Goal: Task Accomplishment & Management: Use online tool/utility

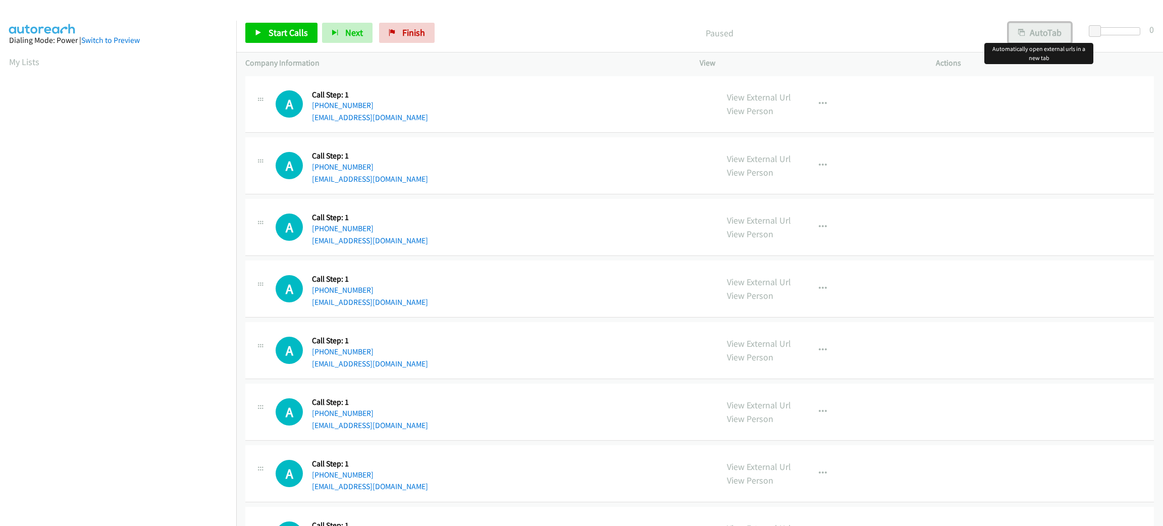
click at [1048, 37] on button "AutoTab" at bounding box center [1040, 33] width 63 height 20
click at [1097, 32] on span at bounding box center [1096, 31] width 12 height 12
click at [281, 36] on span "Start Calls" at bounding box center [288, 33] width 39 height 12
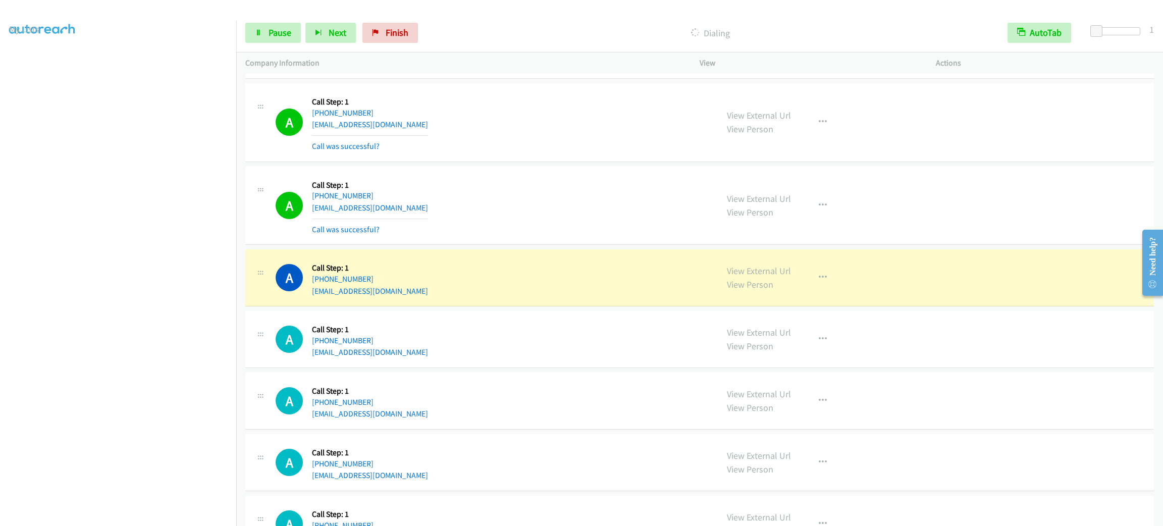
scroll to position [227, 0]
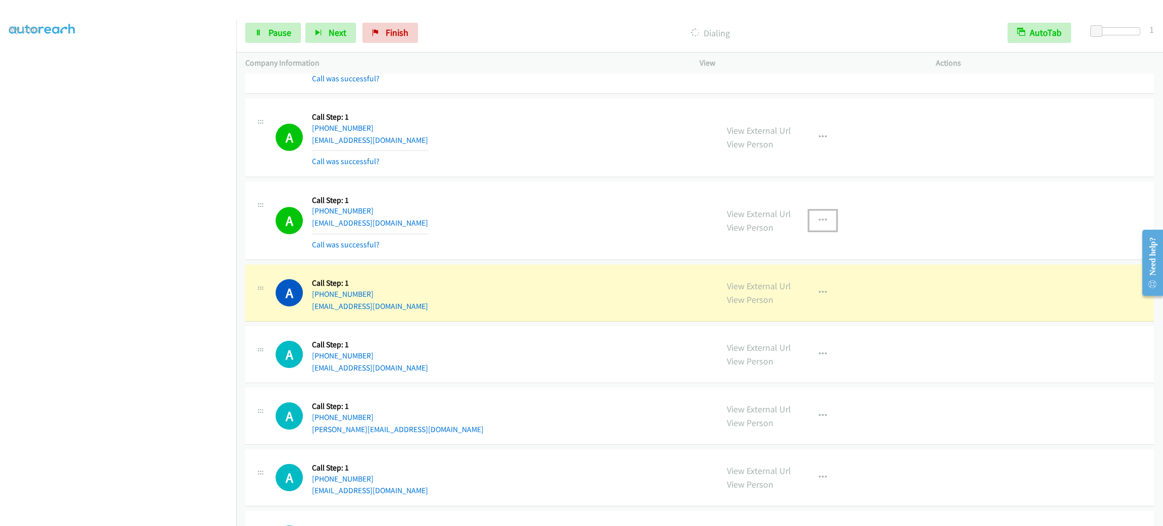
drag, startPoint x: 825, startPoint y: 221, endPoint x: 820, endPoint y: 249, distance: 28.6
click at [825, 220] on button "button" at bounding box center [822, 221] width 27 height 20
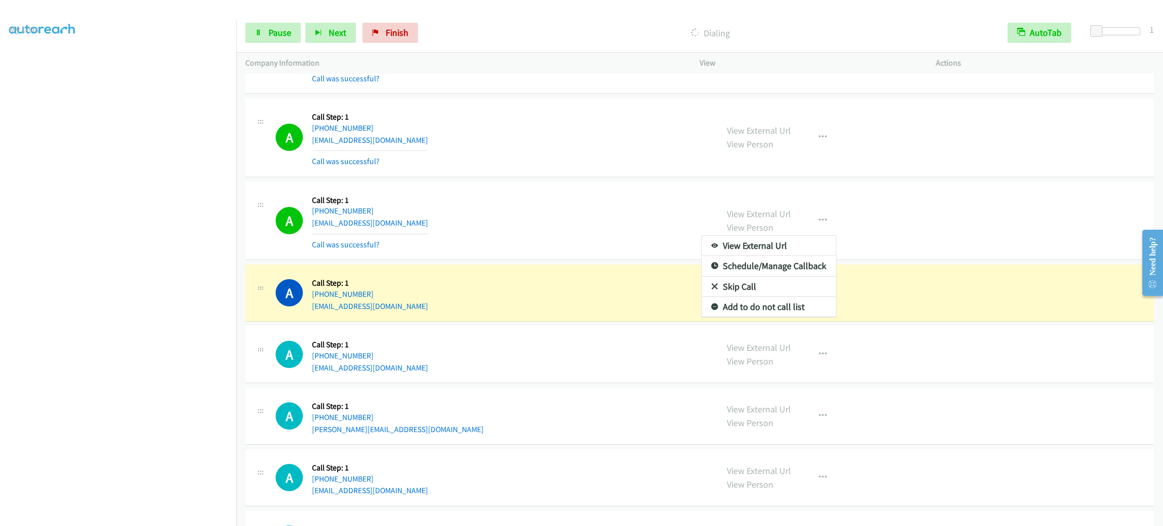
click at [567, 256] on div at bounding box center [581, 263] width 1163 height 526
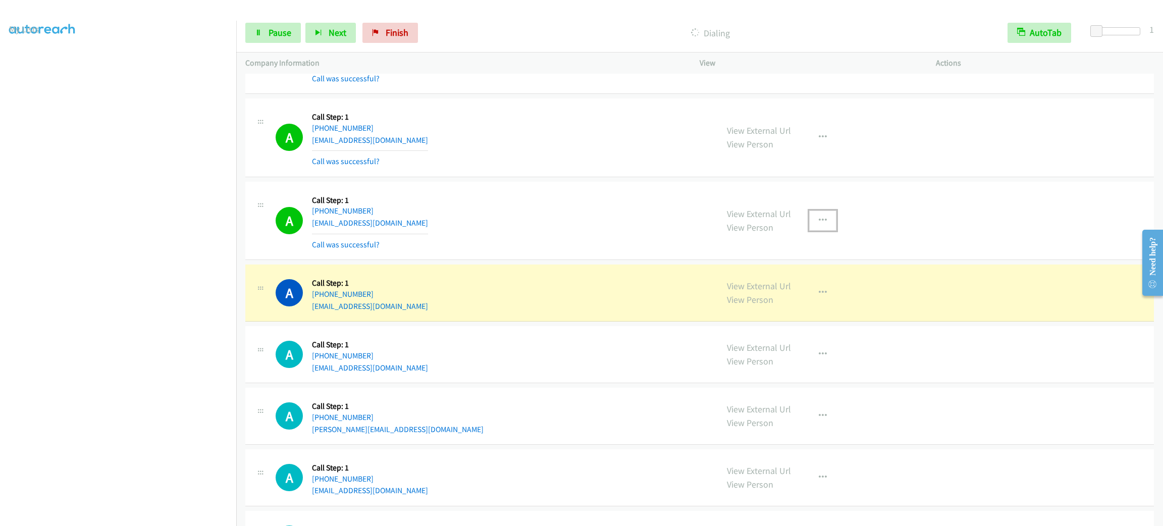
click at [820, 223] on button "button" at bounding box center [822, 221] width 27 height 20
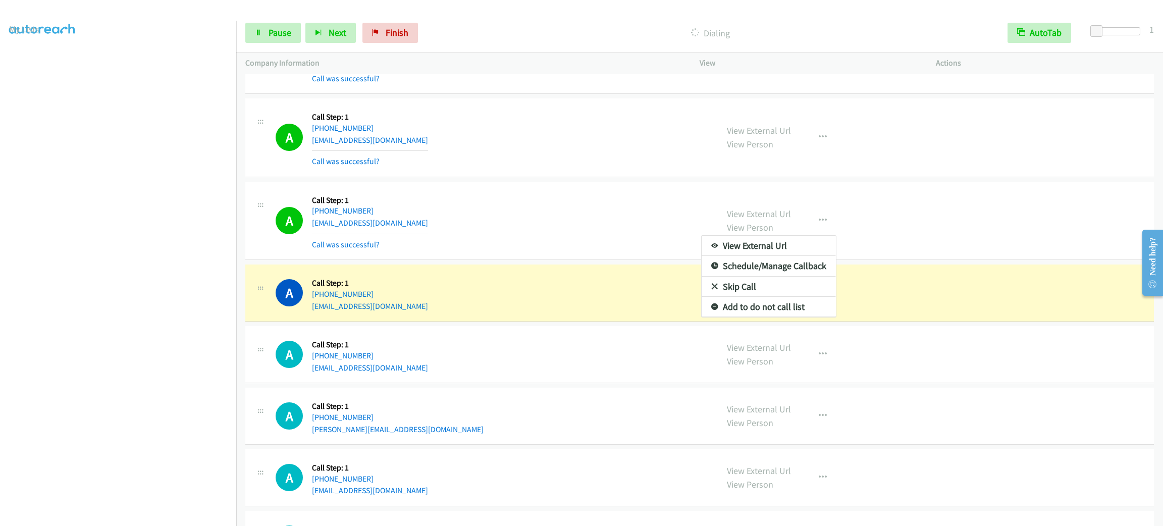
click at [961, 247] on div at bounding box center [581, 263] width 1163 height 526
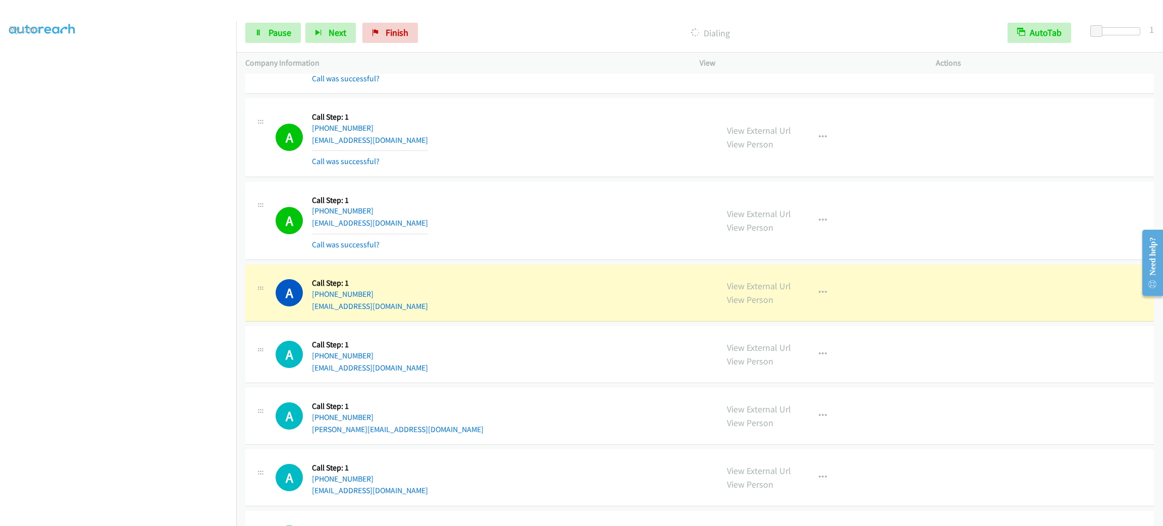
drag, startPoint x: 959, startPoint y: 252, endPoint x: 952, endPoint y: 256, distance: 8.6
click at [959, 252] on div "A Callback Scheduled Call Step: 1 America/Los_Angeles +1 206-883-0404 lafferty7…" at bounding box center [699, 221] width 909 height 79
drag, startPoint x: 936, startPoint y: 239, endPoint x: 926, endPoint y: 238, distance: 10.1
click at [934, 242] on div "View External Url View Person View External Url Email Schedule/Manage Callback …" at bounding box center [840, 221] width 245 height 60
click at [819, 220] on icon "button" at bounding box center [823, 221] width 8 height 8
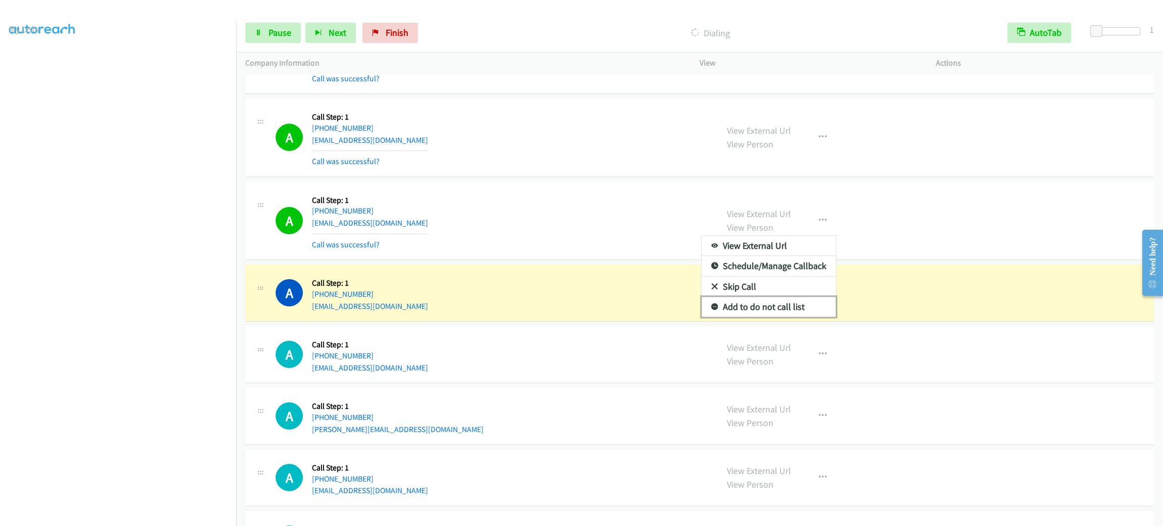
click at [801, 308] on link "Add to do not call list" at bounding box center [769, 307] width 134 height 20
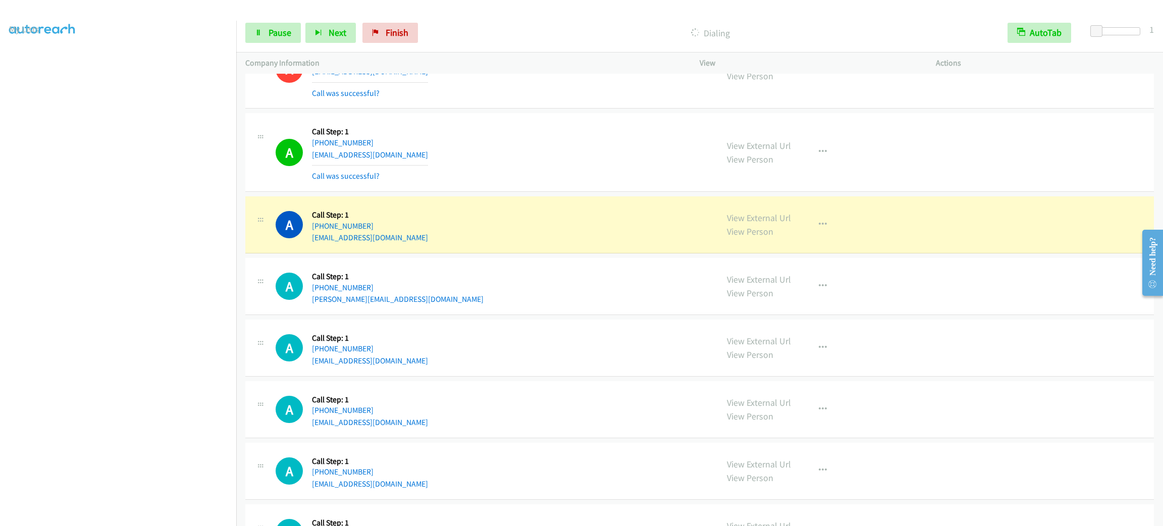
scroll to position [454, 0]
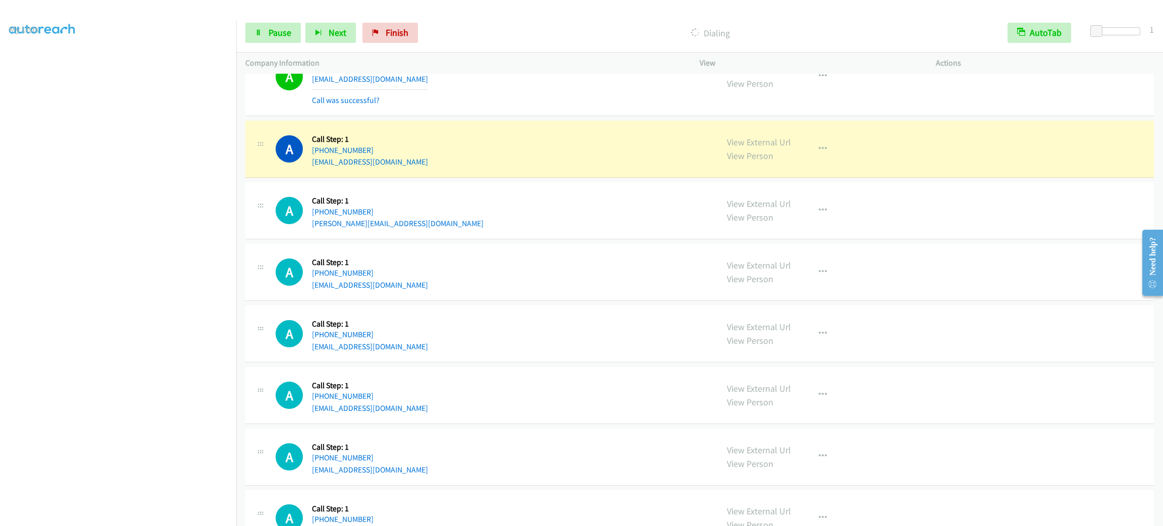
click at [410, 173] on div "A Callback Scheduled Call Step: 1 America/New_York +1 240-898-7190 patrickatud0…" at bounding box center [699, 149] width 909 height 57
click at [415, 164] on div "A Callback Scheduled Call Step: 1 America/New_York +1 240-898-7190 patrickatud0…" at bounding box center [492, 149] width 433 height 38
click at [493, 165] on div "A Callback Scheduled Call Step: 1 America/New_York +1 240-898-7190 patrickatud0…" at bounding box center [492, 149] width 433 height 38
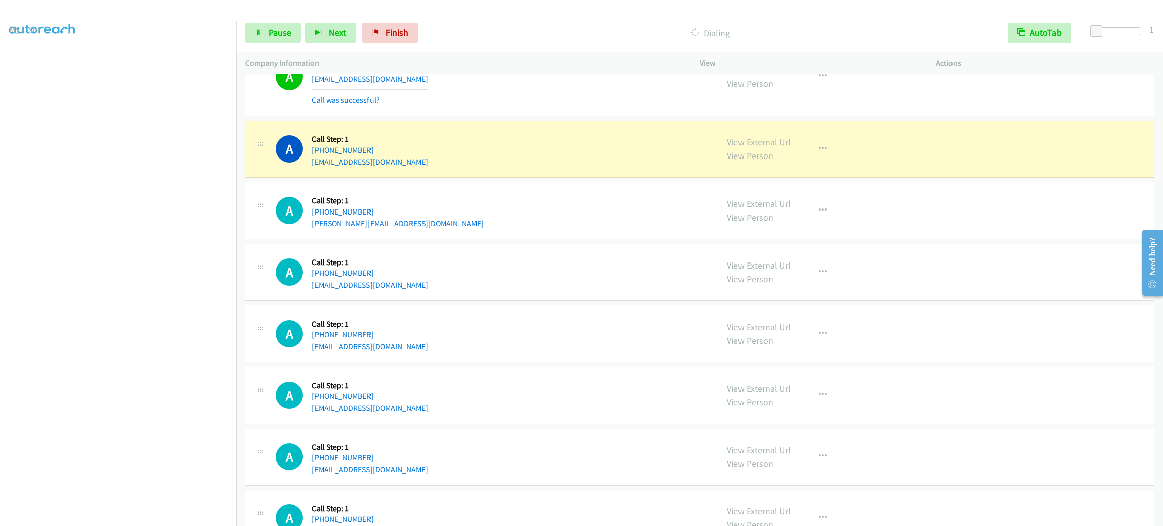
click at [493, 171] on div "A Callback Scheduled Call Step: 1 America/New_York +1 240-898-7190 patrickatud0…" at bounding box center [699, 149] width 909 height 57
click at [564, 161] on div "A Callback Scheduled Call Step: 1 America/New_York +1 240-898-7190 patrickatud0…" at bounding box center [492, 149] width 433 height 38
click at [809, 141] on button "button" at bounding box center [822, 149] width 27 height 20
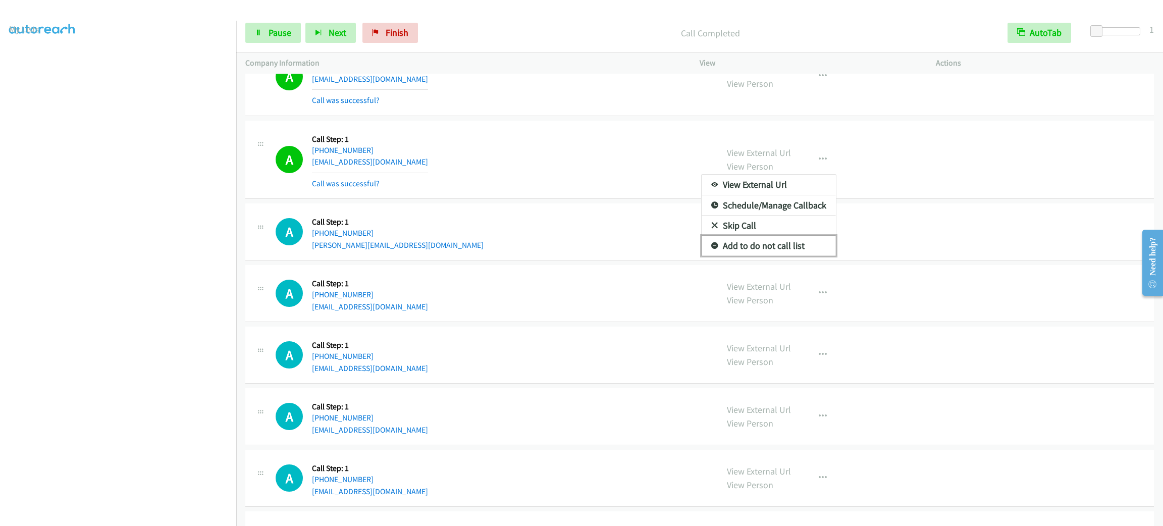
click at [804, 251] on link "Add to do not call list" at bounding box center [769, 246] width 134 height 20
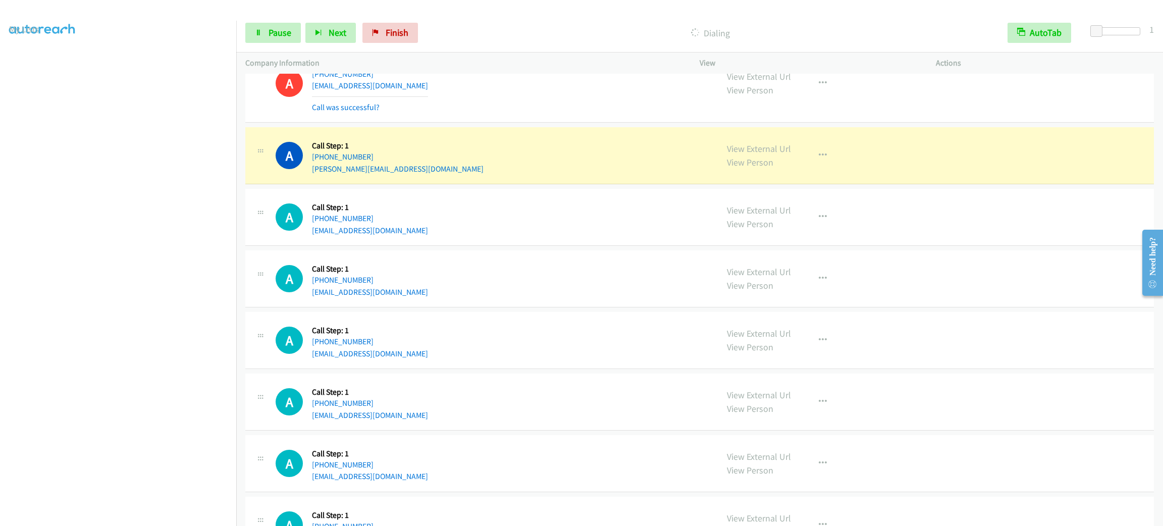
scroll to position [606, 0]
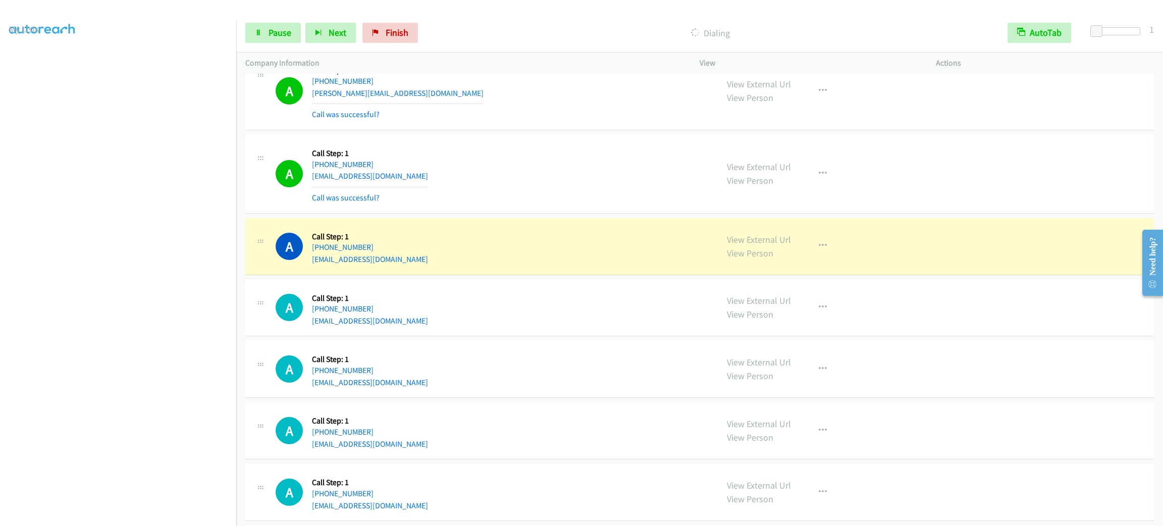
click at [596, 14] on div "Start Calls Pause Next Finish Dialing AutoTab AutoTab 1" at bounding box center [699, 33] width 927 height 39
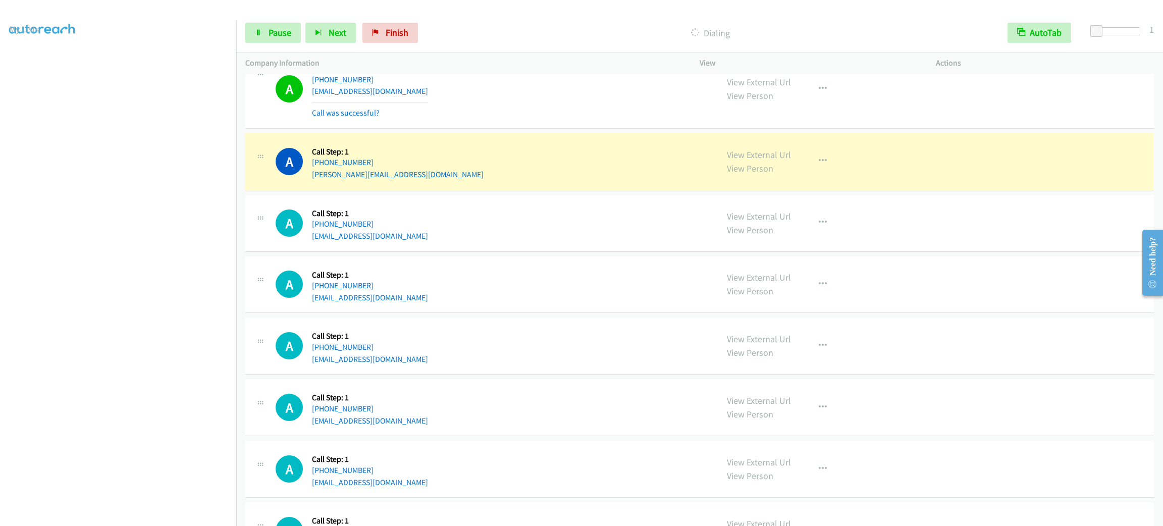
scroll to position [1514, 0]
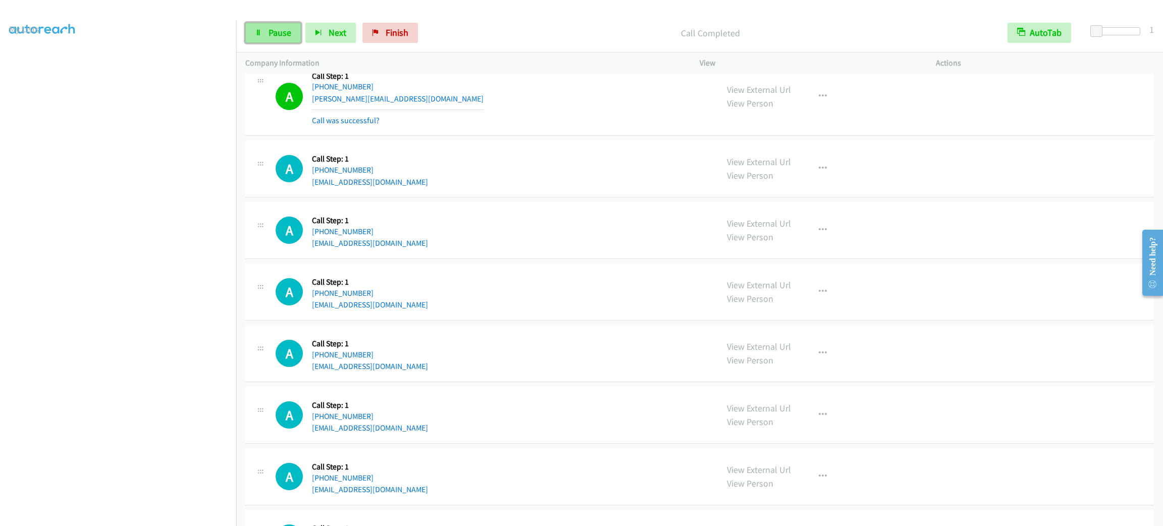
click at [283, 30] on span "Pause" at bounding box center [280, 33] width 23 height 12
click at [276, 29] on span "Start Calls" at bounding box center [288, 33] width 39 height 12
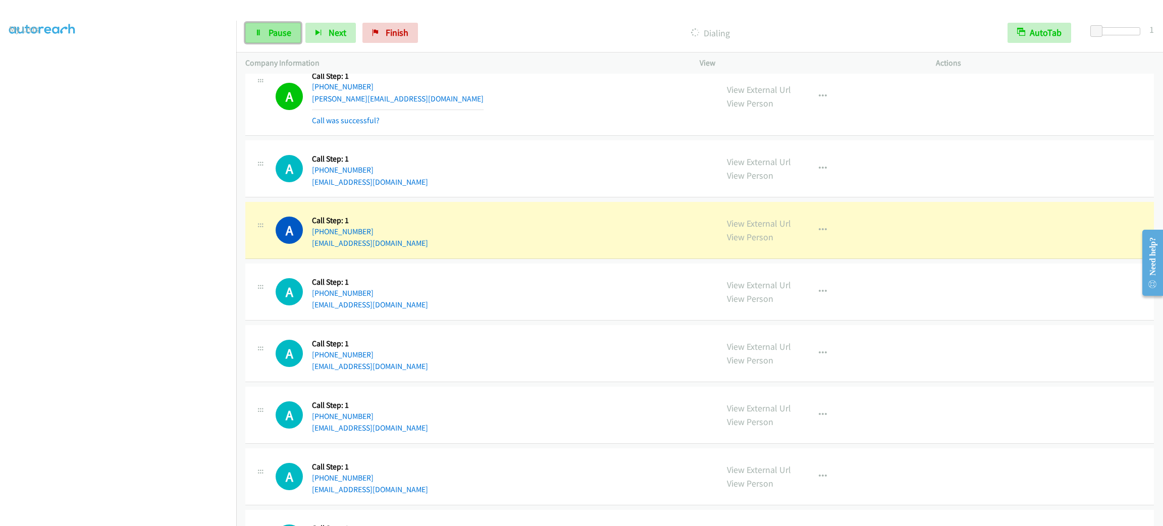
click at [277, 36] on span "Pause" at bounding box center [280, 33] width 23 height 12
click at [561, 155] on div "A Callback Scheduled Call Step: 1 America/New_York +1 754-234-5991 esperancelou…" at bounding box center [492, 168] width 433 height 38
click at [547, 135] on div "A Callback Scheduled Call Step: 1 America/Los_Angeles +1 541-844-8244 monica_la…" at bounding box center [699, 97] width 909 height 79
click at [543, 134] on div "A Callback Scheduled Call Step: 1 America/Los_Angeles +1 541-844-8244 monica_la…" at bounding box center [699, 97] width 909 height 79
click at [518, 98] on div "A Callback Scheduled Call Step: 1 America/Los_Angeles +1 541-844-8244 monica_la…" at bounding box center [492, 97] width 433 height 60
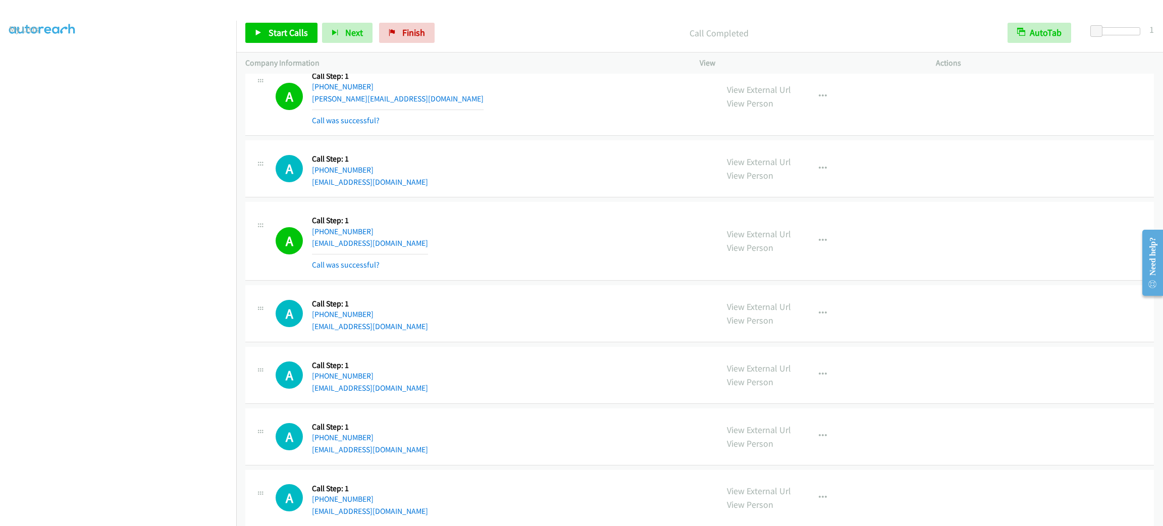
click at [464, 131] on div "A Callback Scheduled Call Step: 1 America/Los_Angeles +1 541-844-8244 monica_la…" at bounding box center [699, 97] width 909 height 79
click at [465, 134] on div "A Callback Scheduled Call Step: 1 America/Los_Angeles +1 541-844-8244 monica_la…" at bounding box center [699, 97] width 909 height 79
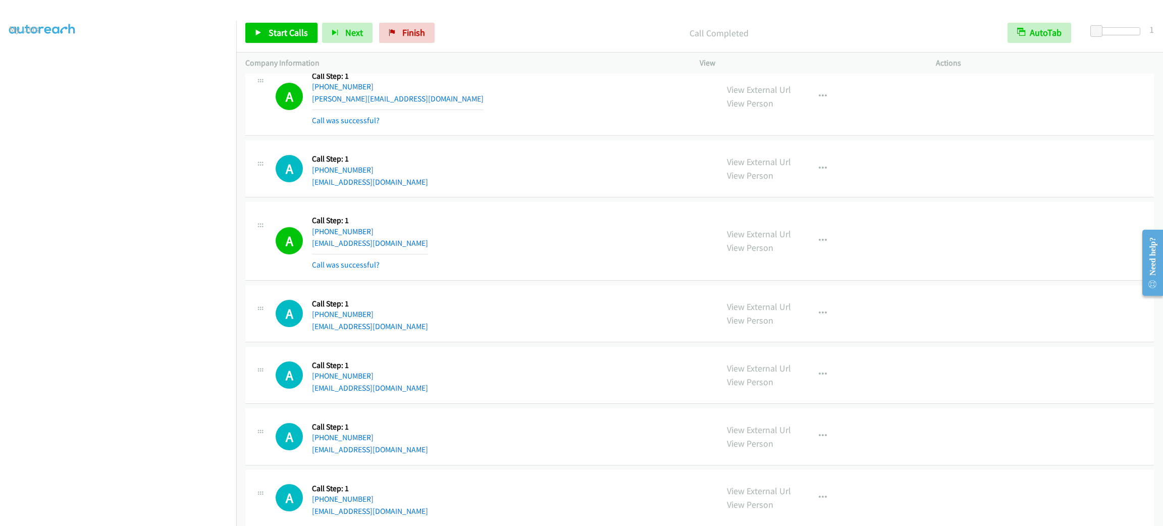
click at [465, 135] on div "A Callback Scheduled Call Step: 1 America/Los_Angeles +1 541-844-8244 monica_la…" at bounding box center [699, 97] width 909 height 79
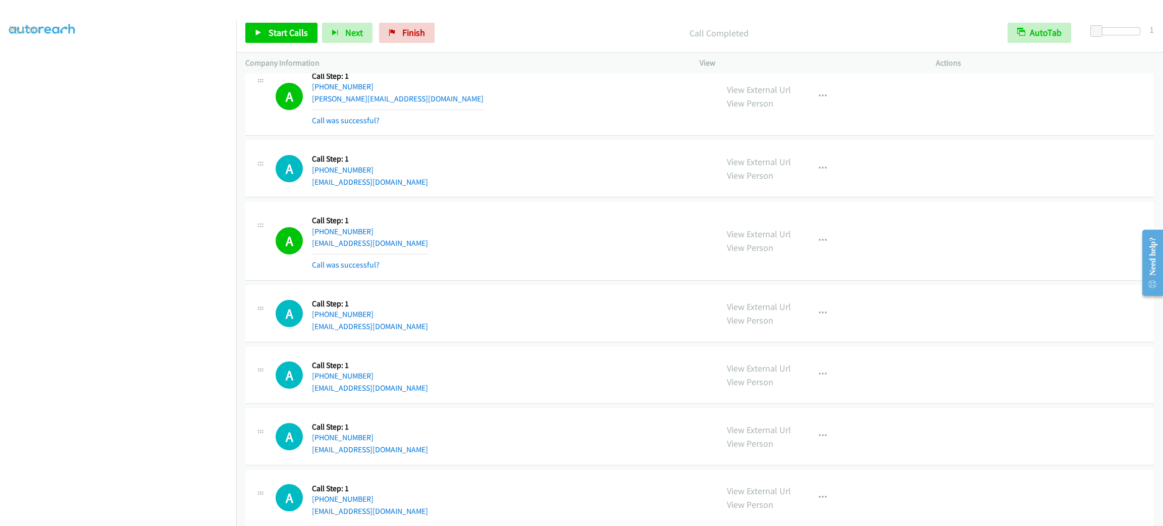
click at [465, 135] on div "A Callback Scheduled Call Step: 1 America/Los_Angeles +1 541-844-8244 monica_la…" at bounding box center [699, 97] width 909 height 79
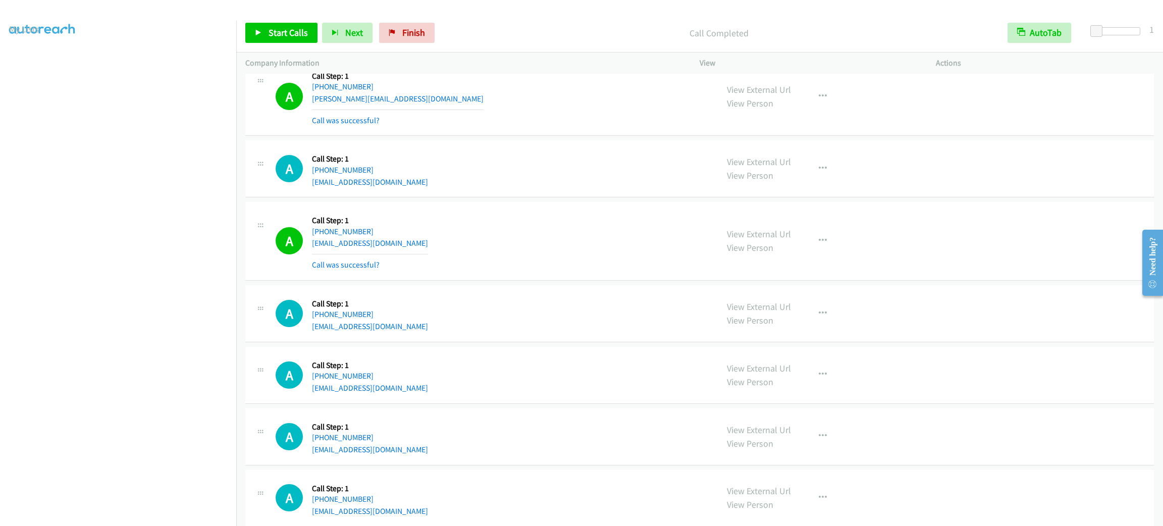
click at [465, 135] on div "A Callback Scheduled Call Step: 1 America/Los_Angeles +1 541-844-8244 monica_la…" at bounding box center [699, 97] width 909 height 79
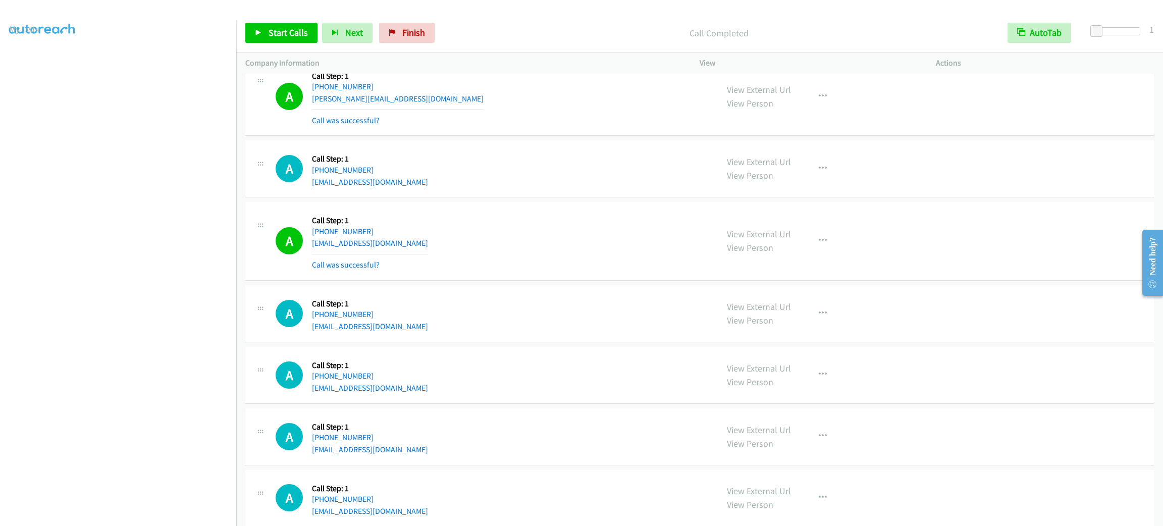
click at [465, 135] on div "A Callback Scheduled Call Step: 1 America/Los_Angeles +1 541-844-8244 monica_la…" at bounding box center [699, 97] width 909 height 79
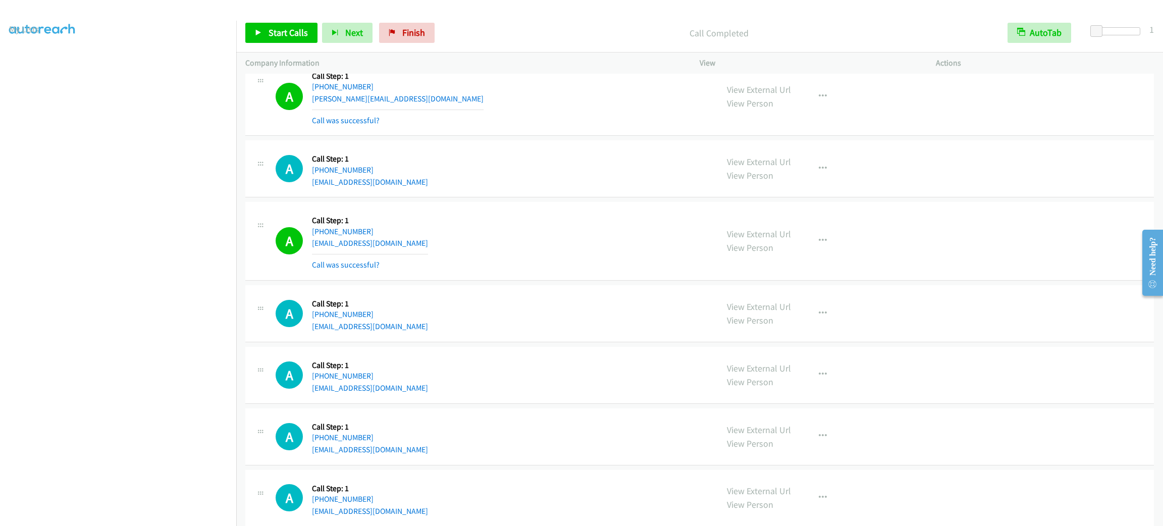
click at [465, 135] on div "A Callback Scheduled Call Step: 1 America/Los_Angeles +1 541-844-8244 monica_la…" at bounding box center [699, 97] width 909 height 79
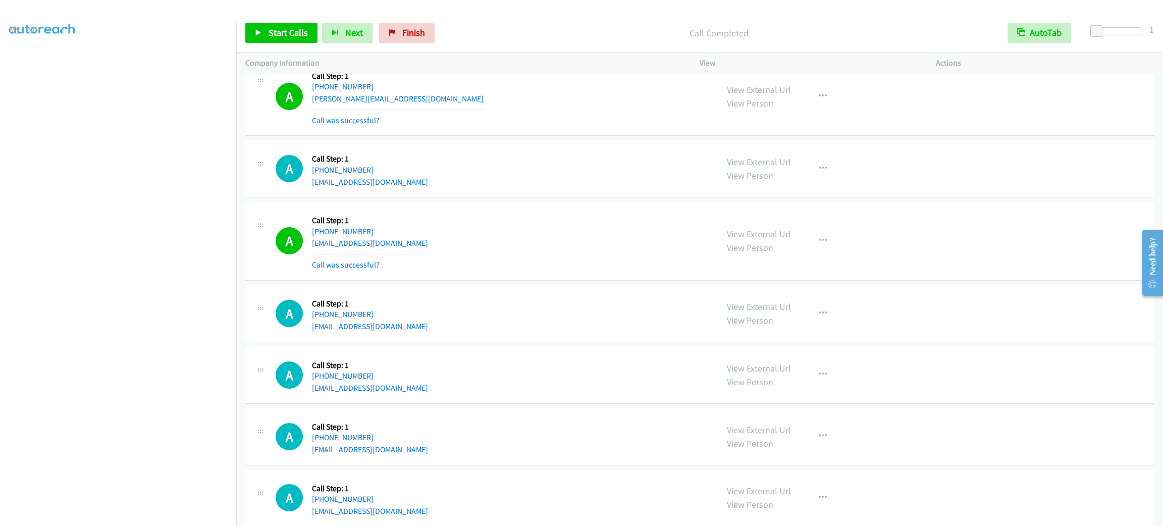
click at [465, 135] on div "A Callback Scheduled Call Step: 1 America/Los_Angeles +1 541-844-8244 monica_la…" at bounding box center [699, 97] width 909 height 79
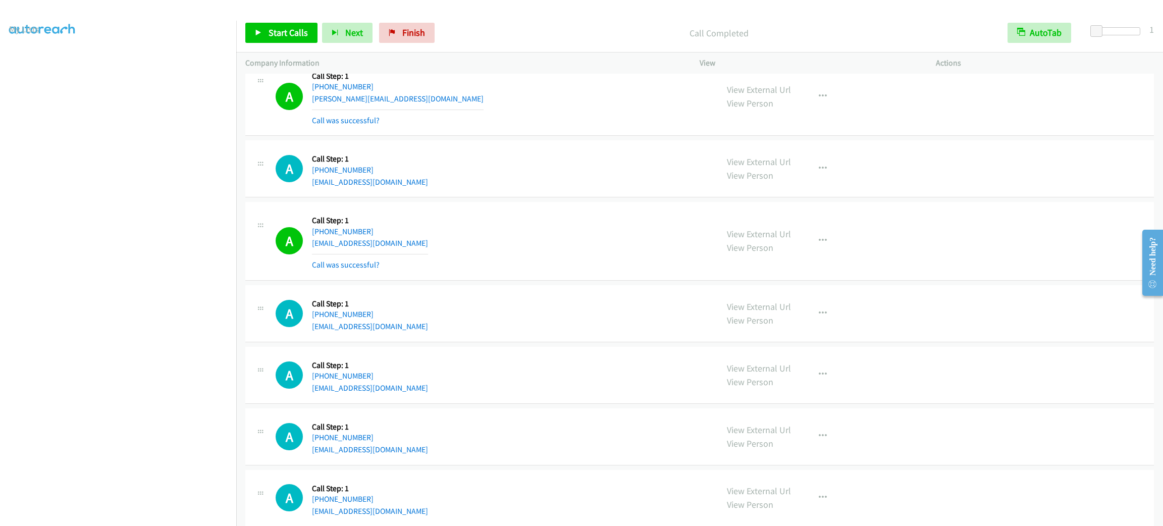
click at [465, 135] on div "A Callback Scheduled Call Step: 1 America/Los_Angeles +1 541-844-8244 monica_la…" at bounding box center [699, 97] width 909 height 79
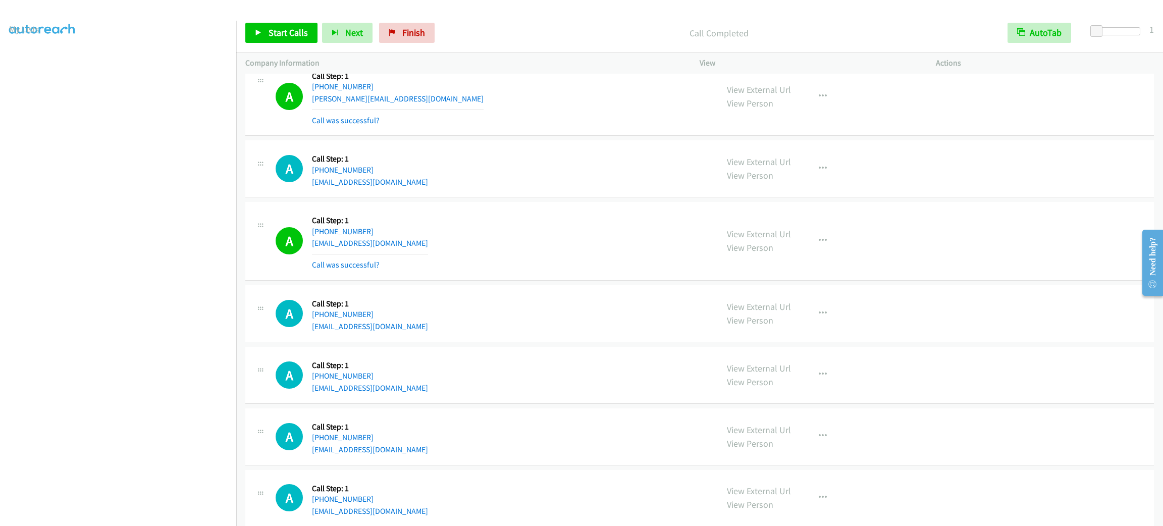
click at [465, 135] on div "A Callback Scheduled Call Step: 1 America/Los_Angeles +1 541-844-8244 monica_la…" at bounding box center [699, 97] width 909 height 79
click at [285, 26] on link "Start Calls" at bounding box center [281, 33] width 72 height 20
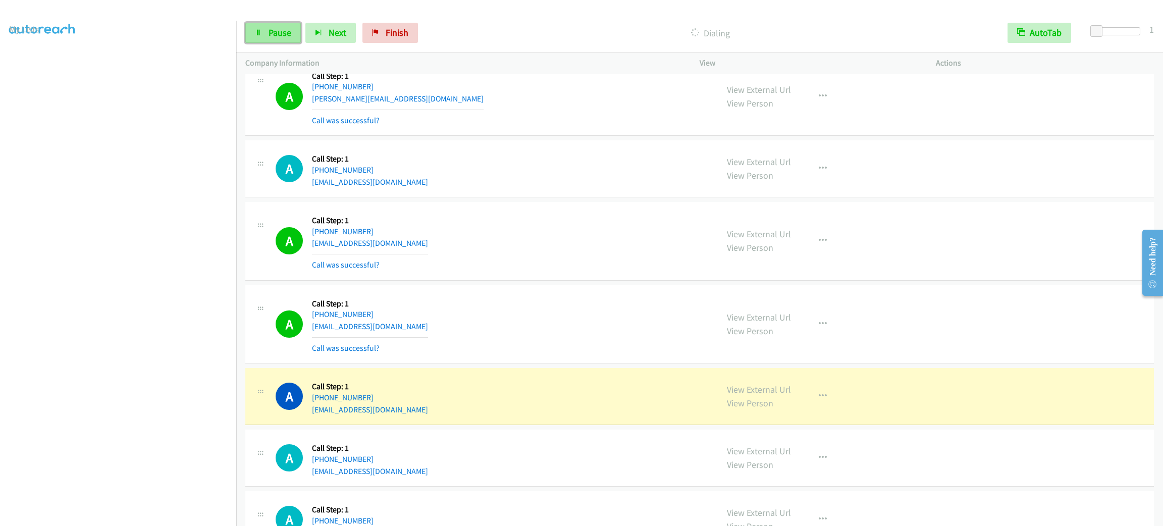
click at [264, 35] on link "Pause" at bounding box center [273, 33] width 56 height 20
click at [817, 412] on div "View External Url View Person View External Url Email Schedule/Manage Callback …" at bounding box center [840, 396] width 245 height 38
click at [818, 404] on button "button" at bounding box center [822, 396] width 27 height 20
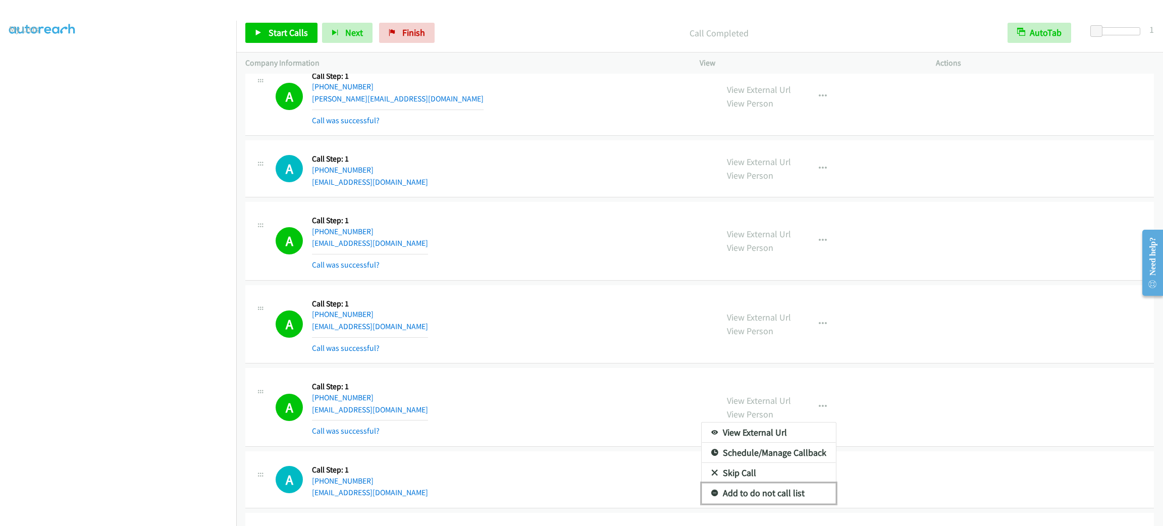
click at [799, 495] on link "Add to do not call list" at bounding box center [769, 493] width 134 height 20
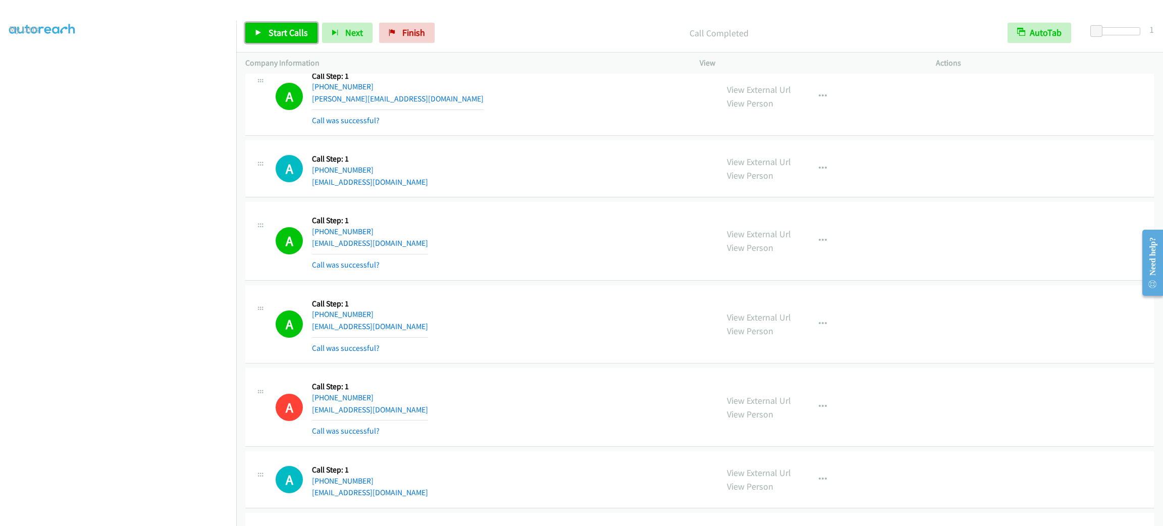
click at [289, 40] on link "Start Calls" at bounding box center [281, 33] width 72 height 20
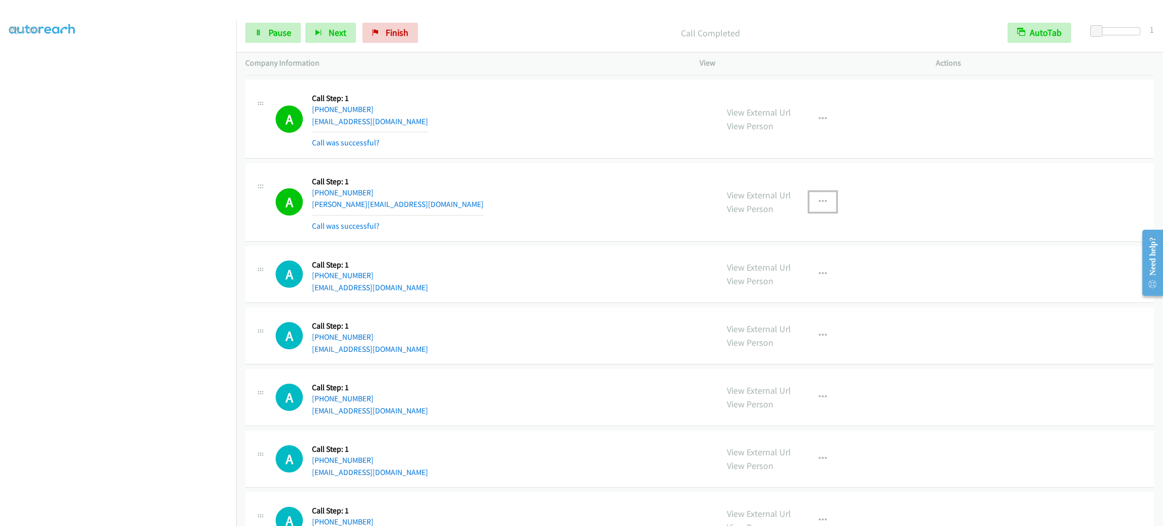
drag, startPoint x: 819, startPoint y: 203, endPoint x: 807, endPoint y: 245, distance: 44.2
click at [819, 204] on icon "button" at bounding box center [823, 202] width 8 height 8
click at [784, 297] on link "Add to do not call list" at bounding box center [769, 288] width 134 height 20
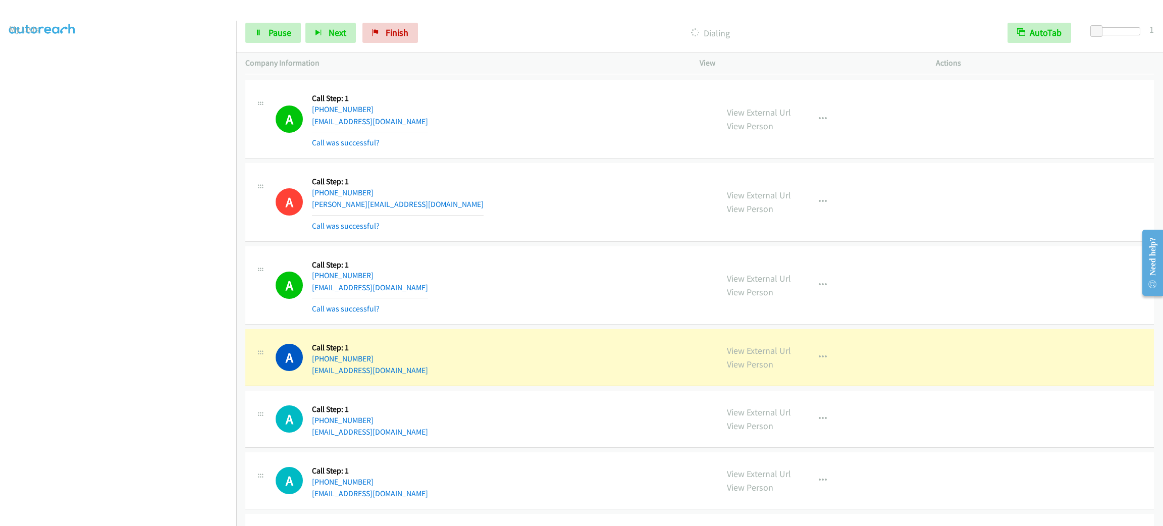
click at [155, 517] on aside "Dialing Mode: Power | Switch to Preview My Lists" at bounding box center [118, 267] width 236 height 559
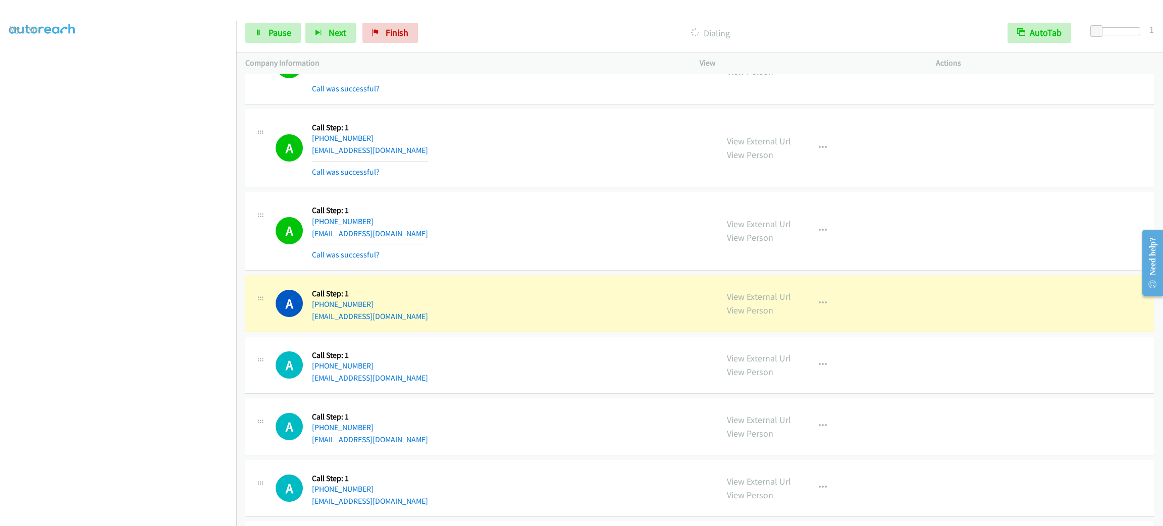
scroll to position [2472, 0]
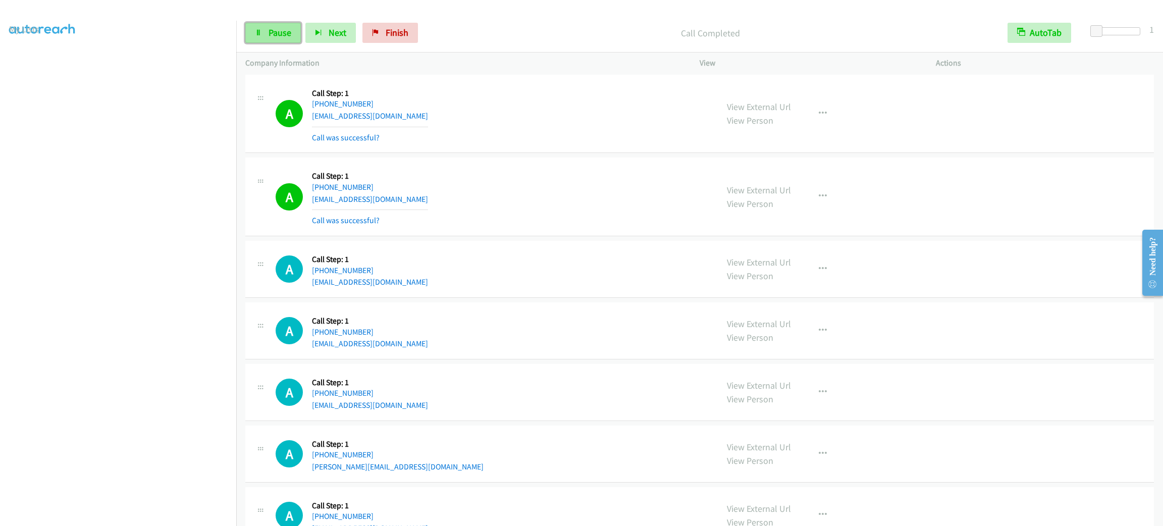
click at [282, 28] on span "Pause" at bounding box center [280, 33] width 23 height 12
click at [281, 23] on link "Start Calls" at bounding box center [281, 33] width 72 height 20
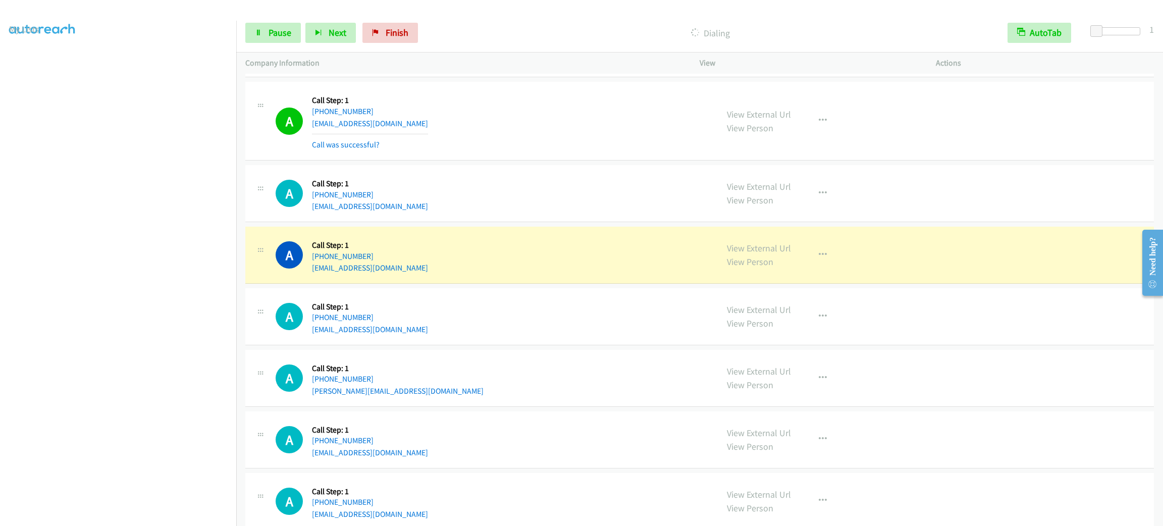
scroll to position [2624, 0]
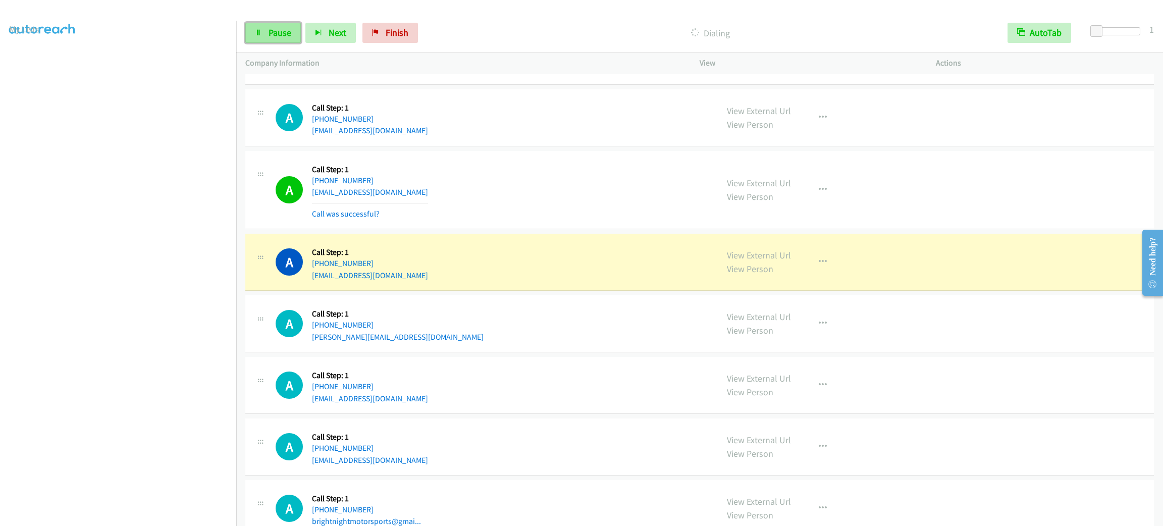
click at [276, 33] on span "Pause" at bounding box center [280, 33] width 23 height 12
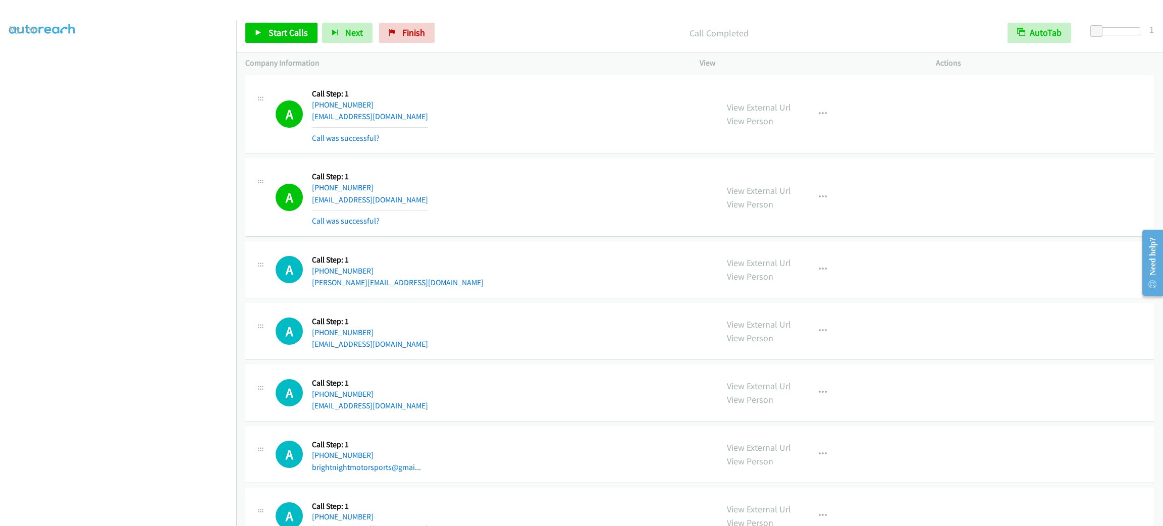
scroll to position [2775, 0]
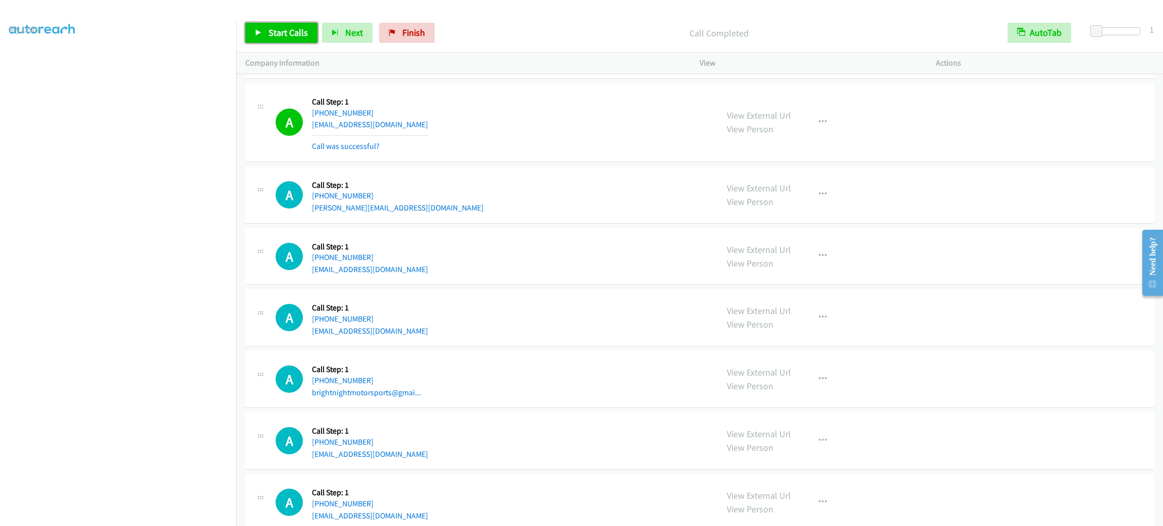
click at [256, 26] on link "Start Calls" at bounding box center [281, 33] width 72 height 20
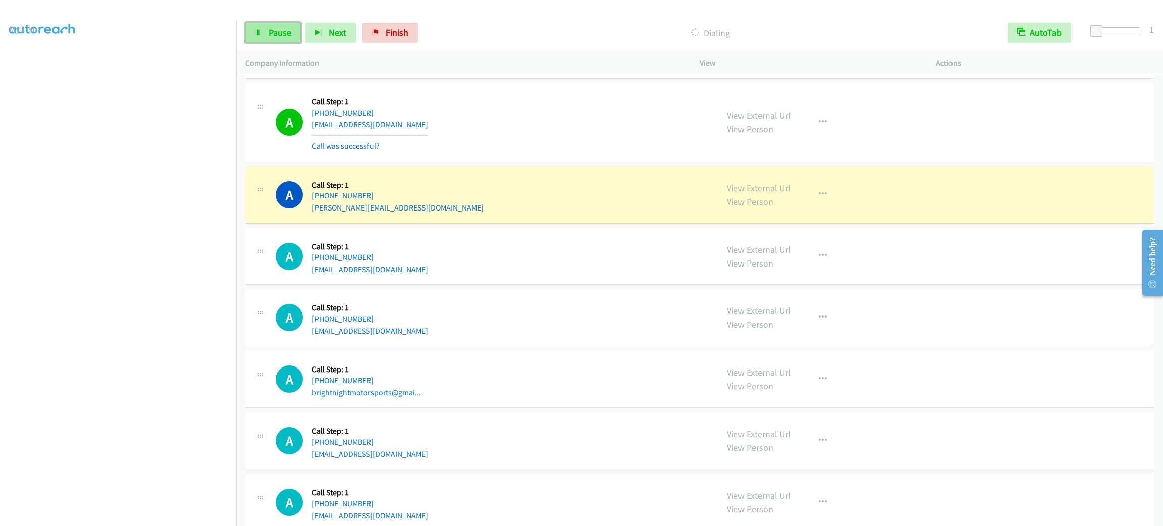
click at [296, 36] on link "Pause" at bounding box center [273, 33] width 56 height 20
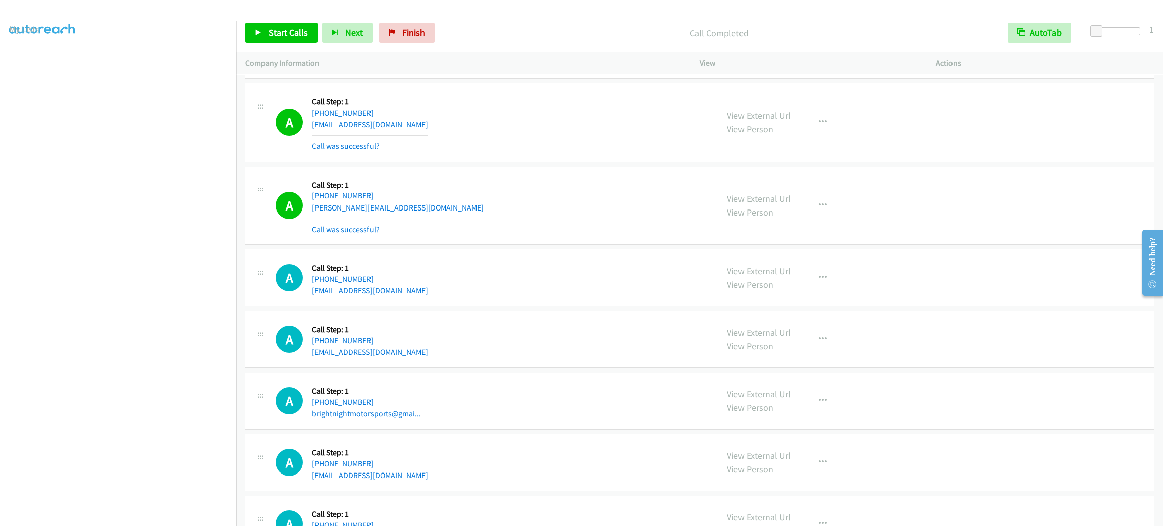
click at [567, 162] on div "A Callback Scheduled Call Step: 1 America/New_York +1 574-238-5399 graberfamily…" at bounding box center [699, 122] width 909 height 79
click at [278, 35] on span "Start Calls" at bounding box center [288, 33] width 39 height 12
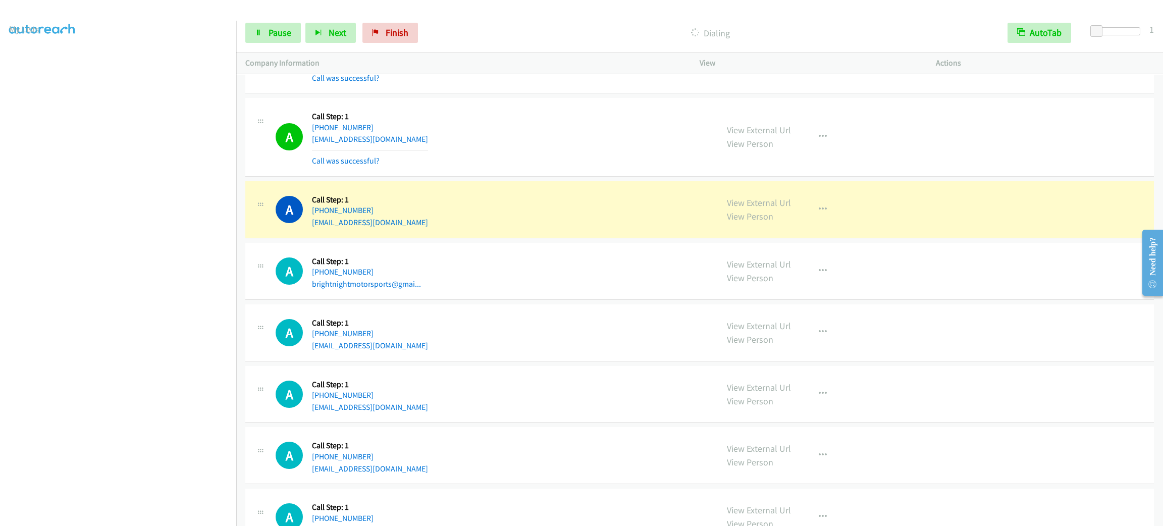
scroll to position [3002, 0]
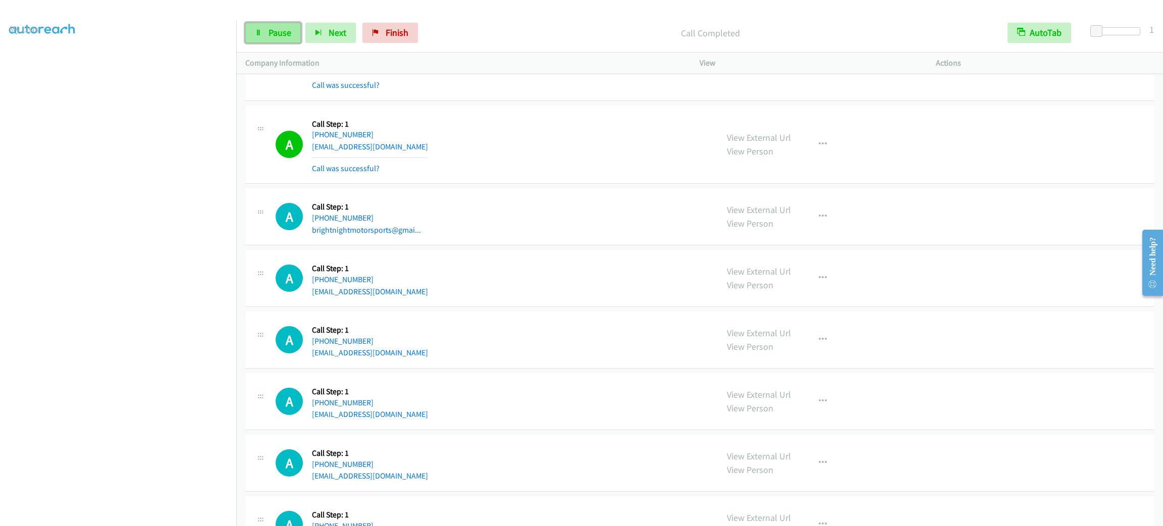
click at [276, 40] on link "Pause" at bounding box center [273, 33] width 56 height 20
click at [273, 32] on span "Start Calls" at bounding box center [288, 33] width 39 height 12
click at [281, 30] on span "Pause" at bounding box center [280, 33] width 23 height 12
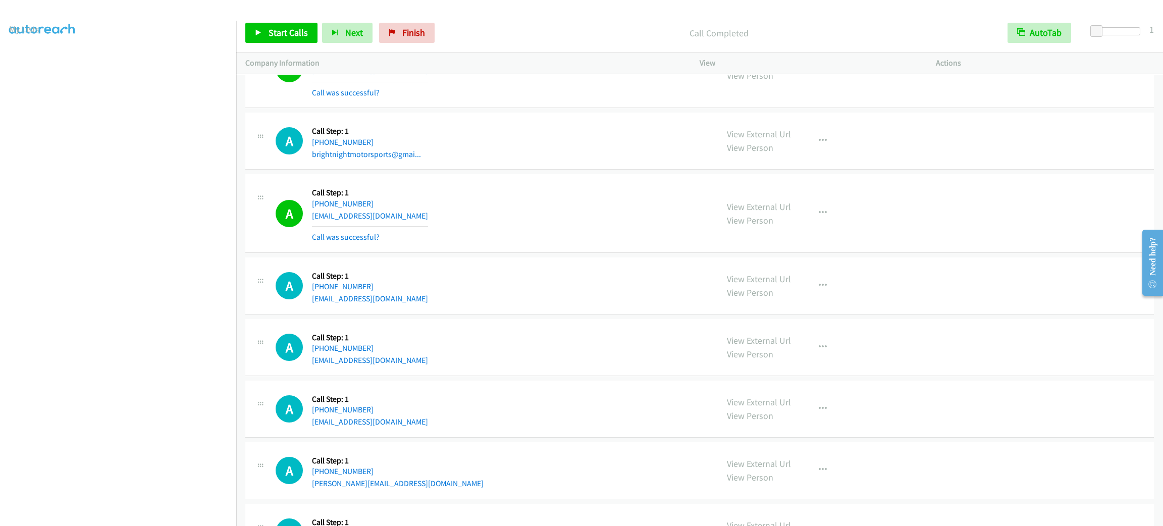
scroll to position [3139, 0]
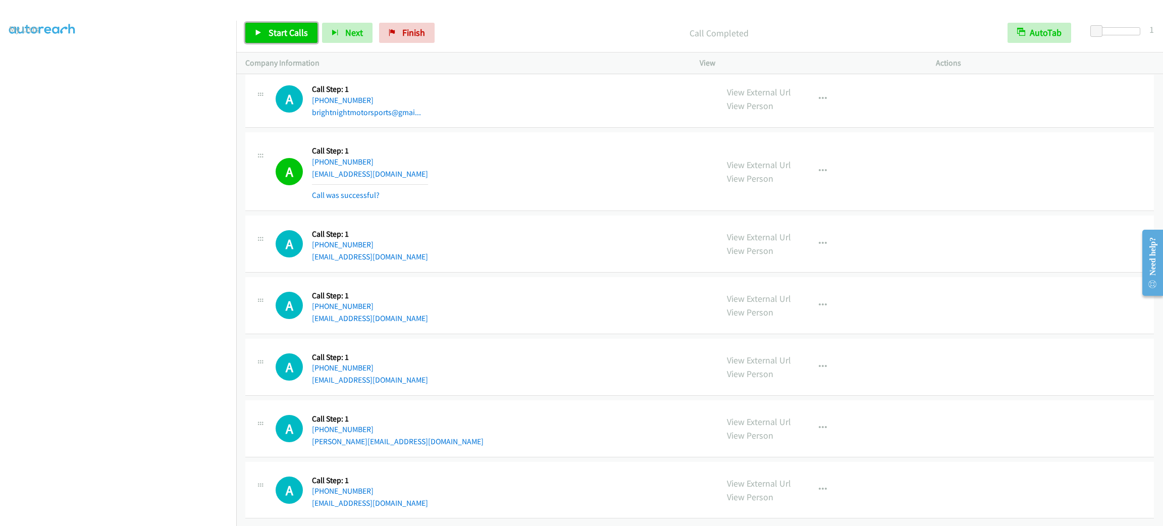
click at [296, 31] on span "Start Calls" at bounding box center [288, 33] width 39 height 12
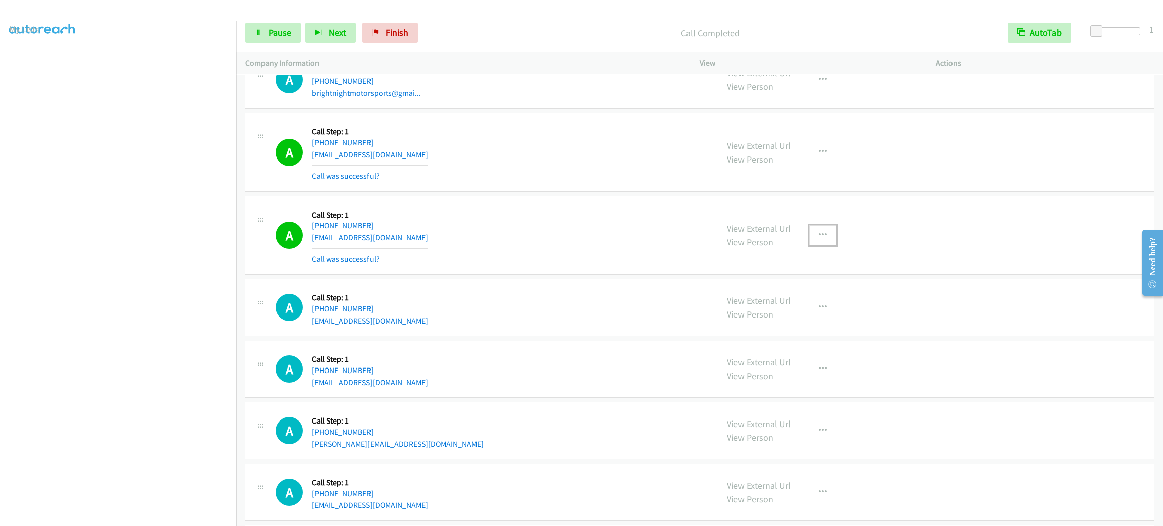
click at [820, 245] on button "button" at bounding box center [822, 235] width 27 height 20
click at [808, 326] on link "Add to do not call list" at bounding box center [769, 321] width 134 height 20
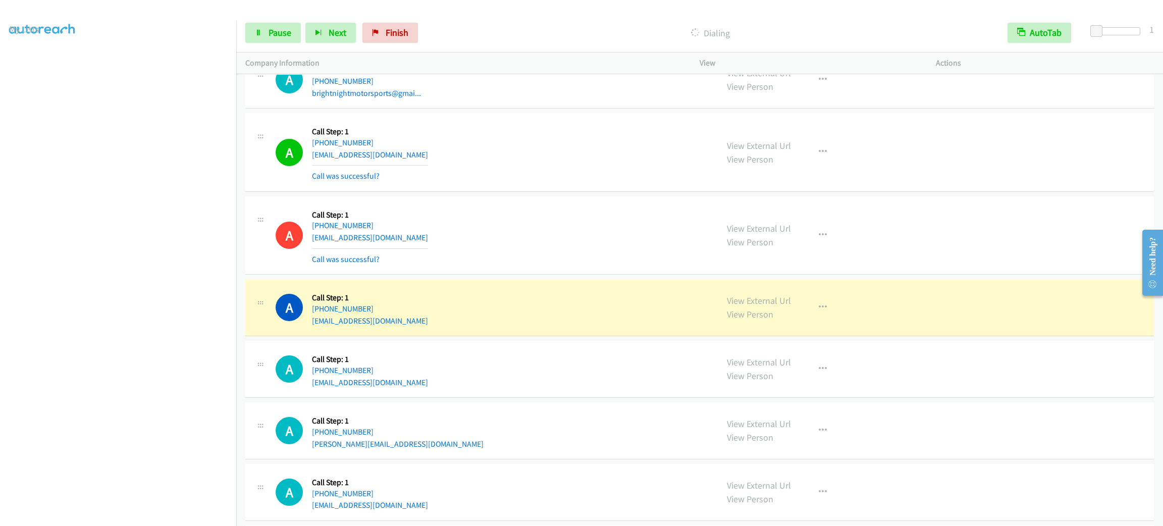
scroll to position [3291, 0]
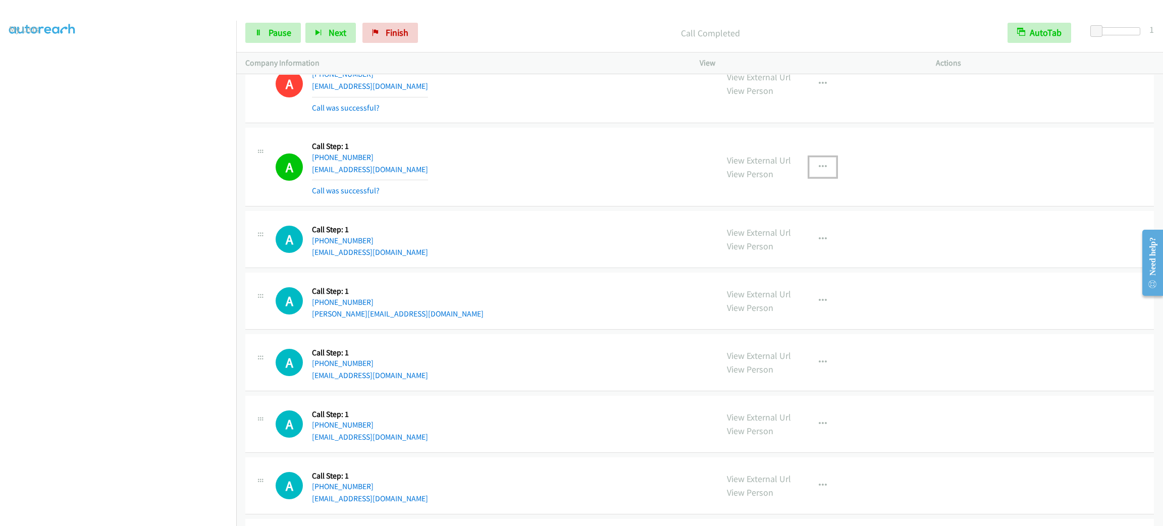
drag, startPoint x: 819, startPoint y: 175, endPoint x: 814, endPoint y: 186, distance: 12.4
click at [819, 171] on icon "button" at bounding box center [823, 167] width 8 height 8
click at [792, 251] on link "Add to do not call list" at bounding box center [769, 253] width 134 height 20
click at [277, 33] on span "Pause" at bounding box center [280, 33] width 23 height 12
click at [277, 33] on span "Start Calls" at bounding box center [288, 33] width 39 height 12
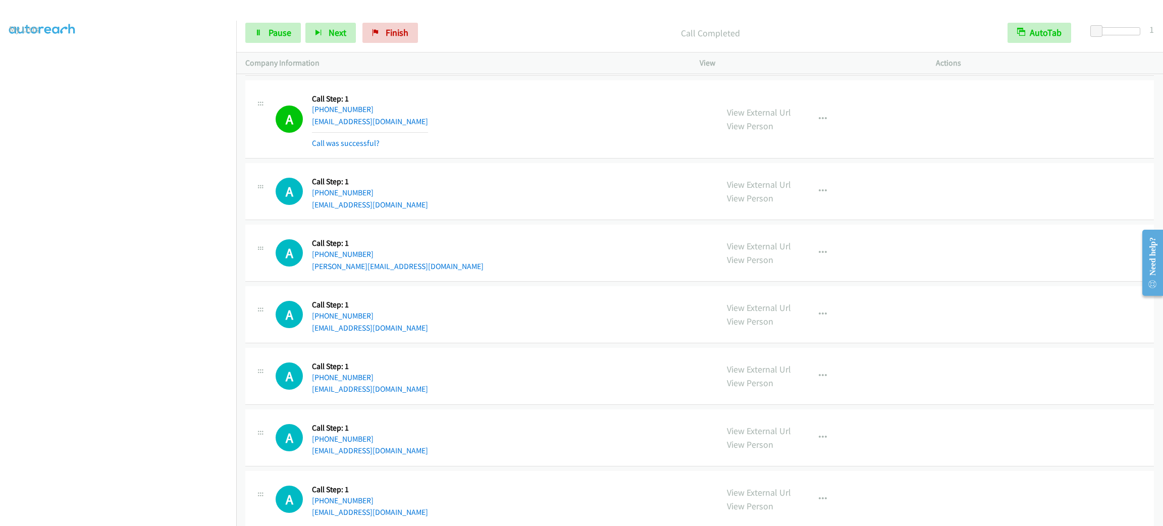
scroll to position [4141, 0]
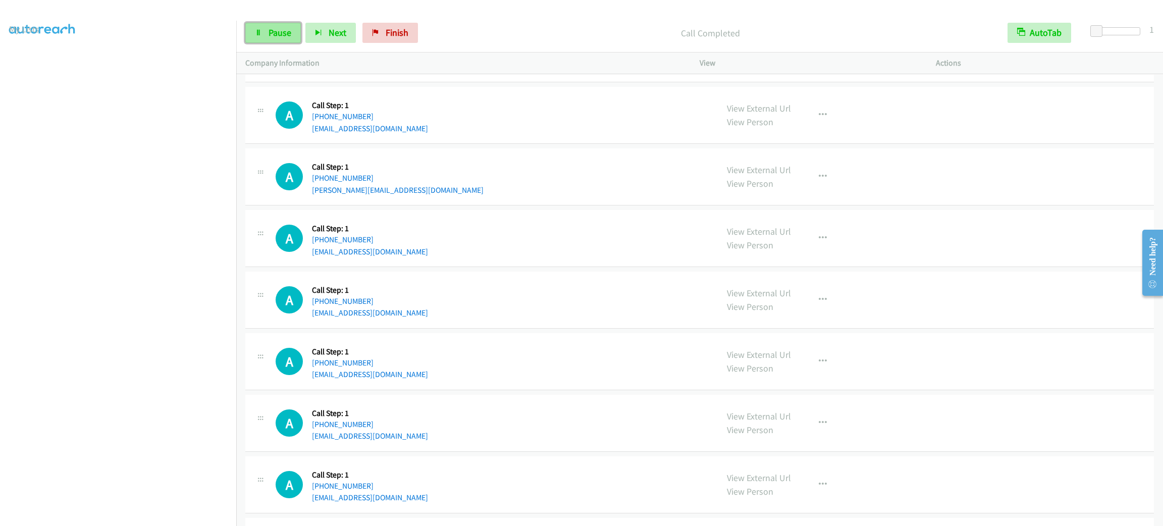
click at [283, 31] on span "Pause" at bounding box center [280, 33] width 23 height 12
click at [283, 31] on span "Start Calls" at bounding box center [288, 33] width 39 height 12
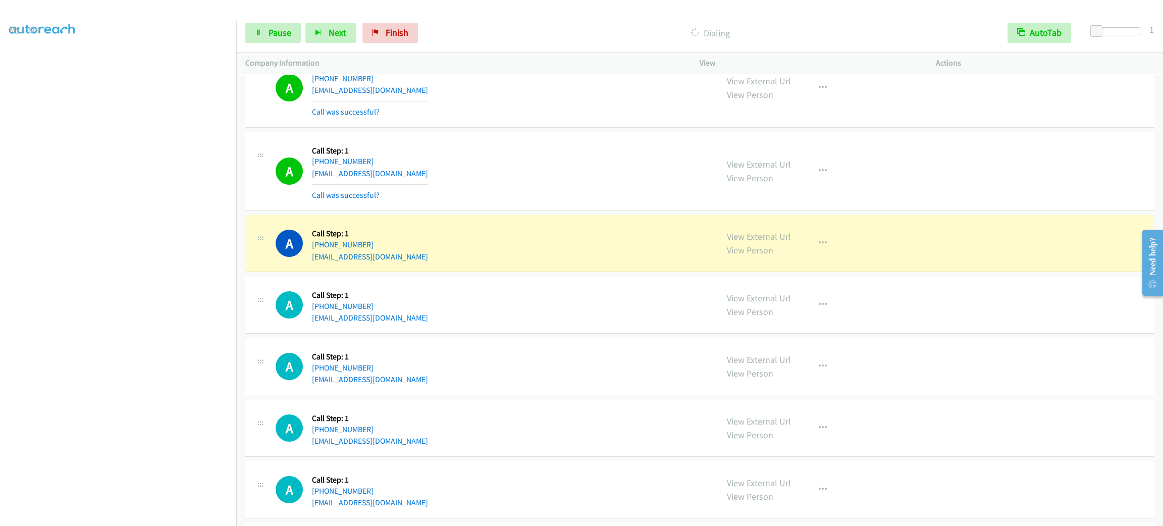
scroll to position [4807, 0]
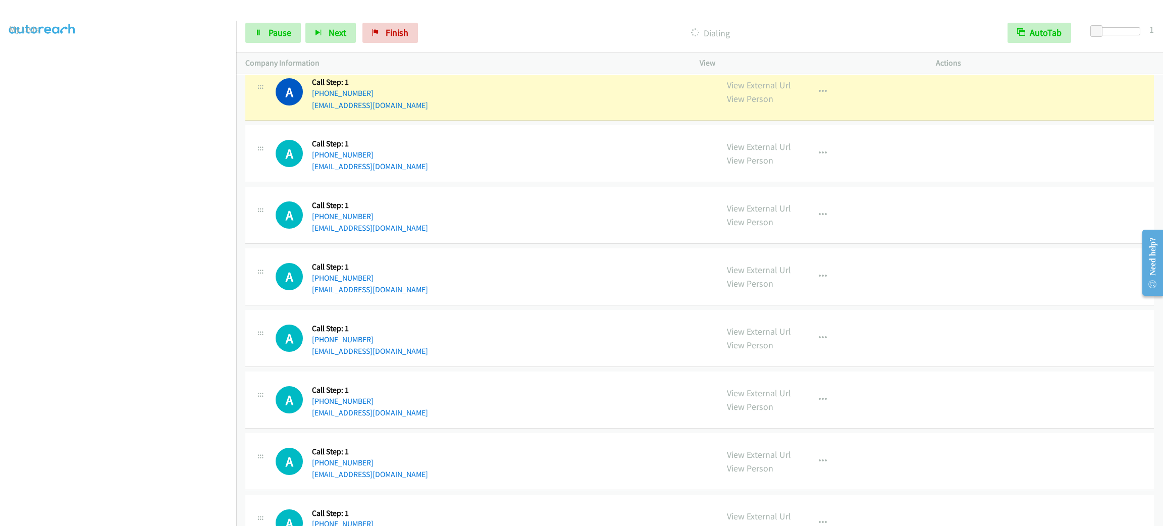
click at [541, 111] on div "A Callback Scheduled Call Step: 1 America/New_York +1 404-210-7753 bobf2158@gma…" at bounding box center [492, 92] width 433 height 38
click at [817, 96] on button "button" at bounding box center [822, 92] width 27 height 20
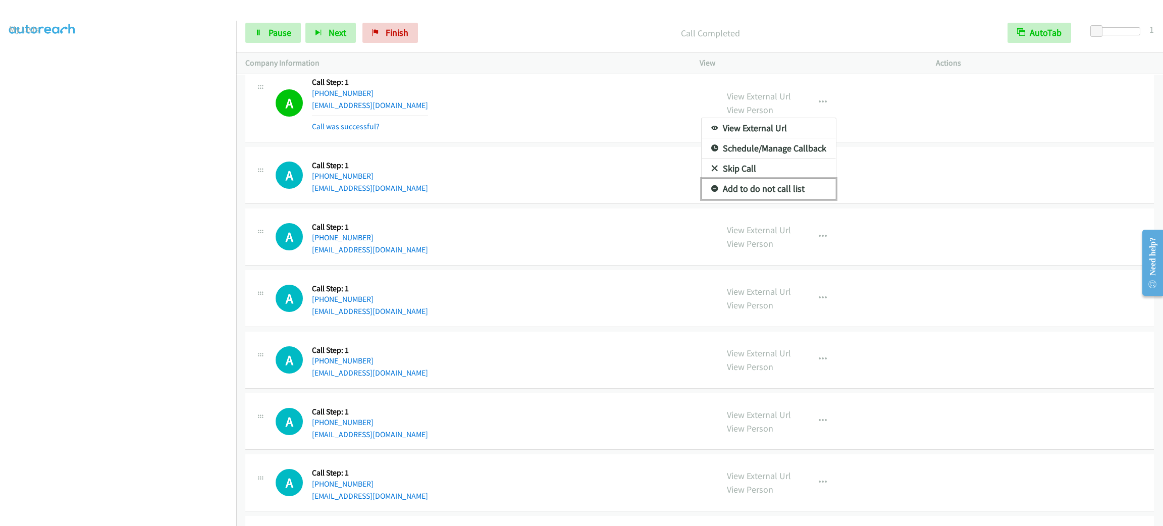
click at [787, 195] on link "Add to do not call list" at bounding box center [769, 189] width 134 height 20
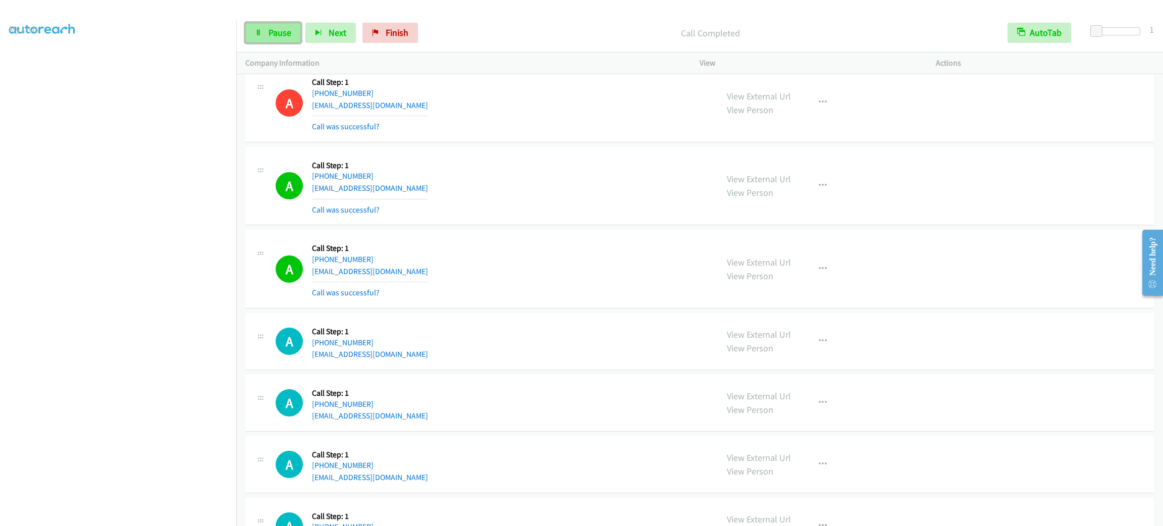
click at [270, 25] on link "Pause" at bounding box center [273, 33] width 56 height 20
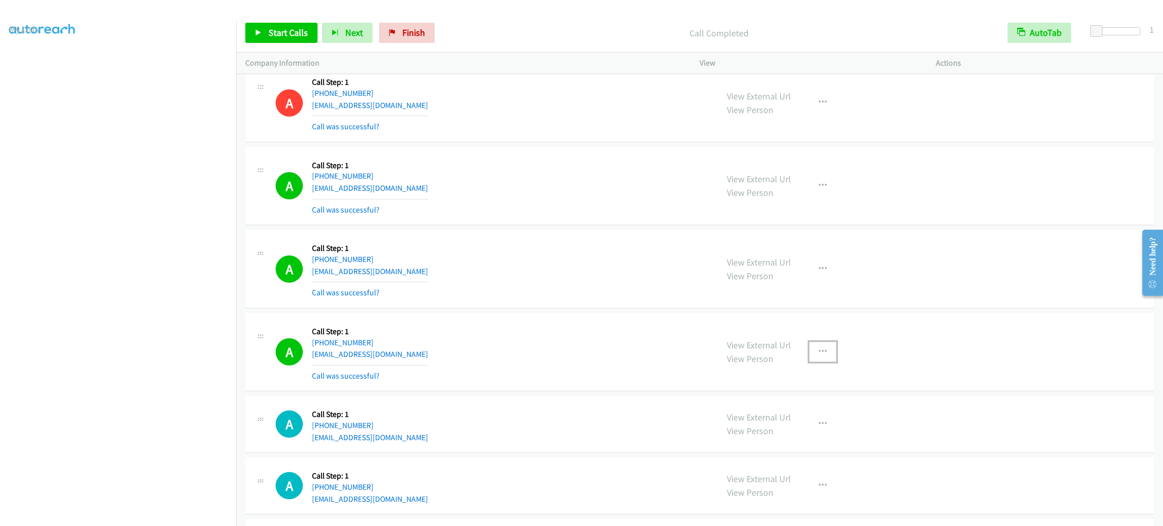
drag, startPoint x: 807, startPoint y: 362, endPoint x: 807, endPoint y: 375, distance: 12.6
click at [809, 362] on button "button" at bounding box center [822, 352] width 27 height 20
click at [806, 443] on link "Add to do not call list" at bounding box center [769, 438] width 134 height 20
drag, startPoint x: 818, startPoint y: 367, endPoint x: 821, endPoint y: 382, distance: 15.4
click at [818, 362] on button "button" at bounding box center [822, 352] width 27 height 20
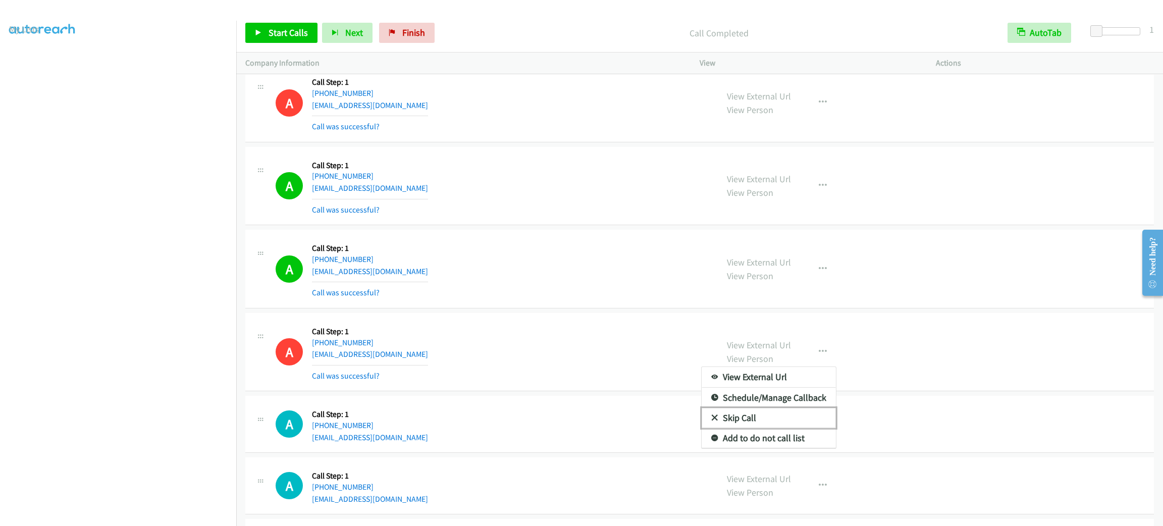
drag, startPoint x: 806, startPoint y: 432, endPoint x: 790, endPoint y: 424, distance: 18.1
click at [806, 428] on link "Skip Call" at bounding box center [769, 418] width 134 height 20
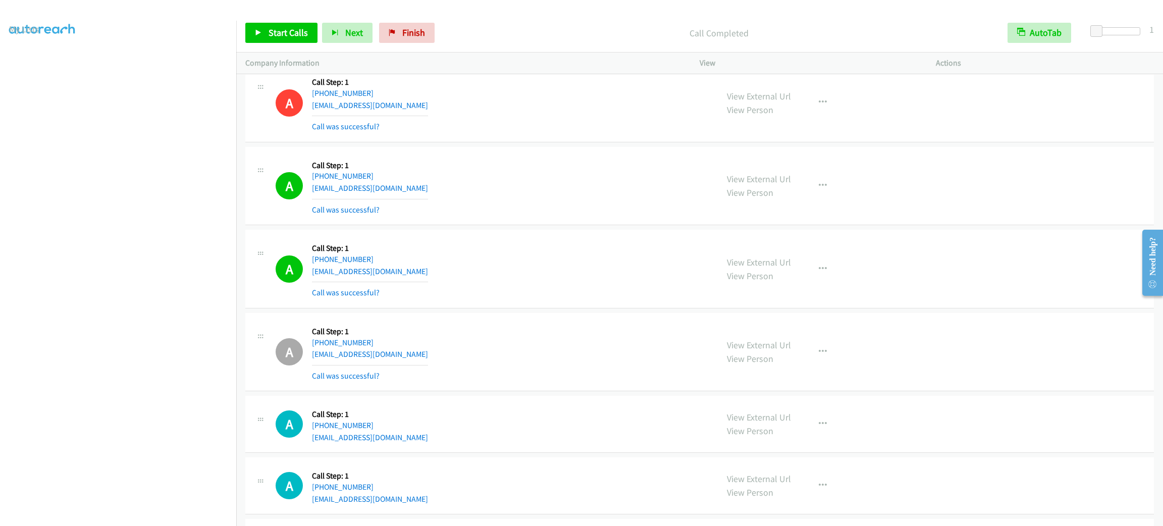
scroll to position [5034, 0]
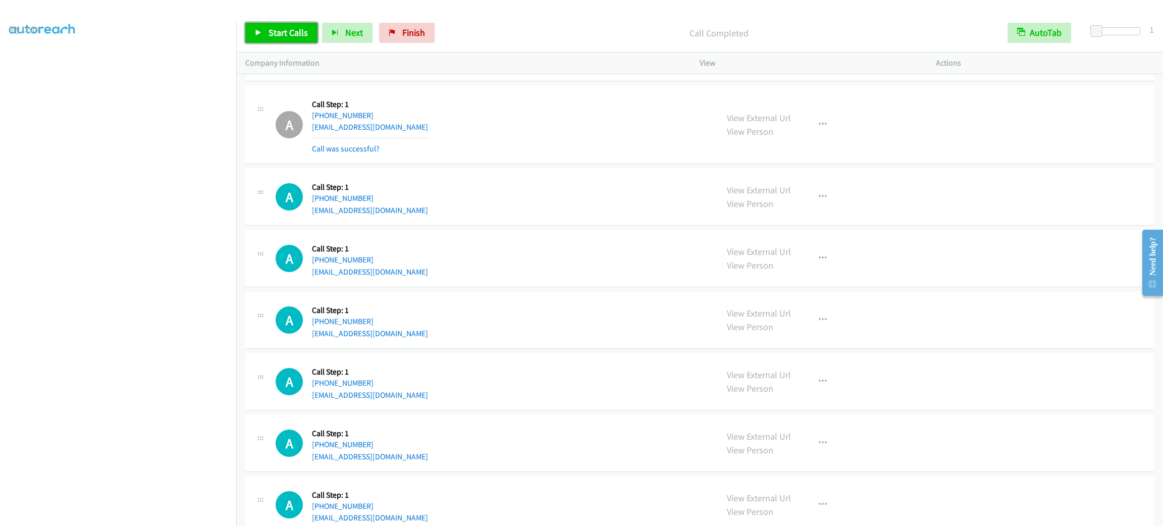
click at [297, 35] on span "Start Calls" at bounding box center [288, 33] width 39 height 12
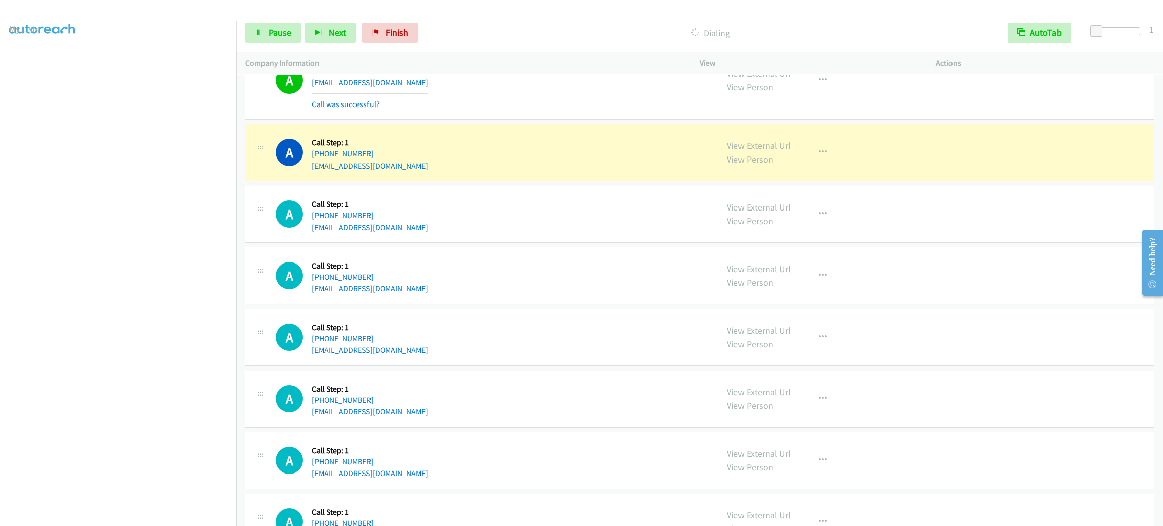
scroll to position [5570, 0]
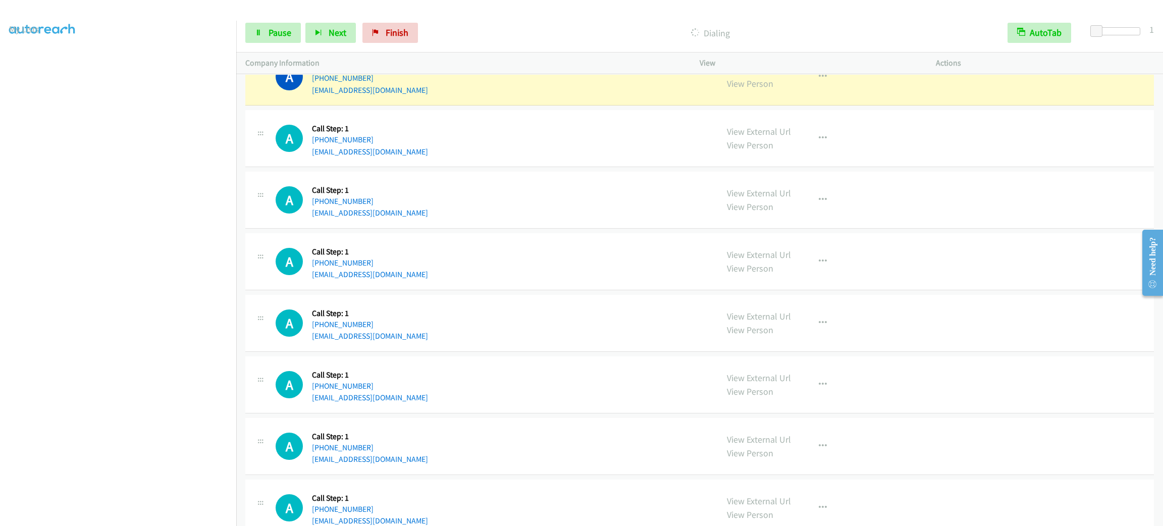
click at [271, 12] on div at bounding box center [577, 19] width 1154 height 39
click at [275, 24] on link "Pause" at bounding box center [273, 33] width 56 height 20
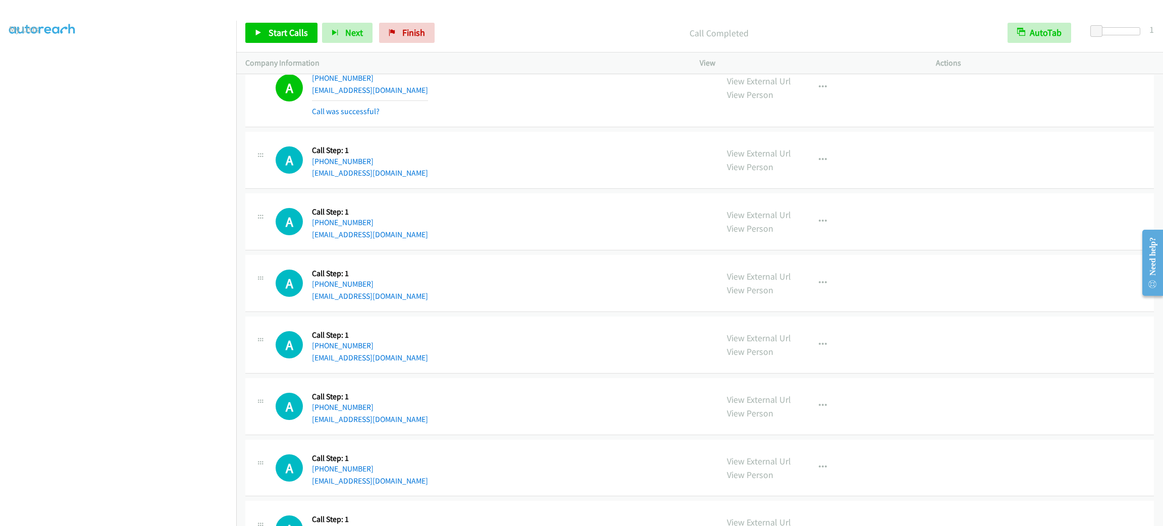
click at [499, 127] on div "A Callback Scheduled Call Step: 1 America/New_York +1 585-698-0267 joanbarr9@gm…" at bounding box center [699, 87] width 909 height 79
click at [621, 57] on div "Company Information" at bounding box center [463, 63] width 454 height 21
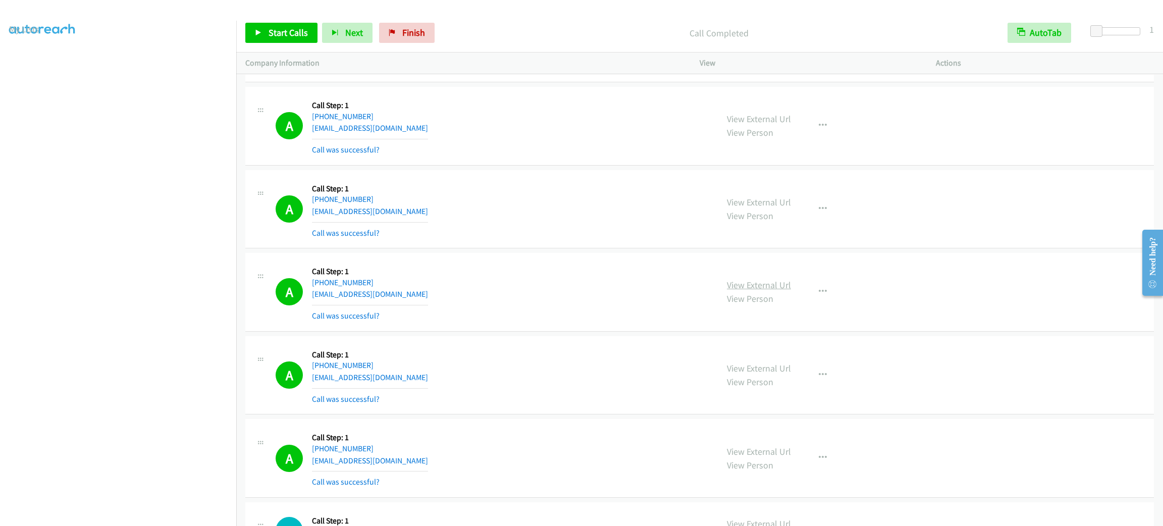
click at [767, 291] on link "View External Url" at bounding box center [759, 285] width 64 height 12
click at [810, 302] on button "button" at bounding box center [822, 292] width 27 height 20
click at [778, 388] on link "Add to do not call list" at bounding box center [769, 378] width 134 height 20
click at [281, 37] on span "Start Calls" at bounding box center [288, 33] width 39 height 12
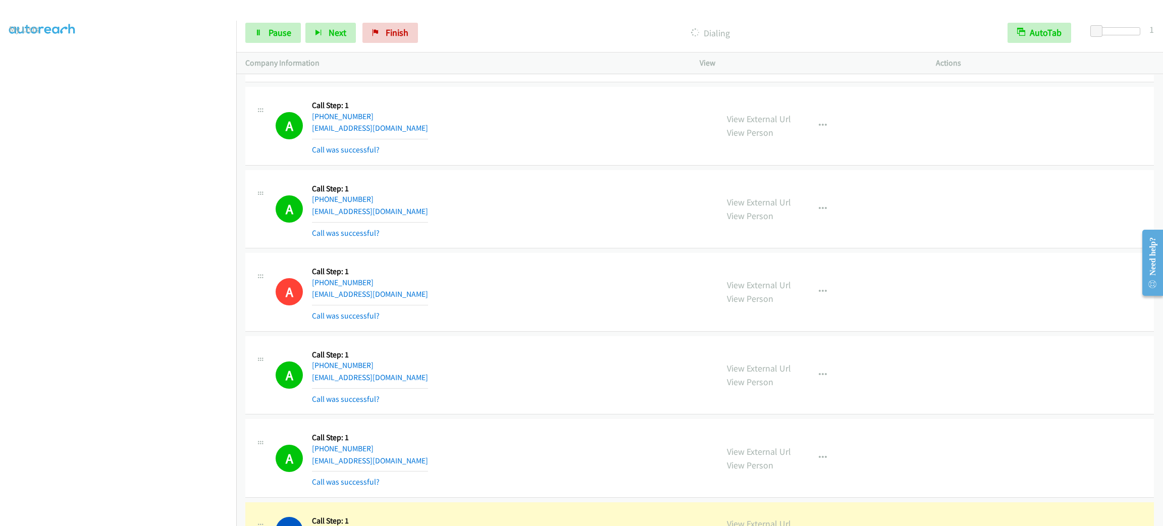
scroll to position [5502, 0]
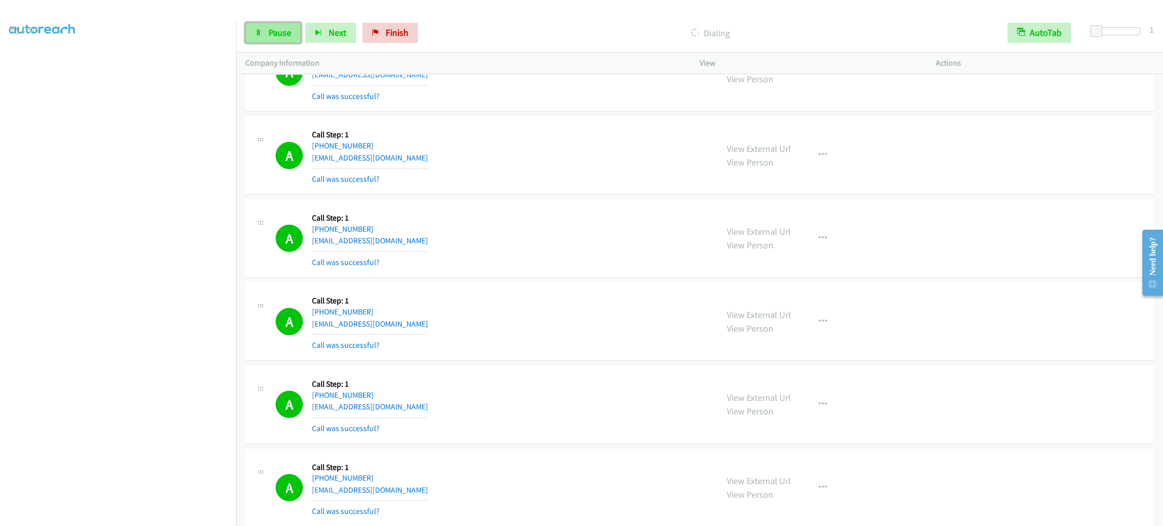
click at [295, 24] on link "Pause" at bounding box center [273, 33] width 56 height 20
click at [543, 195] on div "A Callback Scheduled Call Step: 1 America/New_York +1 585-698-0267 joanbarr9@gm…" at bounding box center [699, 155] width 909 height 79
click at [504, 197] on td "A Callback Scheduled Call Step: 1 America/New_York +1 585-698-0267 joanbarr9@gm…" at bounding box center [699, 155] width 927 height 83
click at [430, 135] on div "A Callback Scheduled Call Step: 1 America/New_York +1 585-698-0267 joanbarr9@gm…" at bounding box center [699, 155] width 909 height 79
click at [300, 21] on div "Start Calls Pause Next Finish Call Completed AutoTab AutoTab 1" at bounding box center [699, 33] width 927 height 39
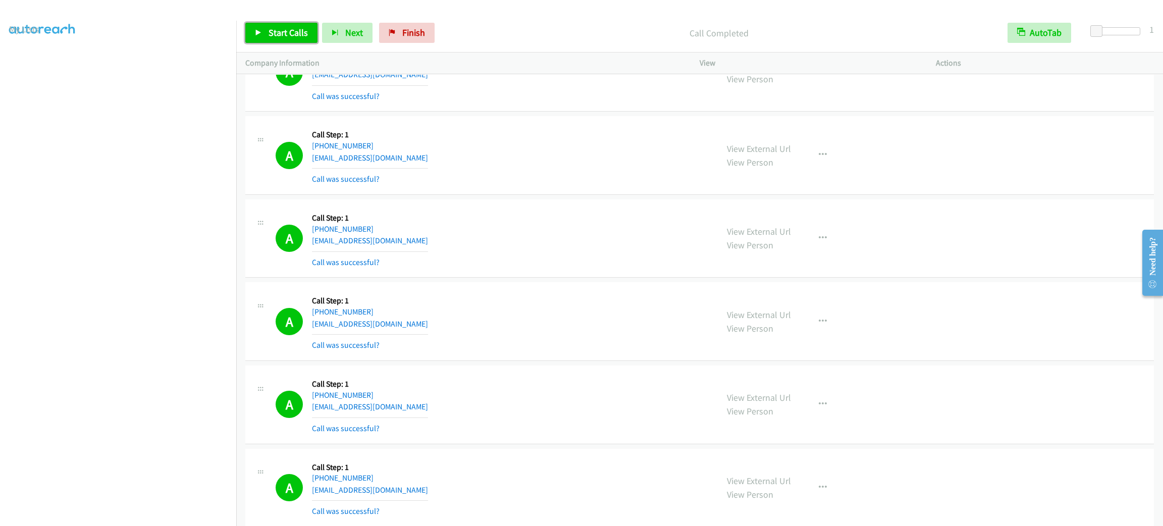
click at [300, 25] on link "Start Calls" at bounding box center [281, 33] width 72 height 20
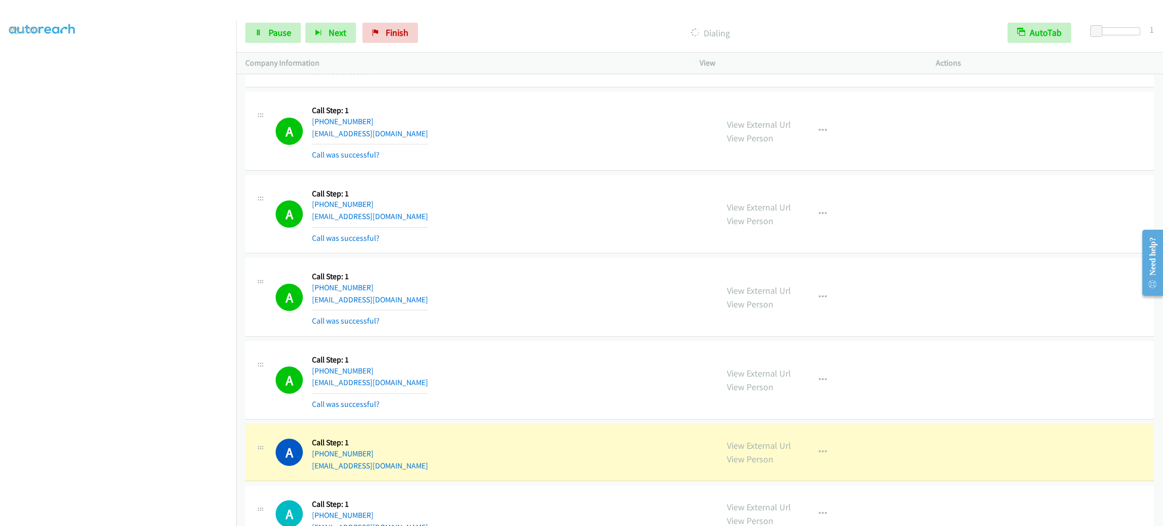
scroll to position [6220, 0]
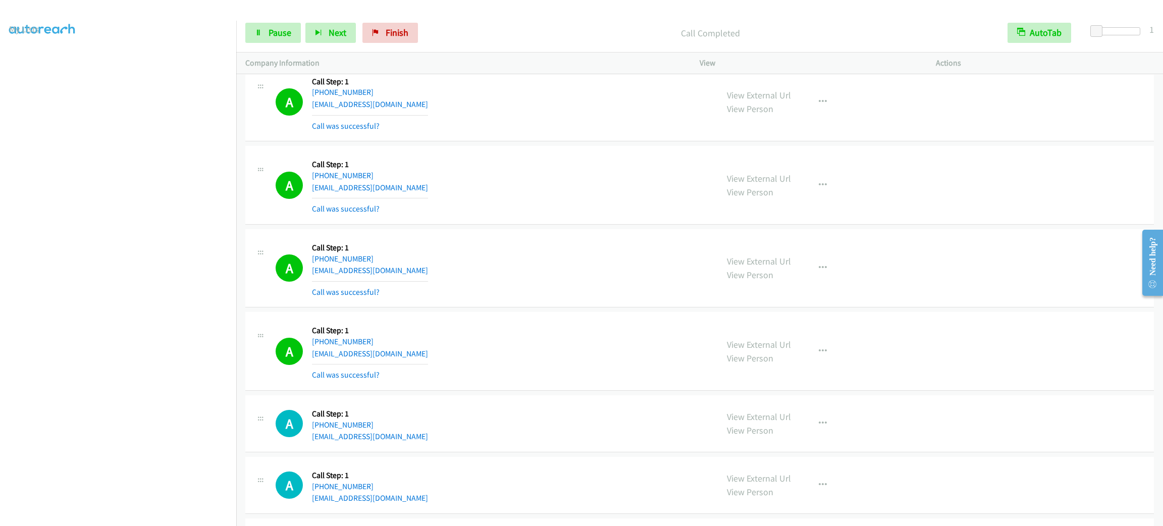
click at [1010, 142] on div "A Callback Scheduled Call Step: 1 America/New_York +1 513-600-5341 ellesq2728@a…" at bounding box center [699, 102] width 909 height 79
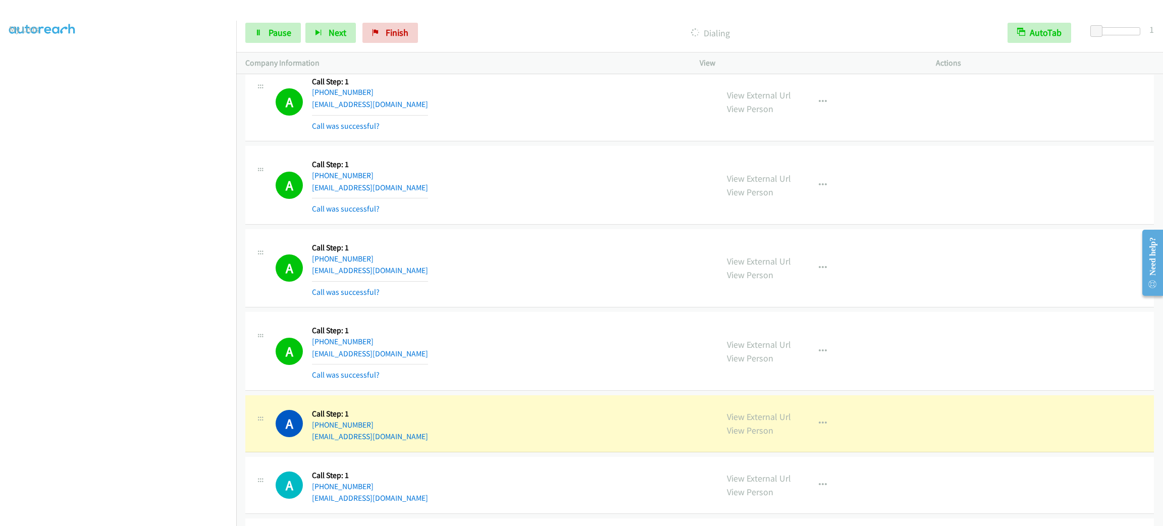
scroll to position [6523, 0]
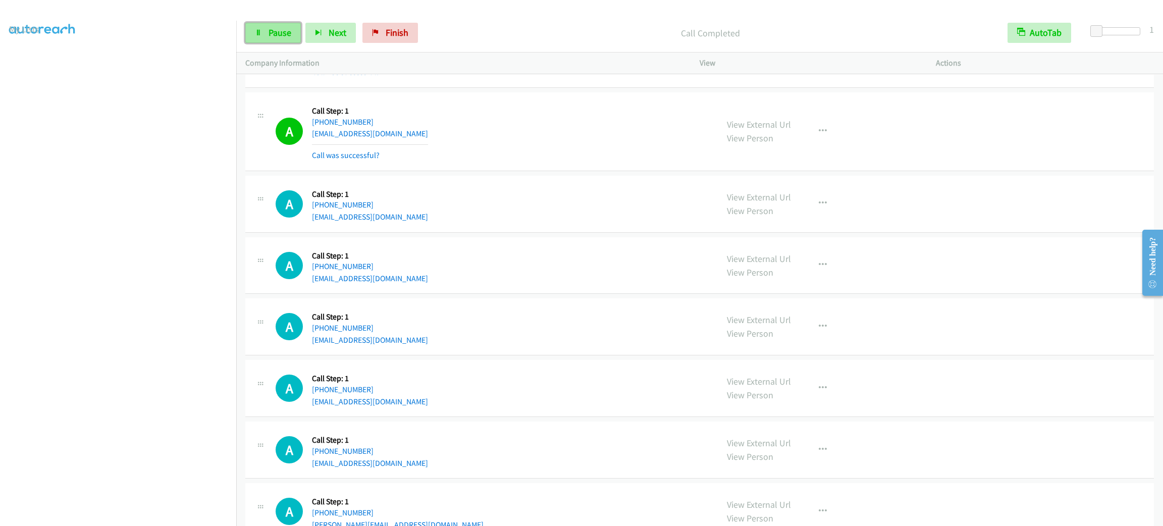
click at [291, 35] on link "Pause" at bounding box center [273, 33] width 56 height 20
click at [282, 35] on span "Start Calls" at bounding box center [288, 33] width 39 height 12
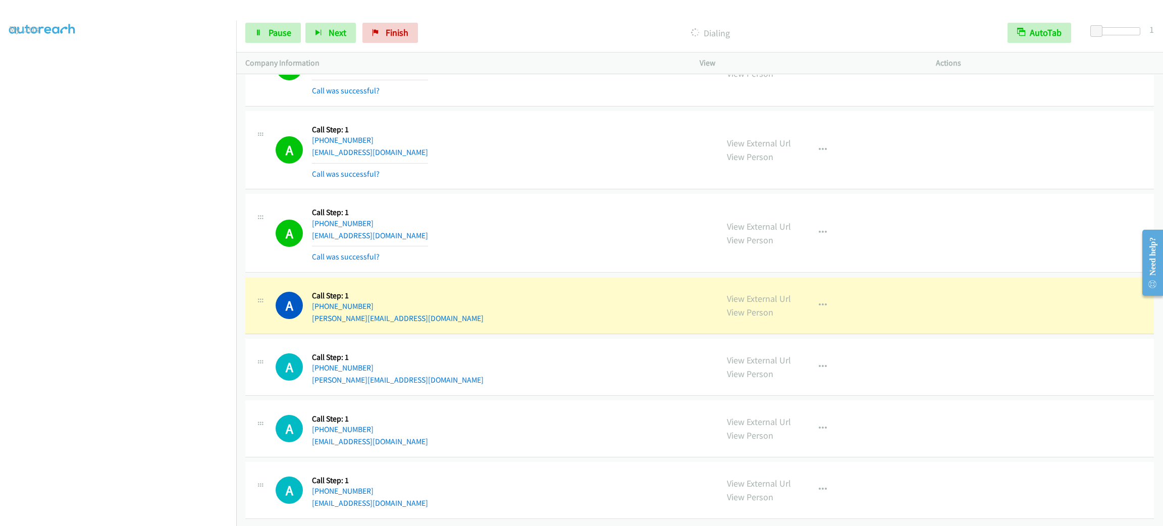
scroll to position [6844, 0]
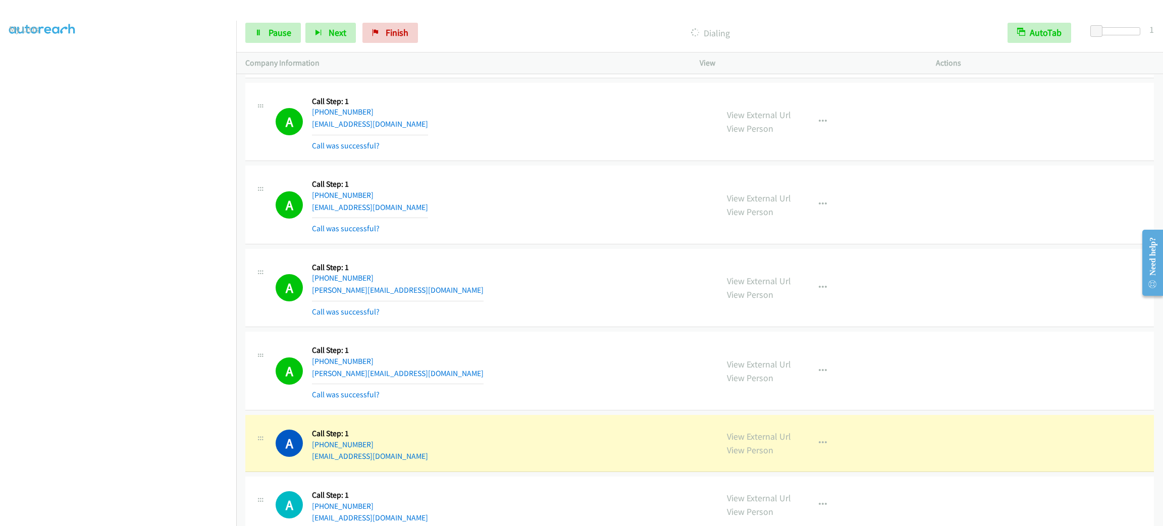
click at [476, 207] on div "A Callback Scheduled Call Step: 1 America/New_York +1 908-601-1105 laterter@ver…" at bounding box center [492, 205] width 433 height 60
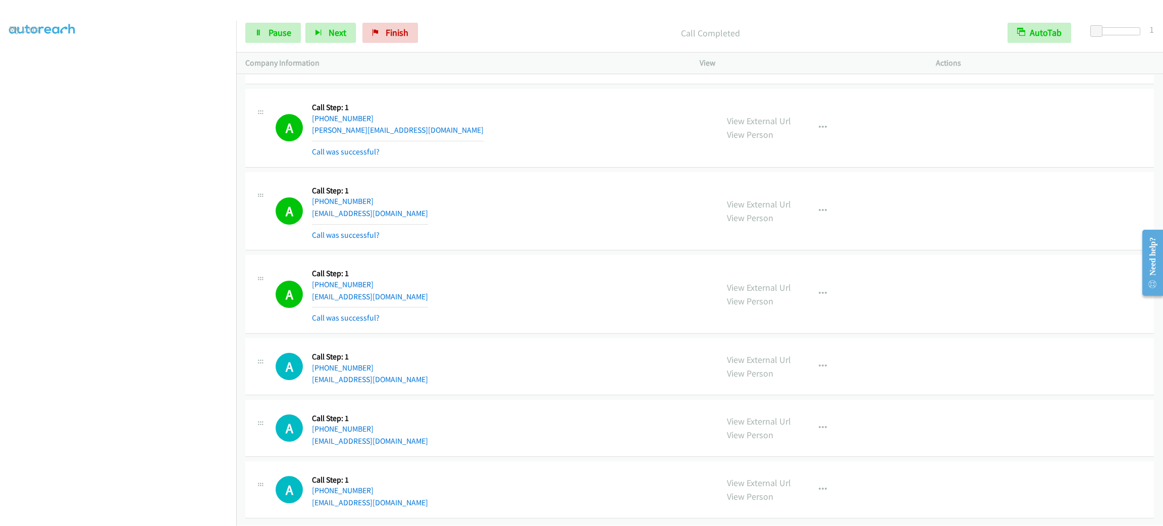
scroll to position [7531, 0]
click at [137, 515] on section at bounding box center [118, 286] width 218 height 483
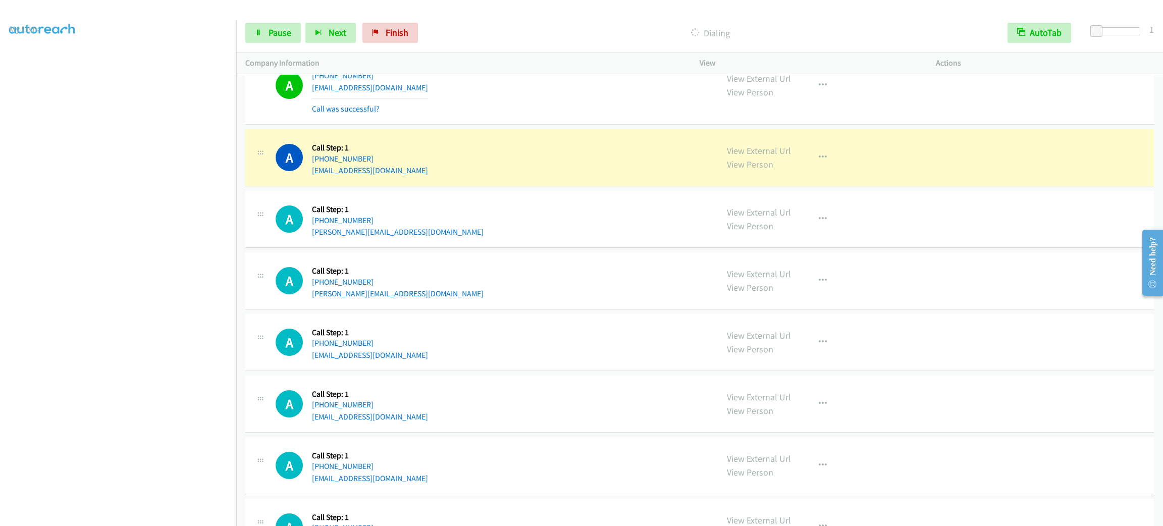
scroll to position [7953, 0]
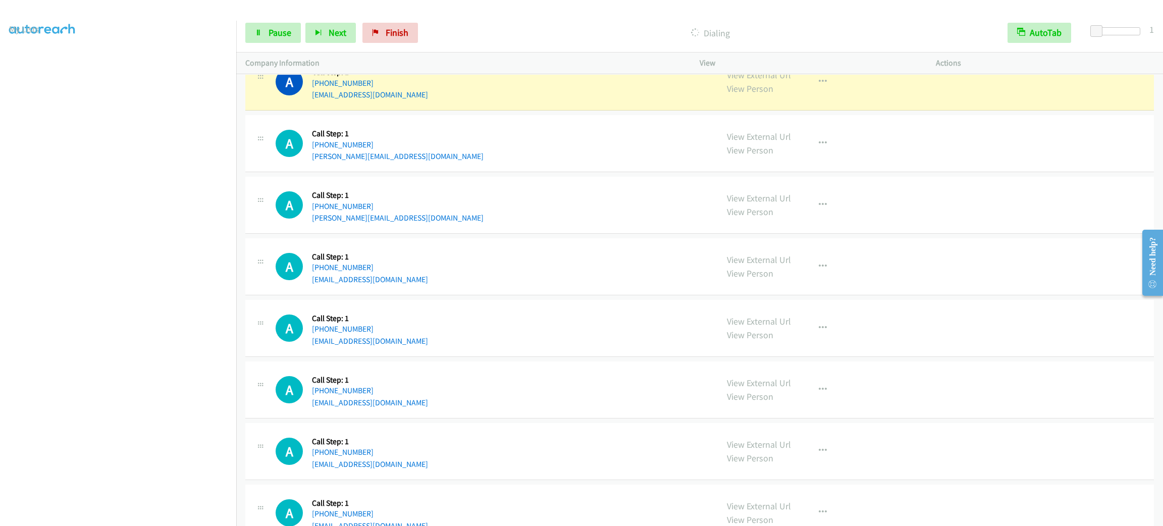
click at [552, 101] on div "A Callback Scheduled Call Step: 1 America/Chicago +1 901-451-3094 cvalbrax@hear…" at bounding box center [492, 82] width 433 height 38
click at [812, 92] on button "button" at bounding box center [822, 82] width 27 height 20
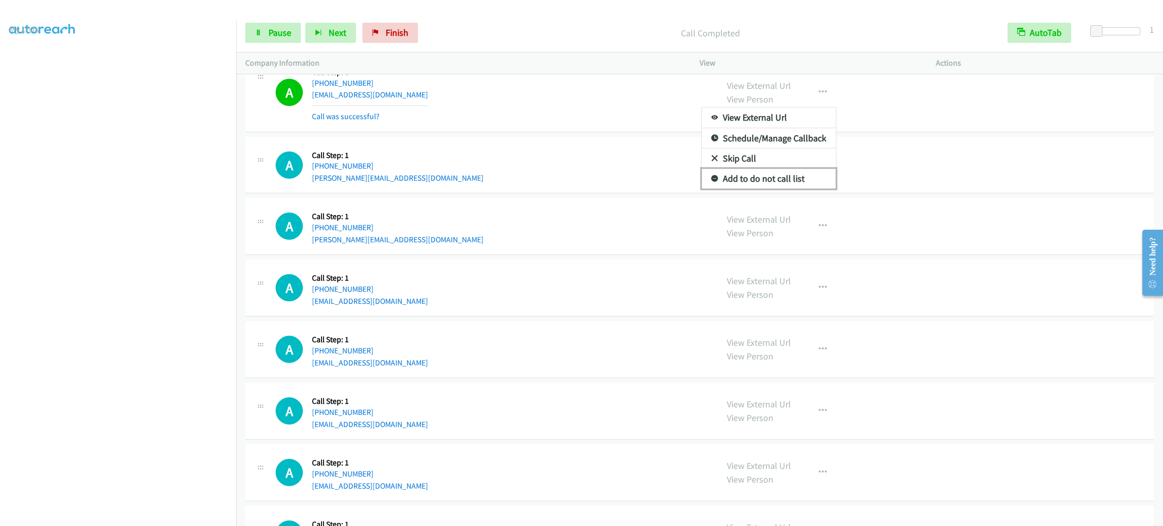
click at [778, 189] on link "Add to do not call list" at bounding box center [769, 179] width 134 height 20
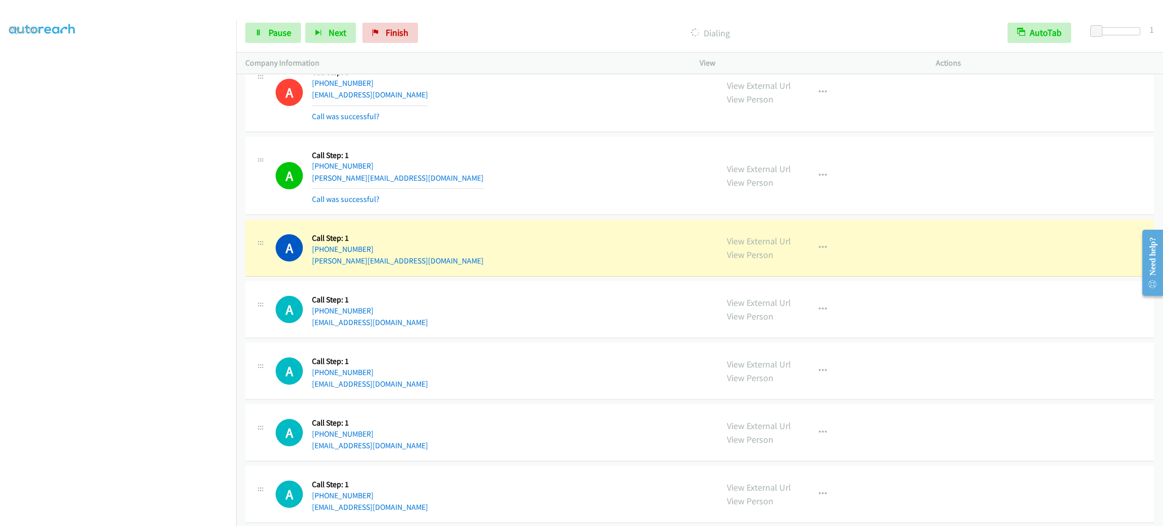
scroll to position [8104, 0]
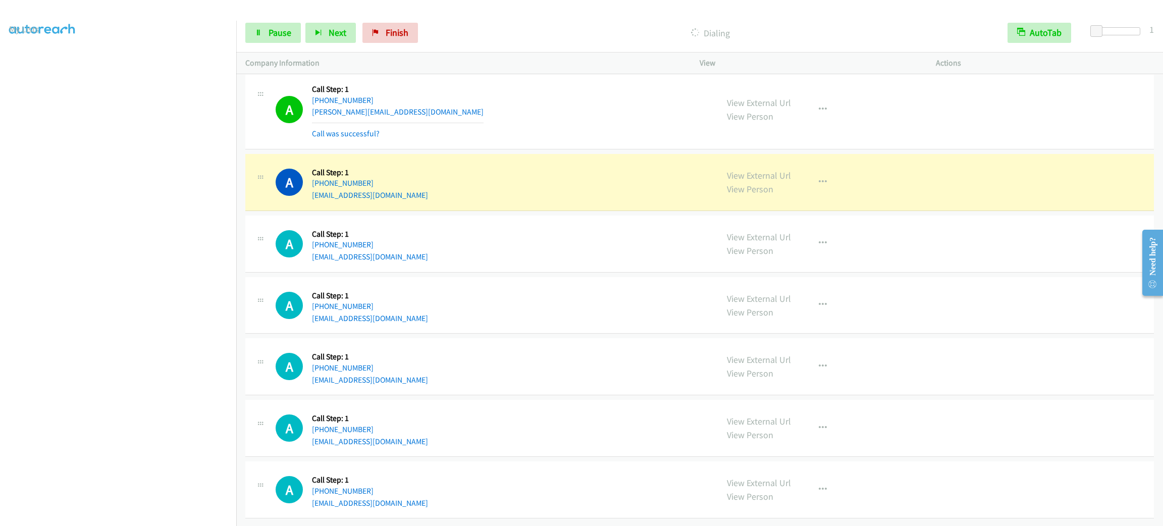
click at [842, 198] on div "View External Url View Person View External Url Email Schedule/Manage Callback …" at bounding box center [840, 182] width 245 height 38
click at [823, 192] on button "button" at bounding box center [822, 182] width 27 height 20
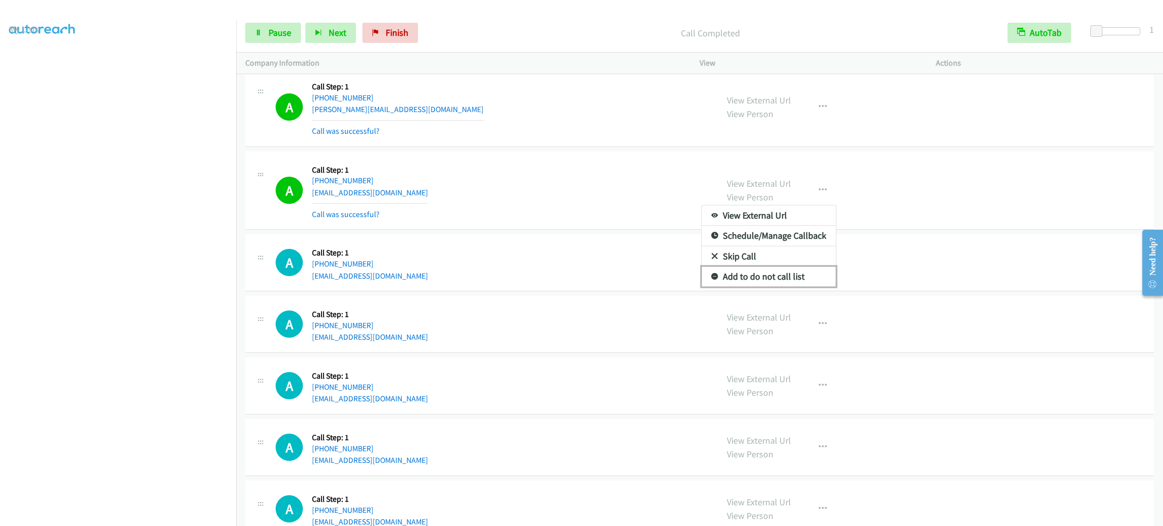
click at [774, 287] on link "Add to do not call list" at bounding box center [769, 277] width 134 height 20
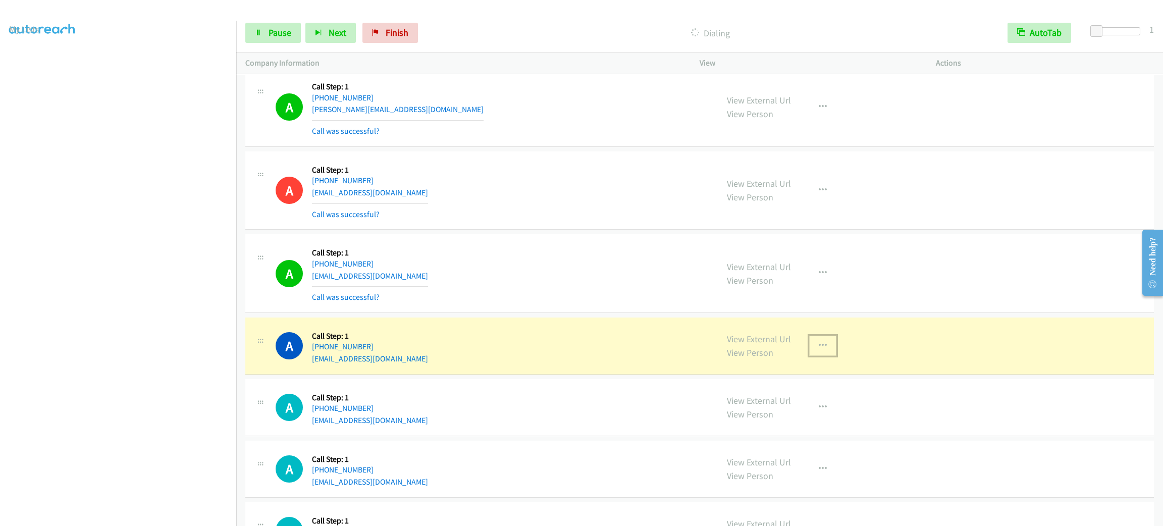
click at [826, 356] on button "button" at bounding box center [822, 346] width 27 height 20
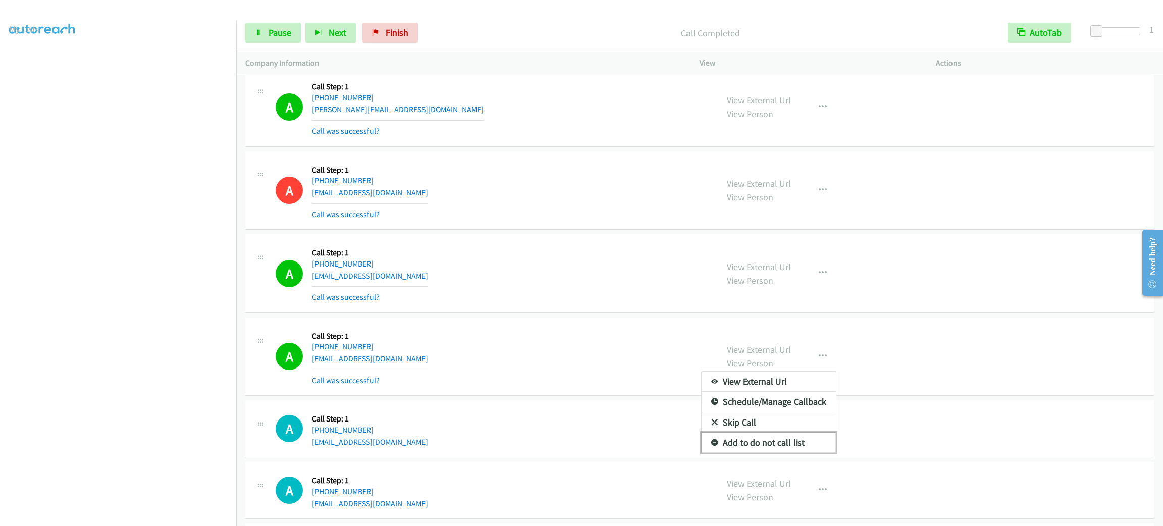
click at [773, 453] on link "Add to do not call list" at bounding box center [769, 443] width 134 height 20
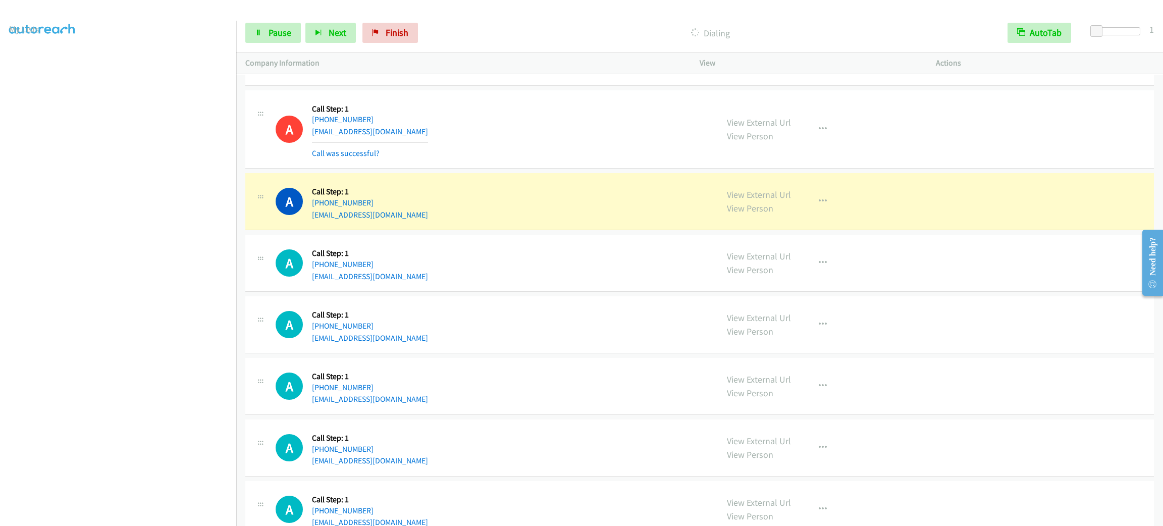
scroll to position [8407, 0]
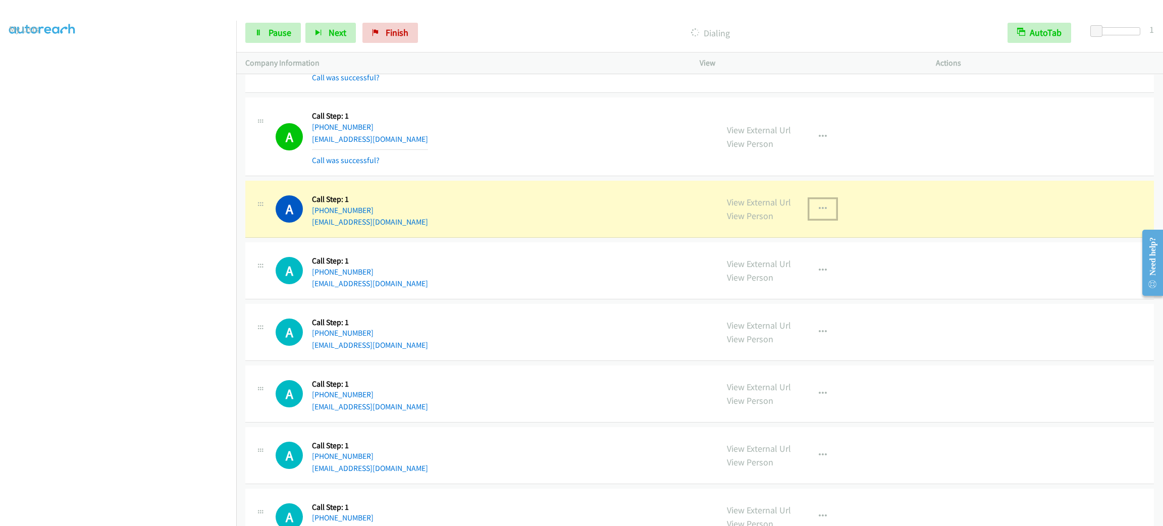
click at [809, 219] on button "button" at bounding box center [822, 209] width 27 height 20
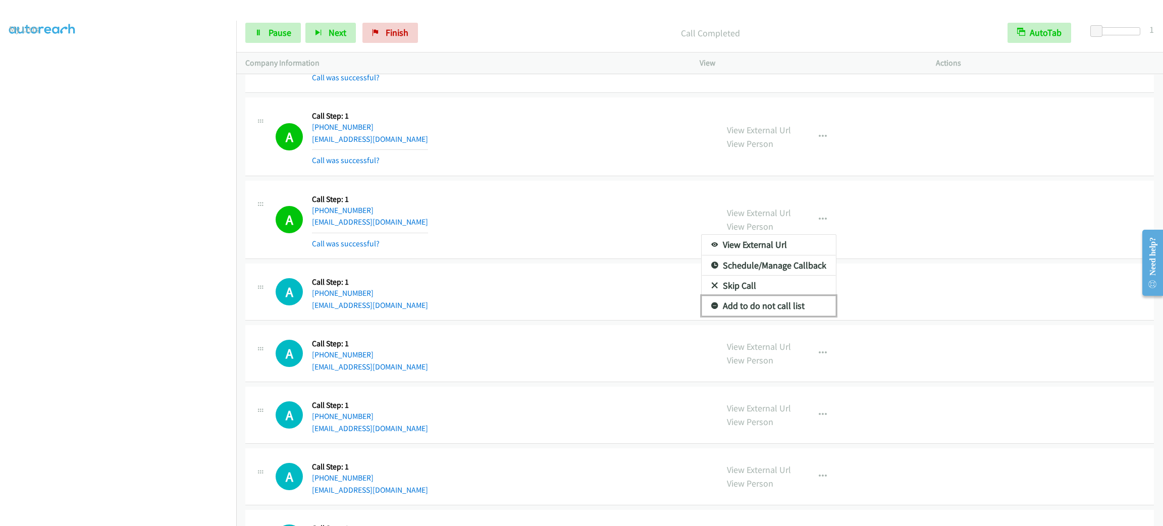
click at [783, 316] on link "Add to do not call list" at bounding box center [769, 306] width 134 height 20
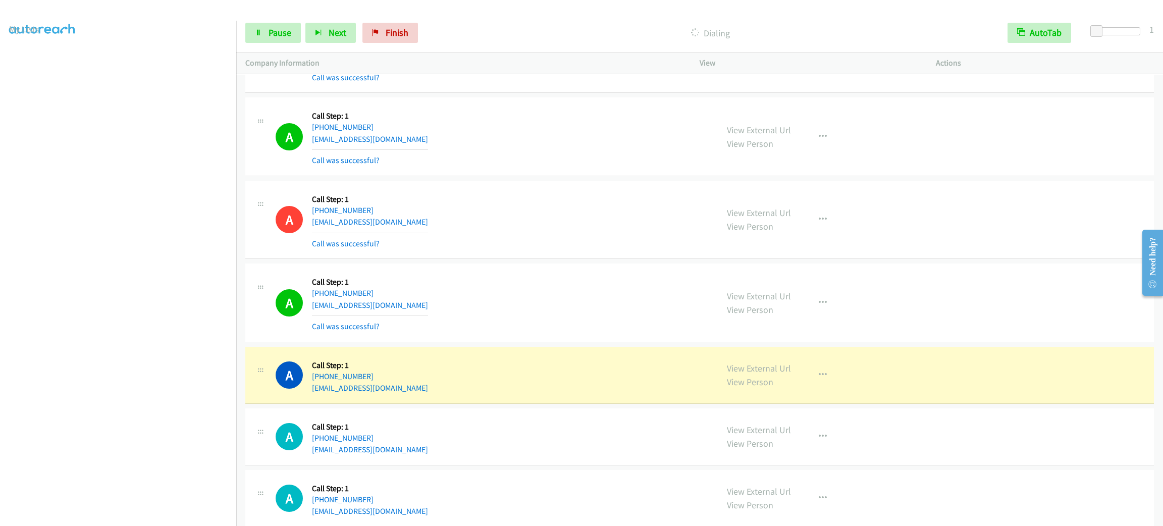
click at [428, 394] on div "A Callback Scheduled Call Step: 1 America/Chicago +1 423-435-7395 hunter.coffey…" at bounding box center [492, 375] width 433 height 38
copy div "hunter.coffey20@gmail.com"
drag, startPoint x: 783, startPoint y: 443, endPoint x: 895, endPoint y: 435, distance: 112.9
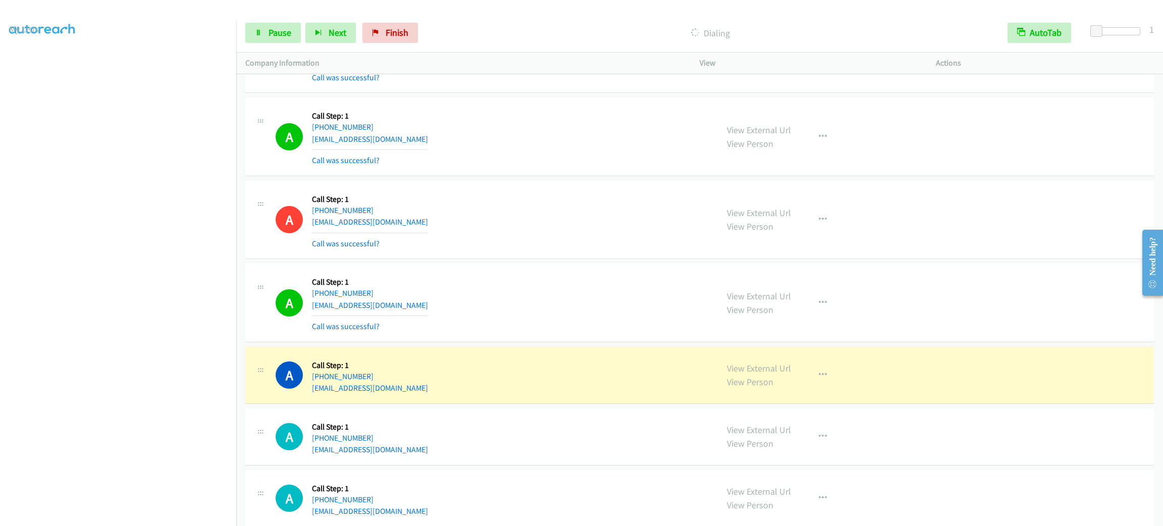
click at [780, 442] on div "View External Url View Person View External Url Email Schedule/Manage Callback …" at bounding box center [840, 437] width 245 height 38
drag, startPoint x: 864, startPoint y: 398, endPoint x: 858, endPoint y: 398, distance: 6.6
click at [861, 394] on div "View External Url View Person View External Url Email Schedule/Manage Callback …" at bounding box center [840, 375] width 245 height 38
click at [819, 379] on icon "button" at bounding box center [823, 375] width 8 height 8
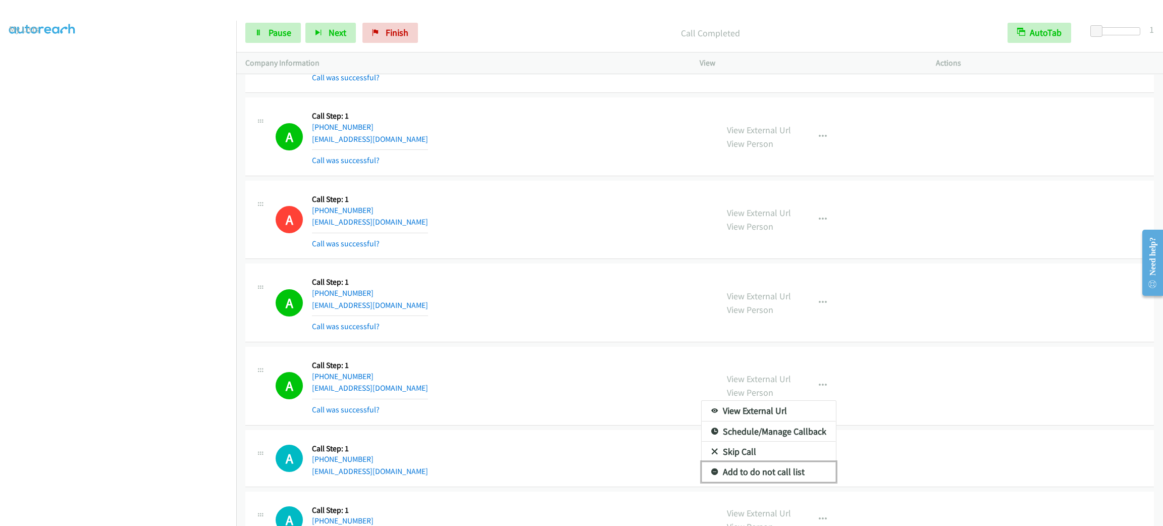
click at [801, 482] on link "Add to do not call list" at bounding box center [769, 472] width 134 height 20
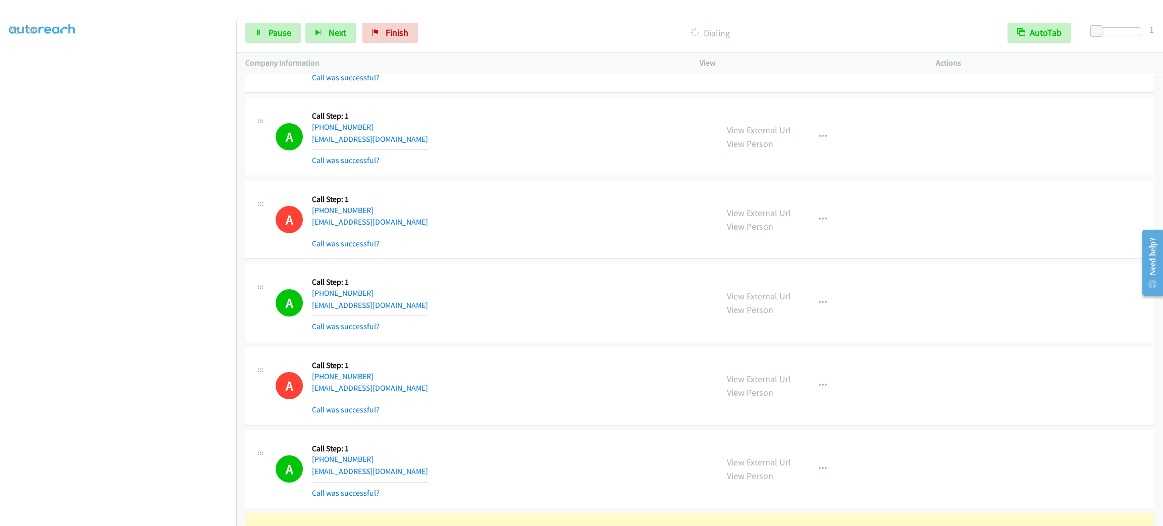
scroll to position [8614, 0]
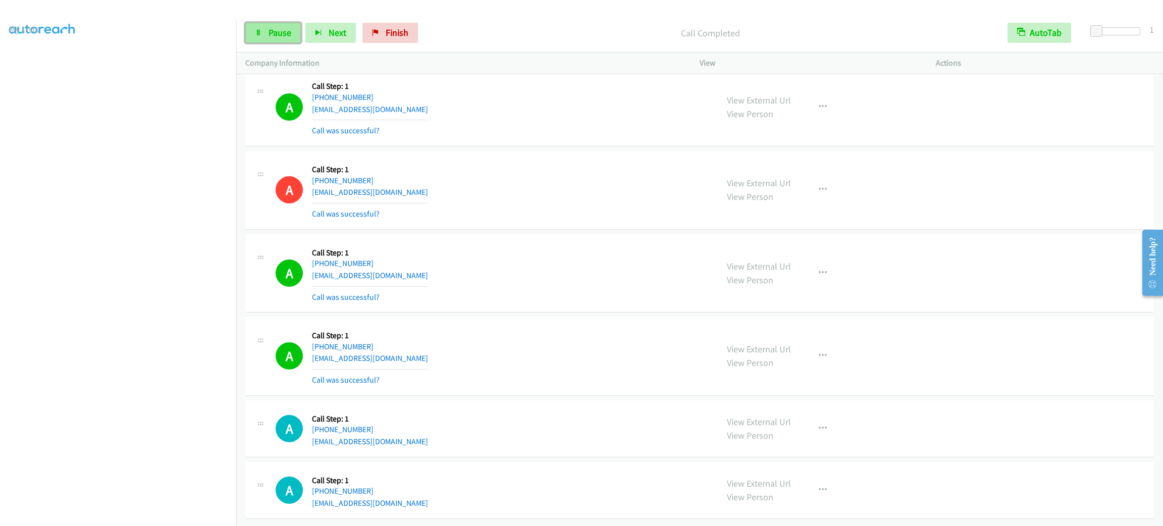
click at [281, 32] on span "Pause" at bounding box center [280, 33] width 23 height 12
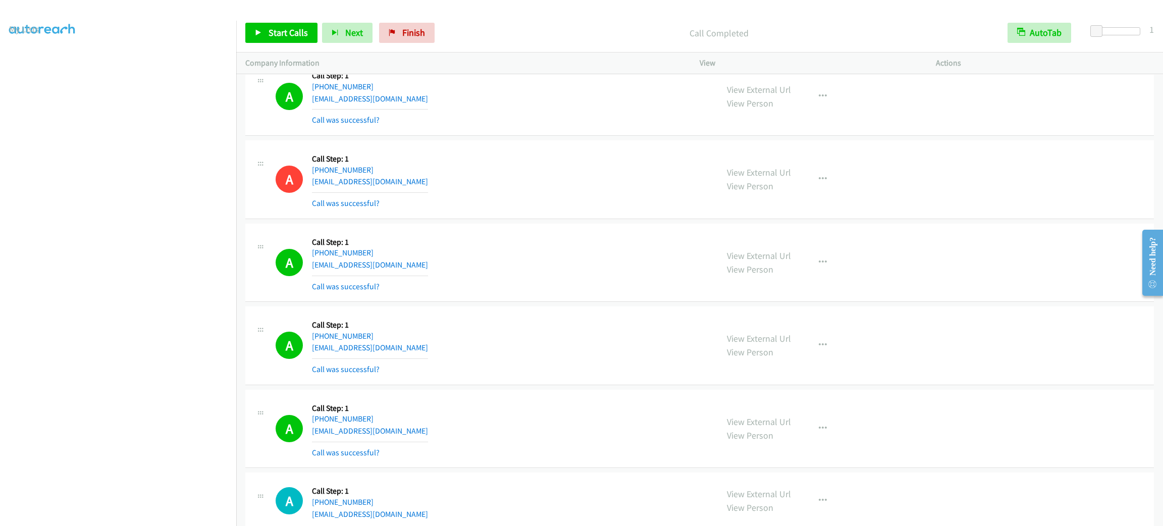
click at [539, 181] on div "A Callback Scheduled Call Step: 1 America/Chicago +1 423-435-7395 hunter.coffey…" at bounding box center [492, 179] width 433 height 60
click at [776, 95] on link "View External Url" at bounding box center [759, 90] width 64 height 12
drag, startPoint x: 468, startPoint y: 107, endPoint x: 473, endPoint y: 109, distance: 5.3
click at [470, 108] on div "A Callback Scheduled Call Step: 1 America/New_York +1 419-261-3161 bmaison@bex.…" at bounding box center [492, 96] width 433 height 60
click at [811, 107] on button "button" at bounding box center [822, 96] width 27 height 20
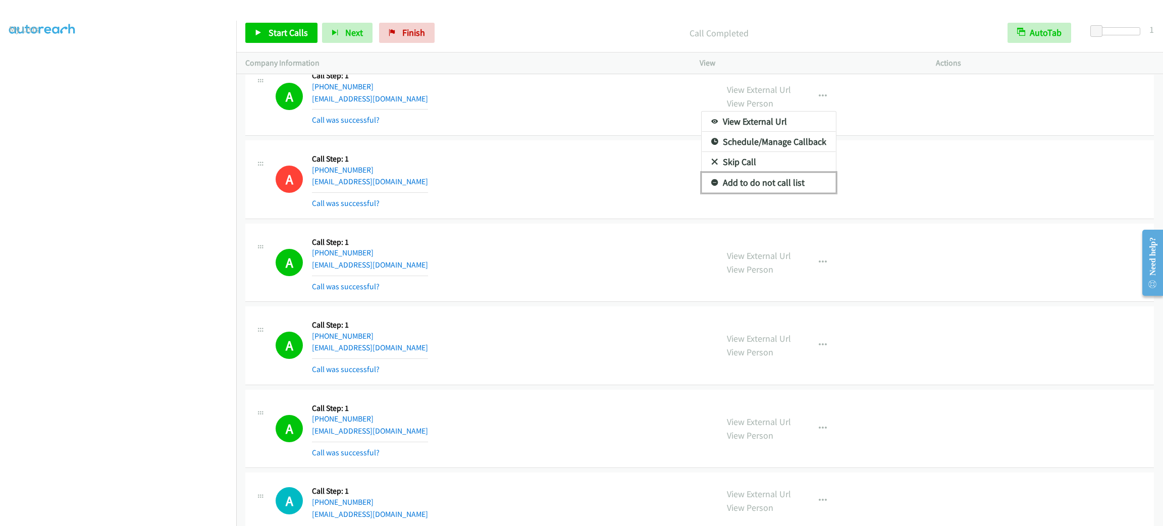
click at [795, 193] on link "Add to do not call list" at bounding box center [769, 183] width 134 height 20
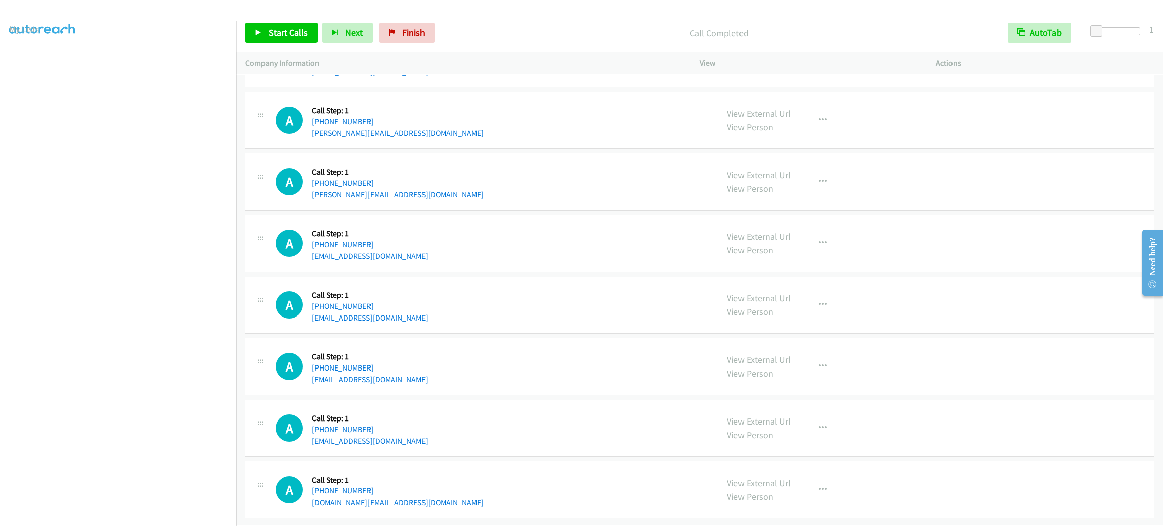
scroll to position [8999, 0]
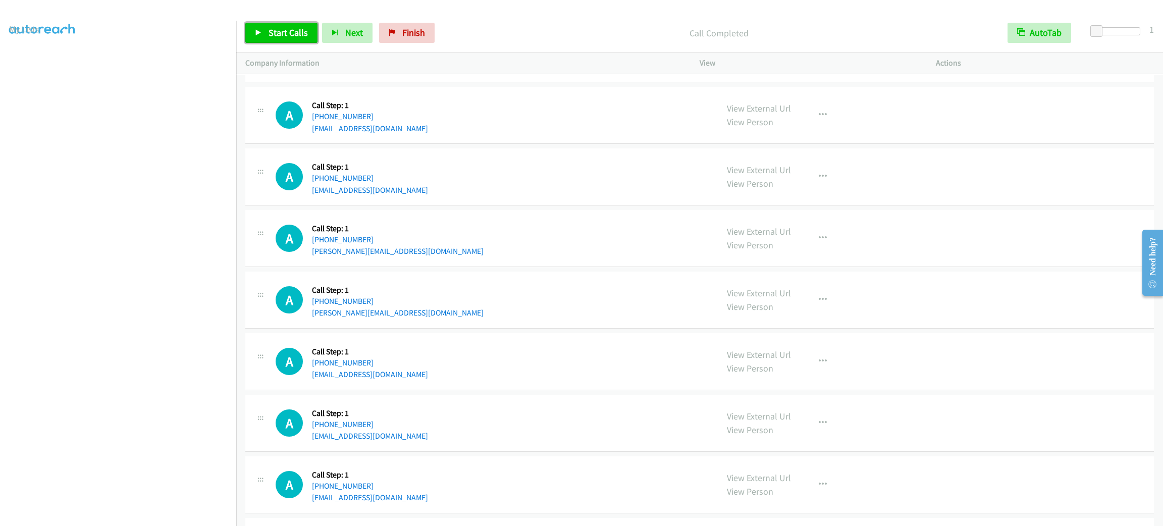
click at [272, 27] on span "Start Calls" at bounding box center [288, 33] width 39 height 12
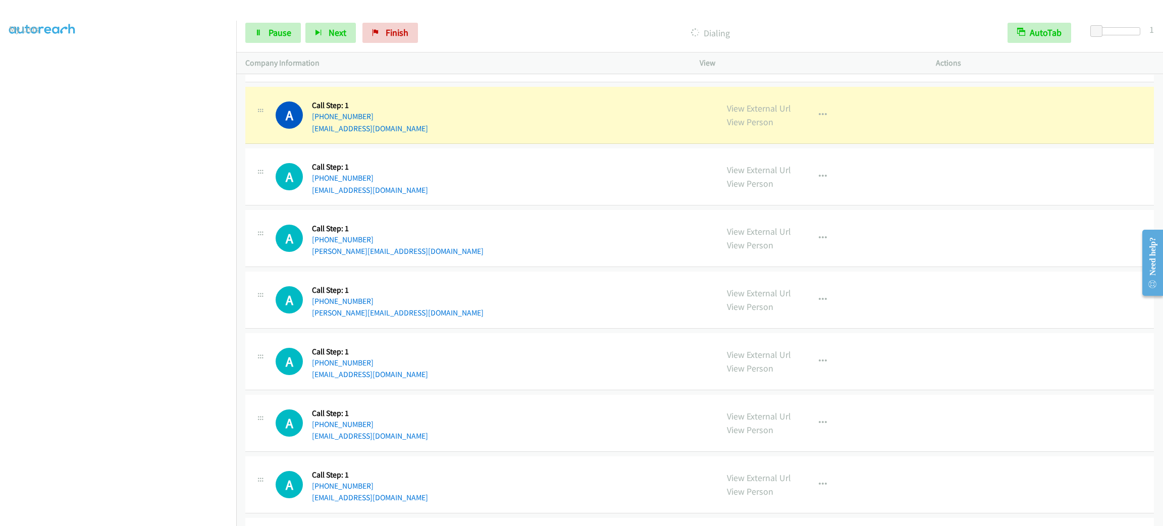
scroll to position [8509, 0]
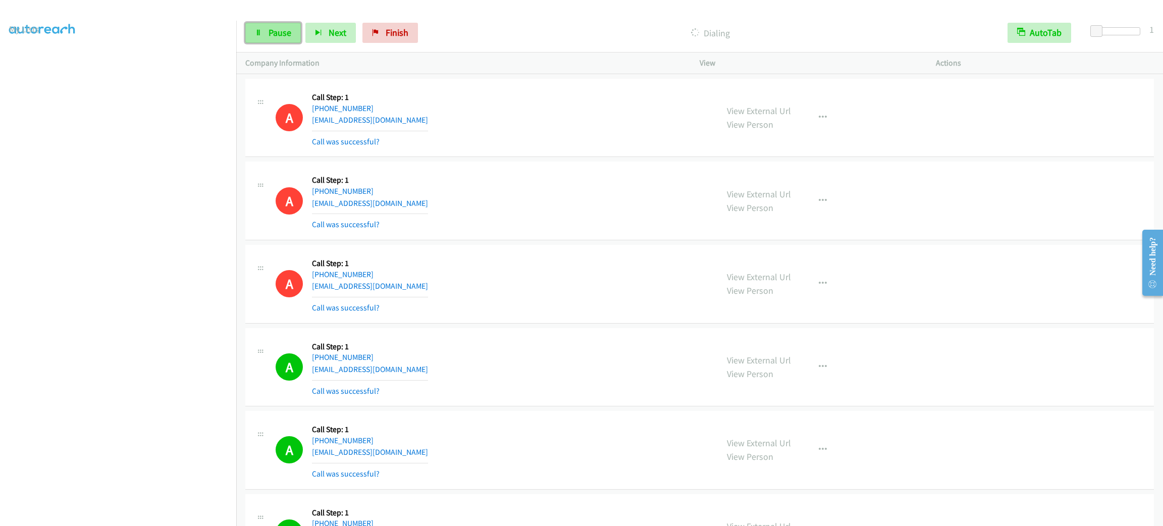
click at [296, 26] on link "Pause" at bounding box center [273, 33] width 56 height 20
click at [289, 41] on link "Start Calls" at bounding box center [281, 33] width 72 height 20
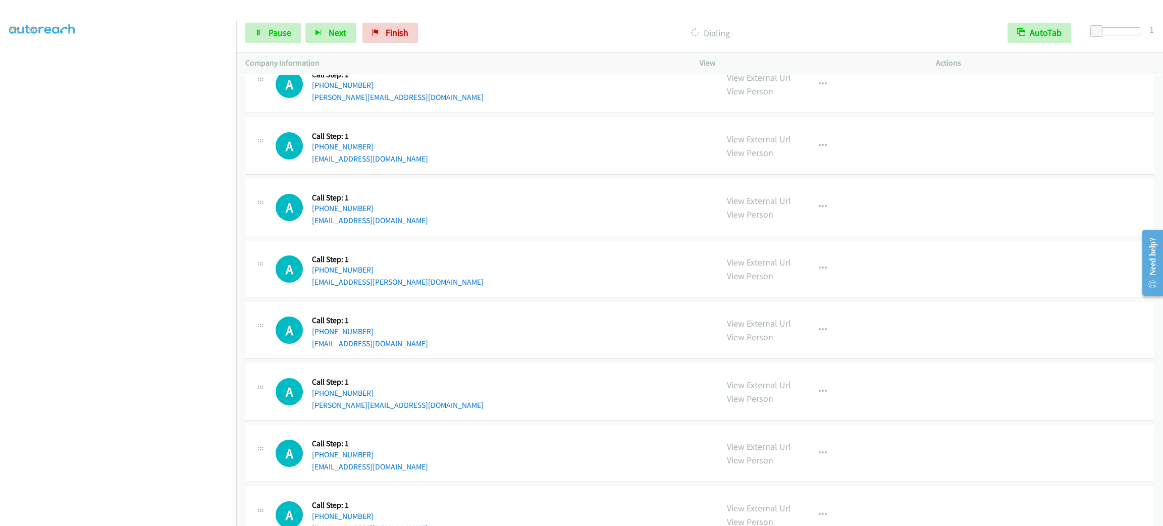
scroll to position [9681, 0]
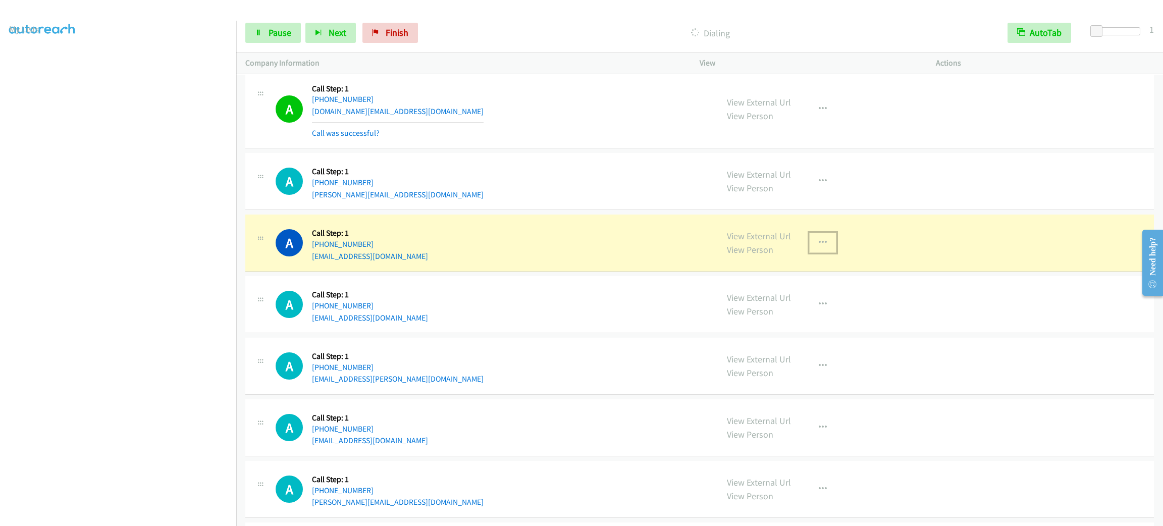
click at [826, 253] on button "button" at bounding box center [822, 243] width 27 height 20
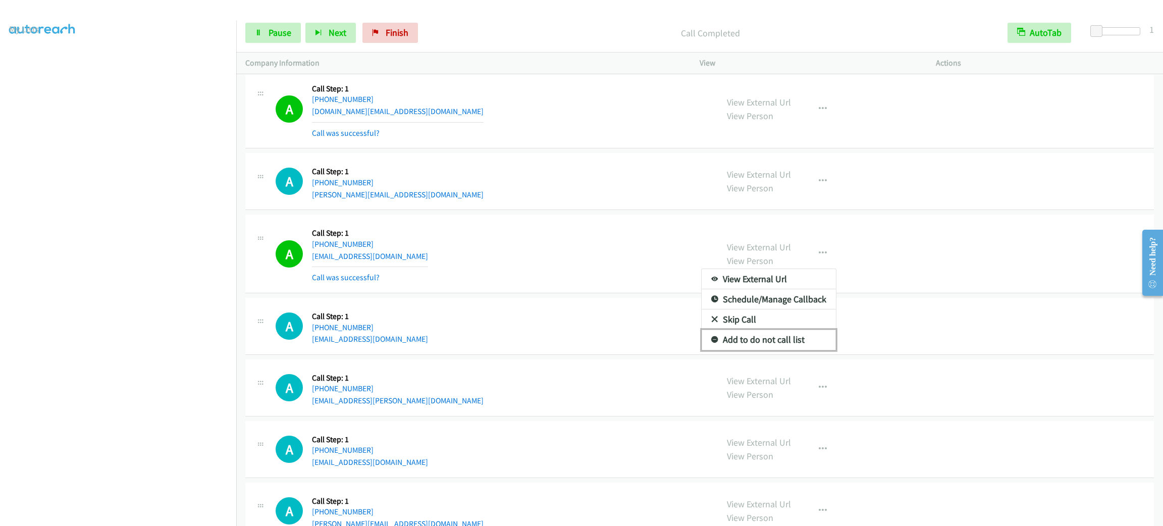
click at [774, 350] on link "Add to do not call list" at bounding box center [769, 340] width 134 height 20
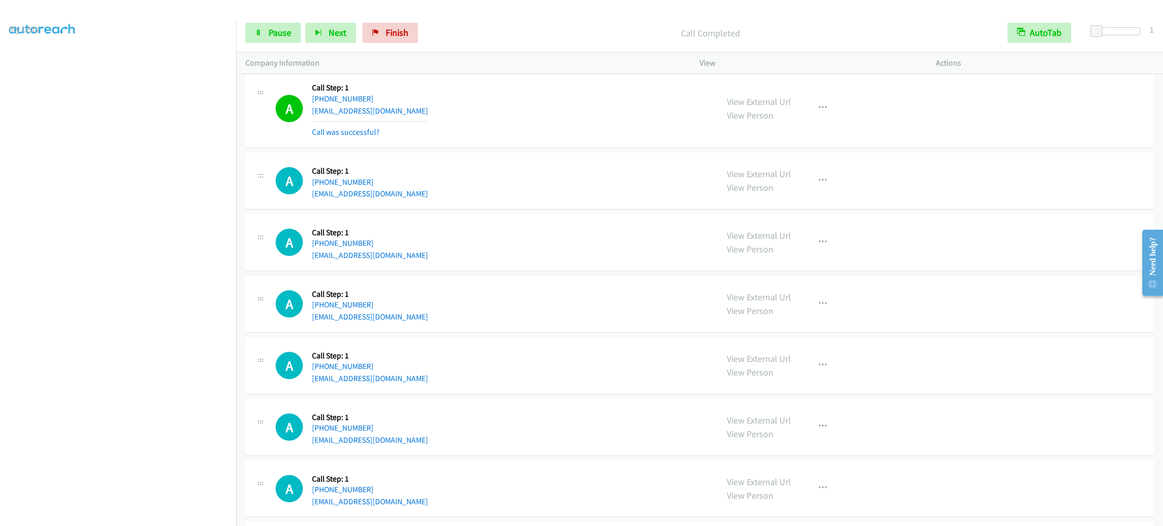
scroll to position [10368, 0]
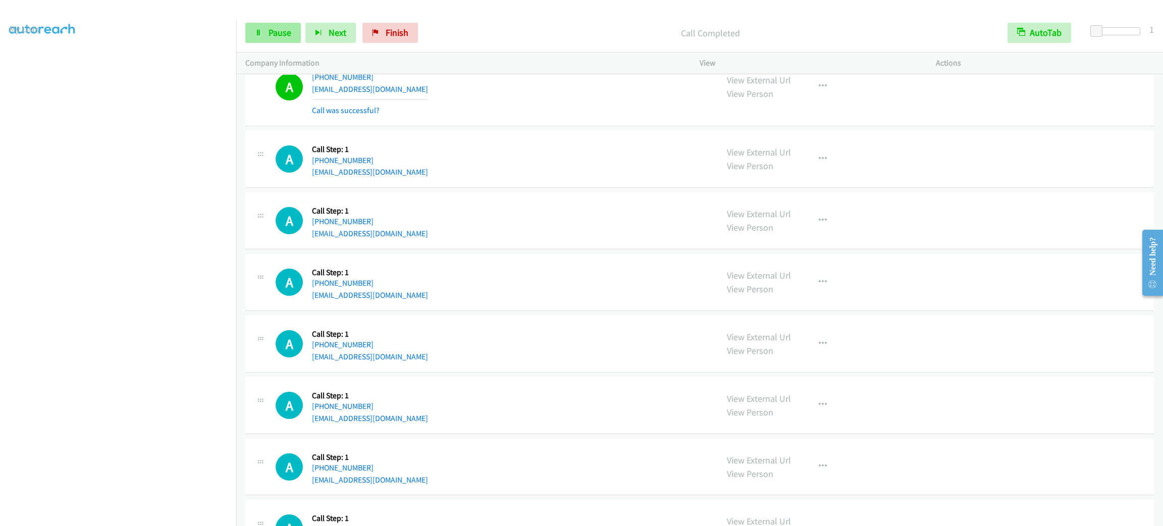
drag, startPoint x: 257, startPoint y: 21, endPoint x: 273, endPoint y: 37, distance: 23.2
click at [258, 24] on div "Start Calls Pause Next Finish Call Completed AutoTab AutoTab 1" at bounding box center [699, 33] width 927 height 39
click at [282, 42] on link "Pause" at bounding box center [273, 33] width 56 height 20
click at [282, 33] on span "Start Calls" at bounding box center [288, 33] width 39 height 12
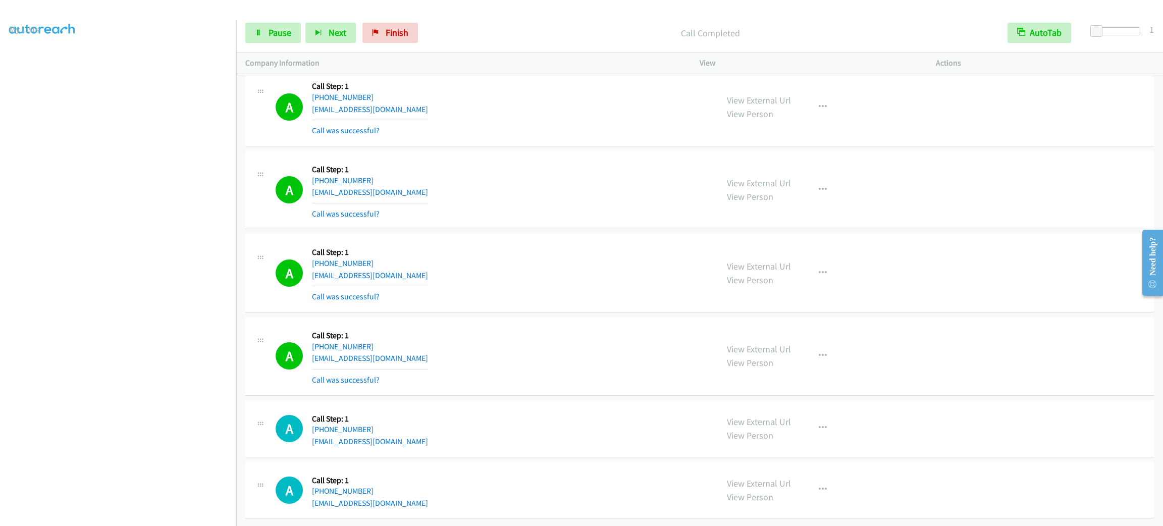
scroll to position [10612, 0]
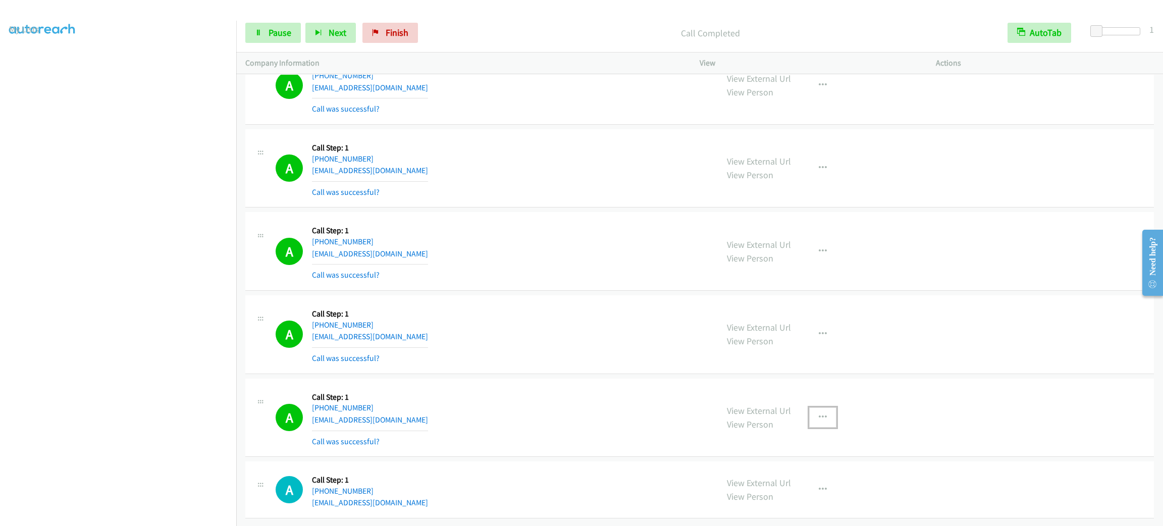
click at [810, 426] on button "button" at bounding box center [822, 417] width 27 height 20
click at [794, 494] on link "Add to do not call list" at bounding box center [769, 504] width 134 height 20
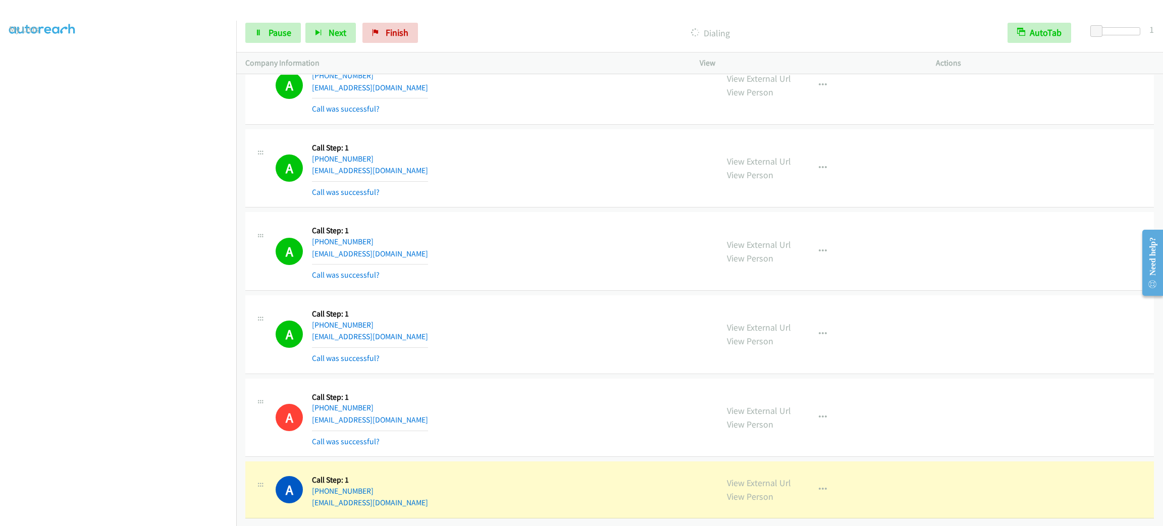
click at [177, 519] on aside "Dialing Mode: Power | Switch to Preview My Lists" at bounding box center [118, 267] width 236 height 559
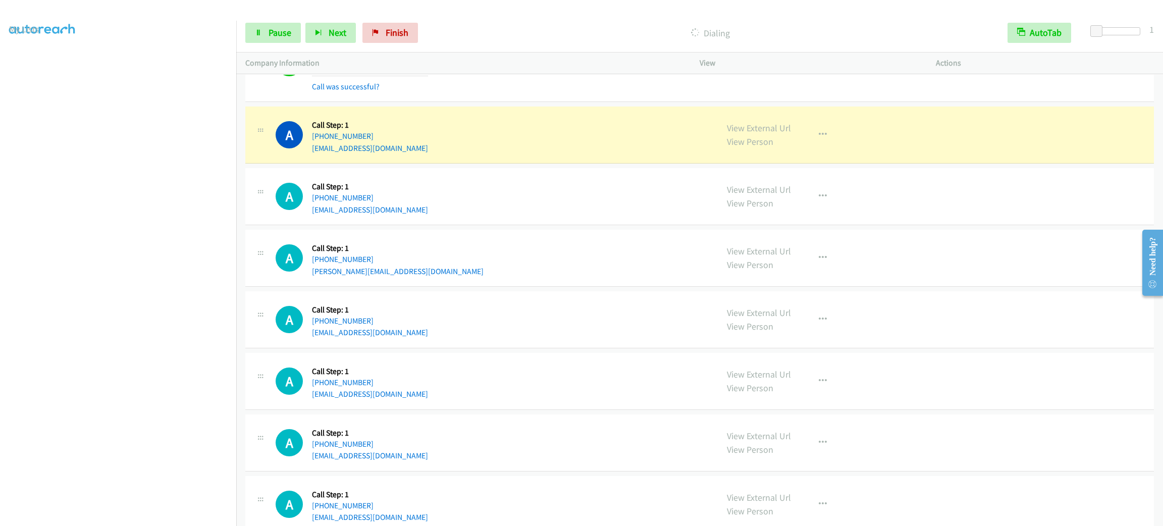
scroll to position [11132, 0]
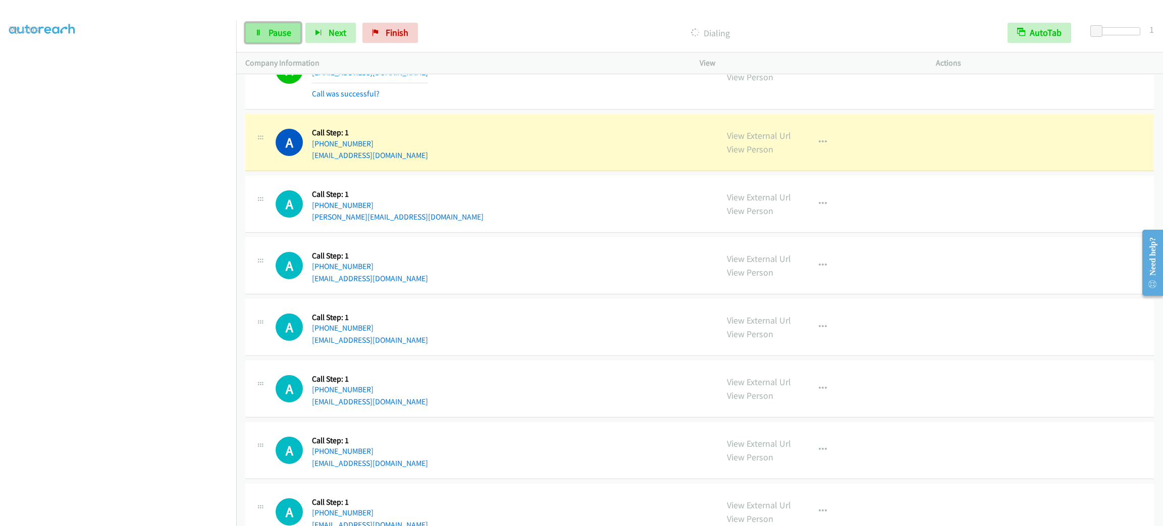
click at [272, 24] on link "Pause" at bounding box center [273, 33] width 56 height 20
click at [283, 32] on span "Start Calls" at bounding box center [288, 33] width 39 height 12
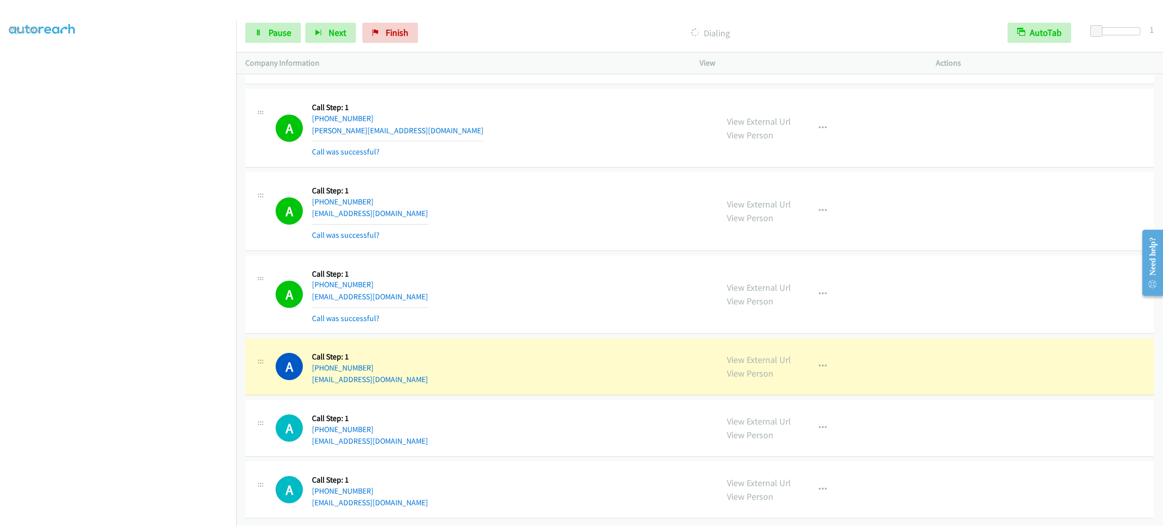
scroll to position [11279, 0]
click at [453, 368] on div "A Callback Scheduled Call Step: 1 America/Denver +1 720-636-1851 whytockronny3@…" at bounding box center [492, 366] width 433 height 38
click at [423, 369] on div "A Callback Scheduled Call Step: 1 America/Denver +1 720-636-1851 whytockronny3@…" at bounding box center [492, 366] width 433 height 38
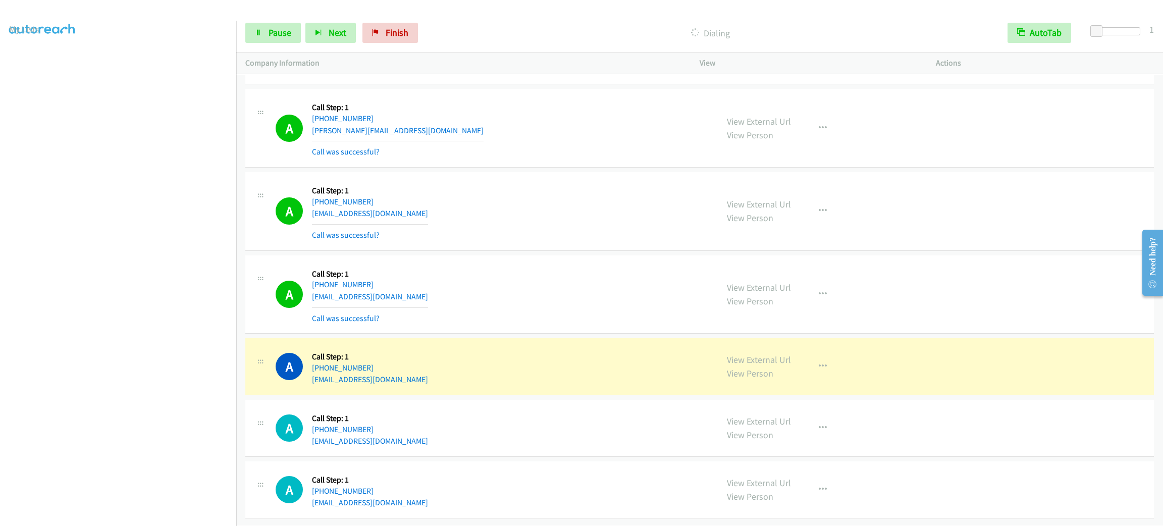
click at [423, 368] on div "A Callback Scheduled Call Step: 1 America/Denver +1 720-636-1851 whytockronny3@…" at bounding box center [492, 366] width 433 height 38
copy div "whytockronny3@gmail.com"
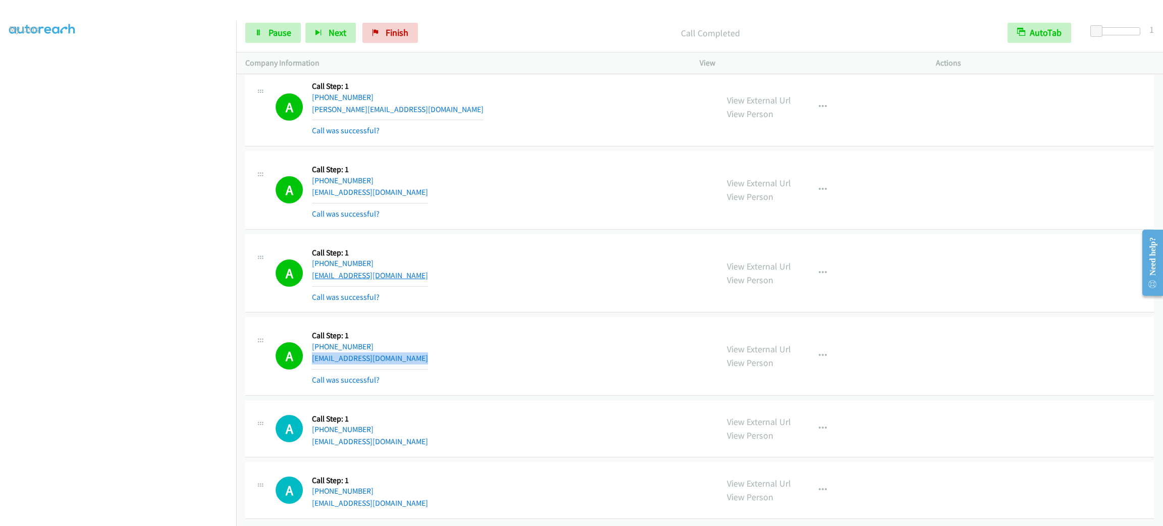
scroll to position [11300, 0]
click at [487, 277] on div "A Callback Scheduled Call Step: 1 America/New_York +1 828-808-6302 nbenjamin113…" at bounding box center [492, 273] width 433 height 60
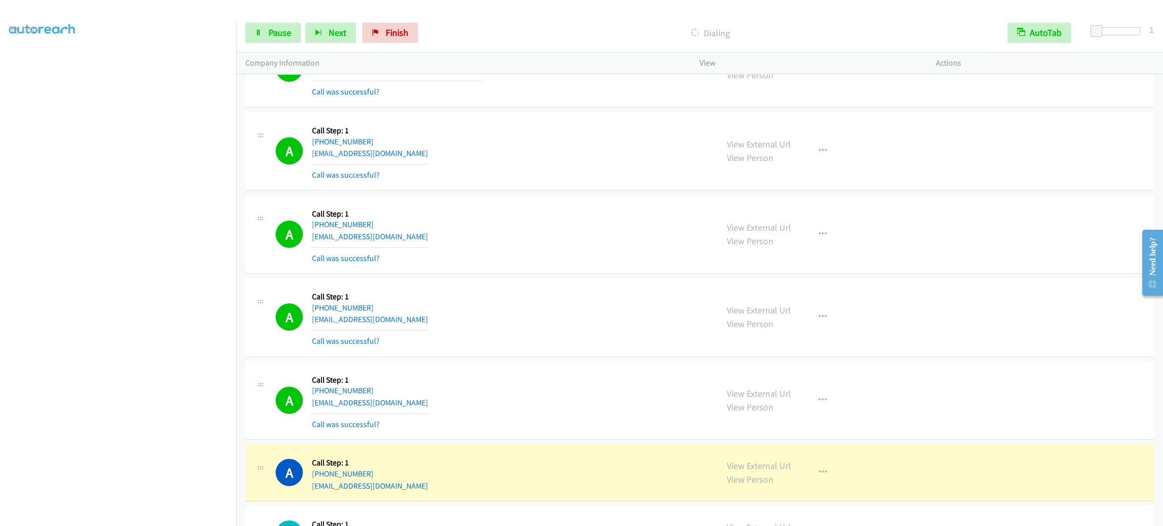
scroll to position [11755, 0]
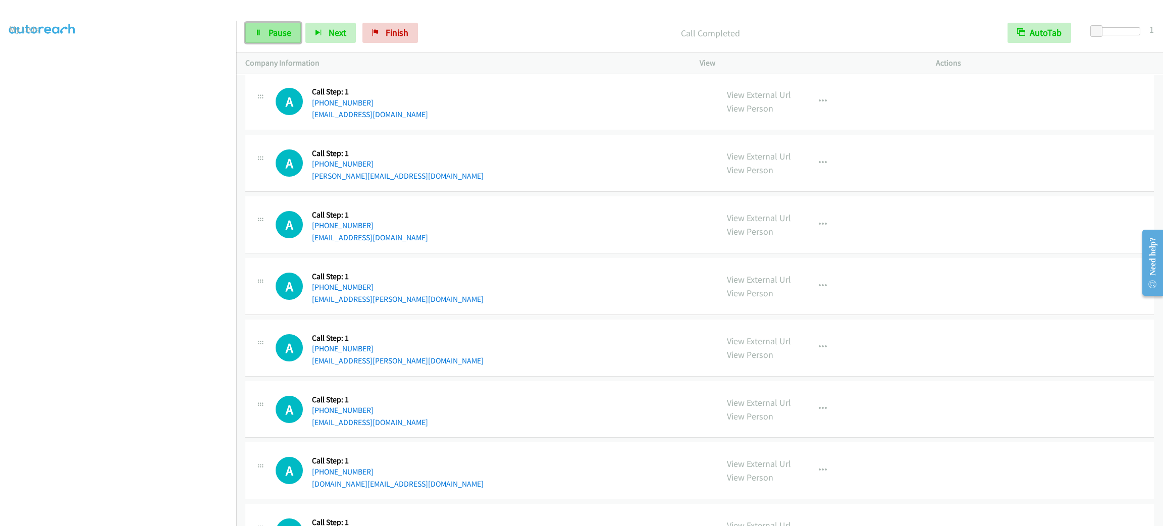
click at [290, 25] on link "Pause" at bounding box center [273, 33] width 56 height 20
click at [281, 27] on span "Start Calls" at bounding box center [288, 33] width 39 height 12
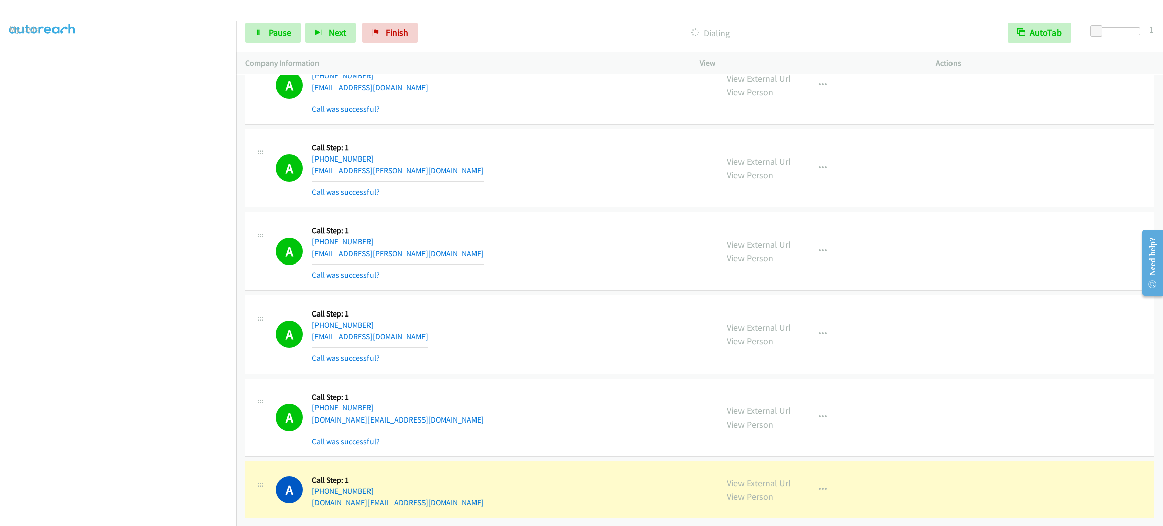
scroll to position [11967, 0]
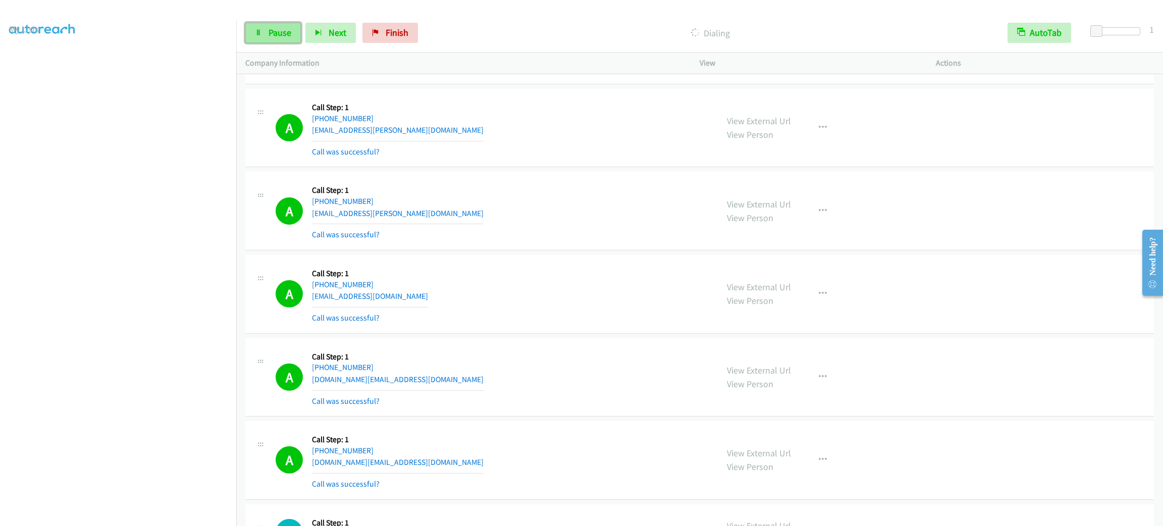
click at [293, 32] on link "Pause" at bounding box center [273, 33] width 56 height 20
click at [571, 235] on div "A Callback Scheduled Call Step: 1 America/New_York +1 347-828-6406 niah.virgil@…" at bounding box center [492, 211] width 433 height 60
click at [820, 387] on button "button" at bounding box center [822, 377] width 27 height 20
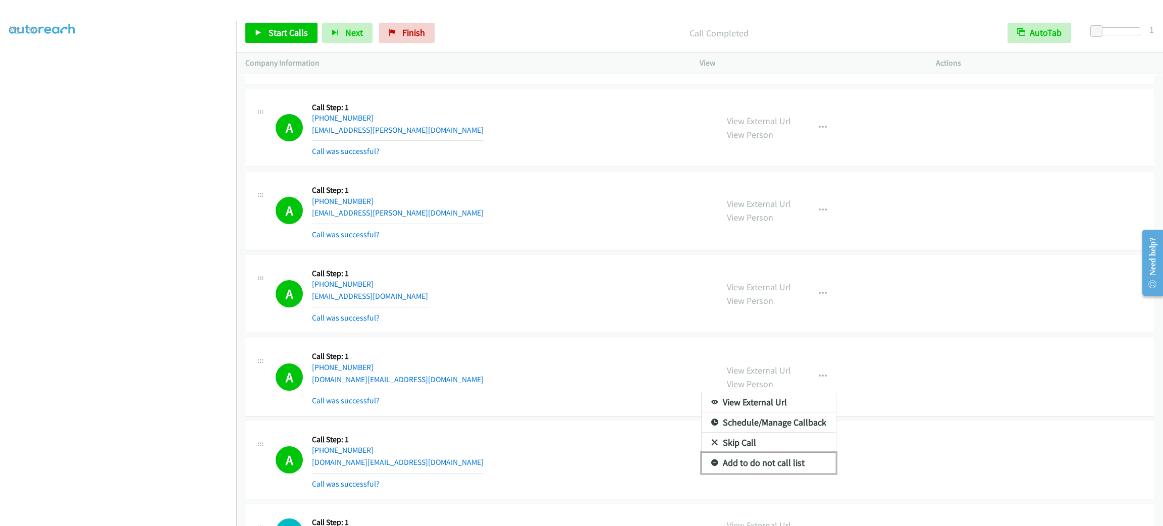
click at [807, 473] on link "Add to do not call list" at bounding box center [769, 463] width 134 height 20
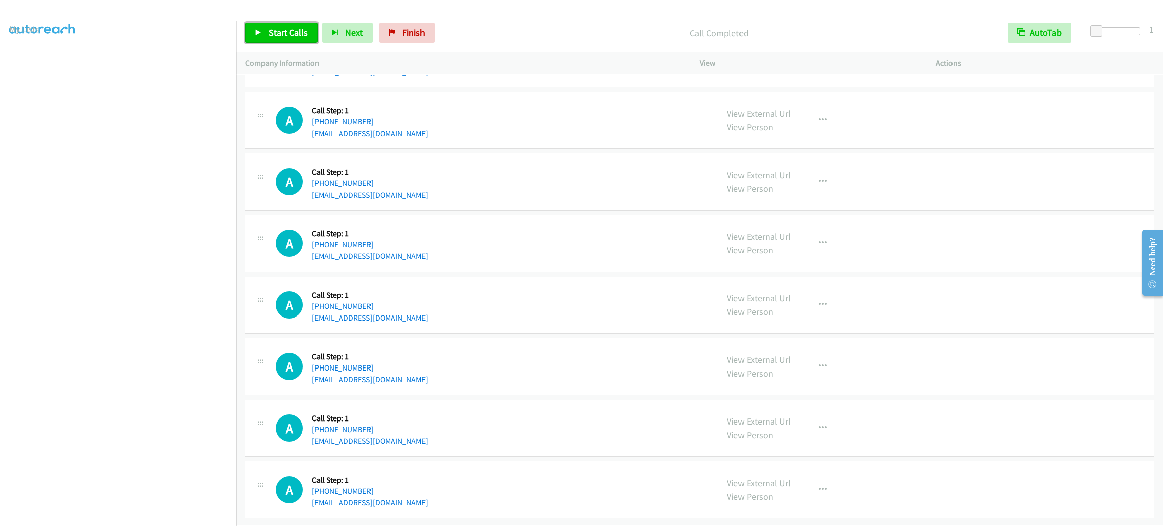
click at [273, 35] on span "Start Calls" at bounding box center [288, 33] width 39 height 12
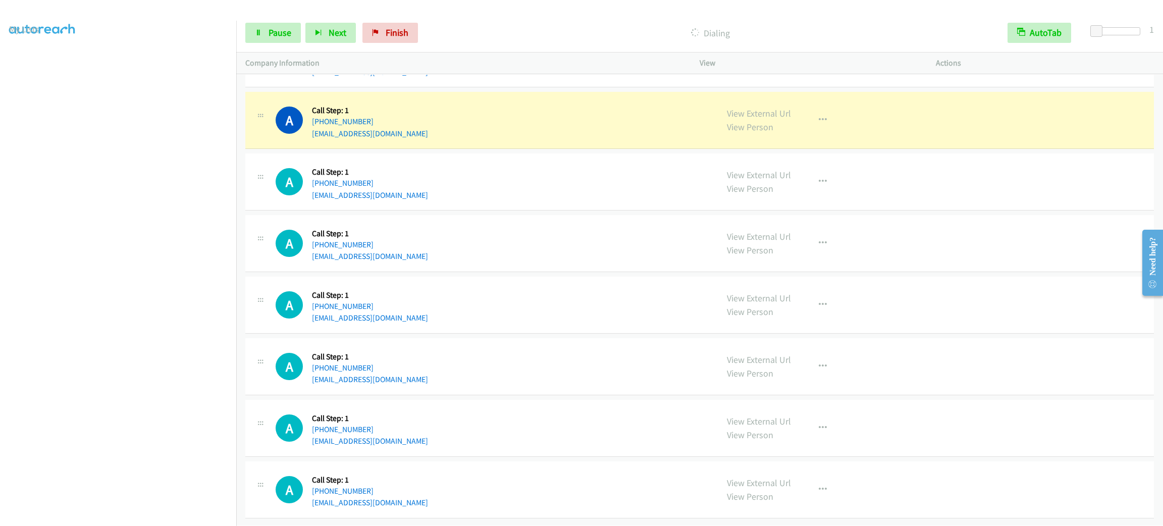
click at [192, 516] on section at bounding box center [118, 286] width 218 height 483
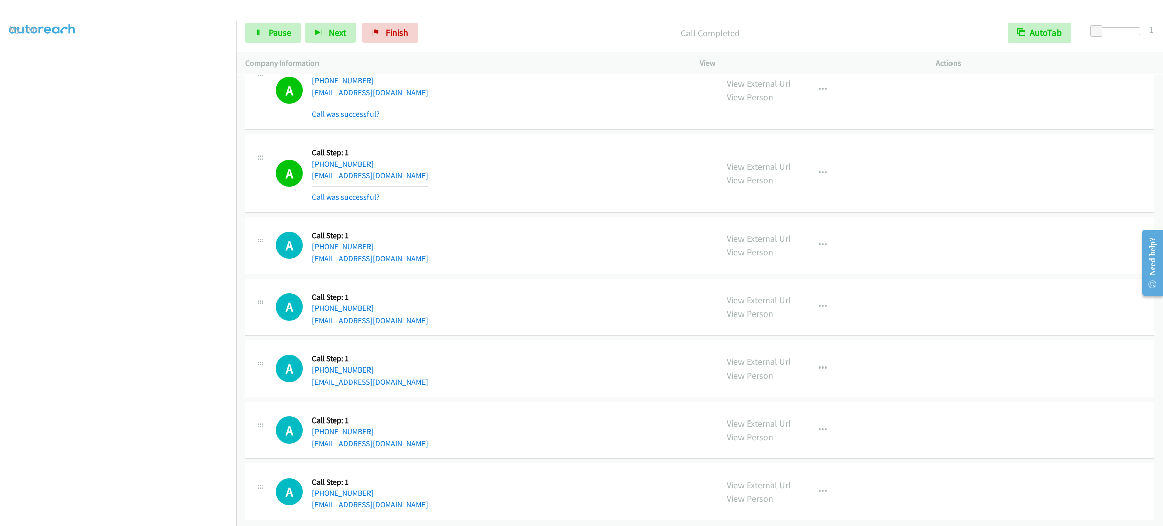
scroll to position [12547, 0]
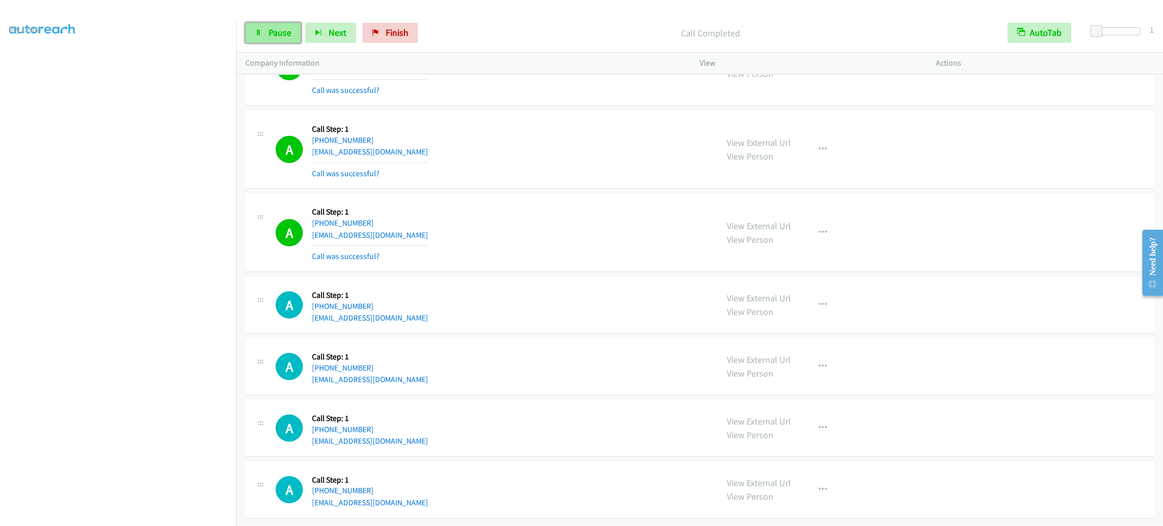
click at [281, 33] on span "Pause" at bounding box center [280, 33] width 23 height 12
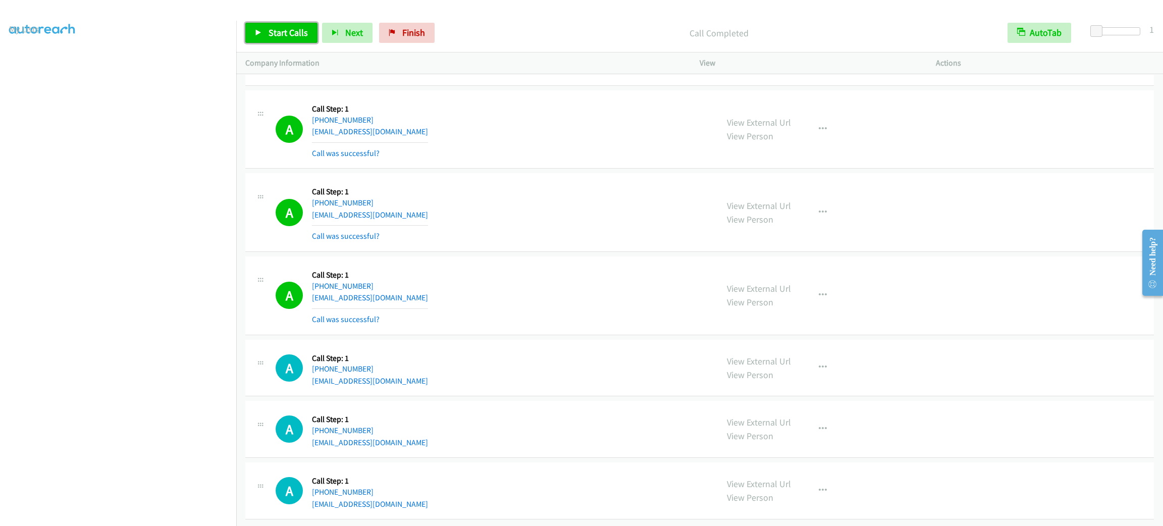
click at [295, 33] on span "Start Calls" at bounding box center [288, 33] width 39 height 12
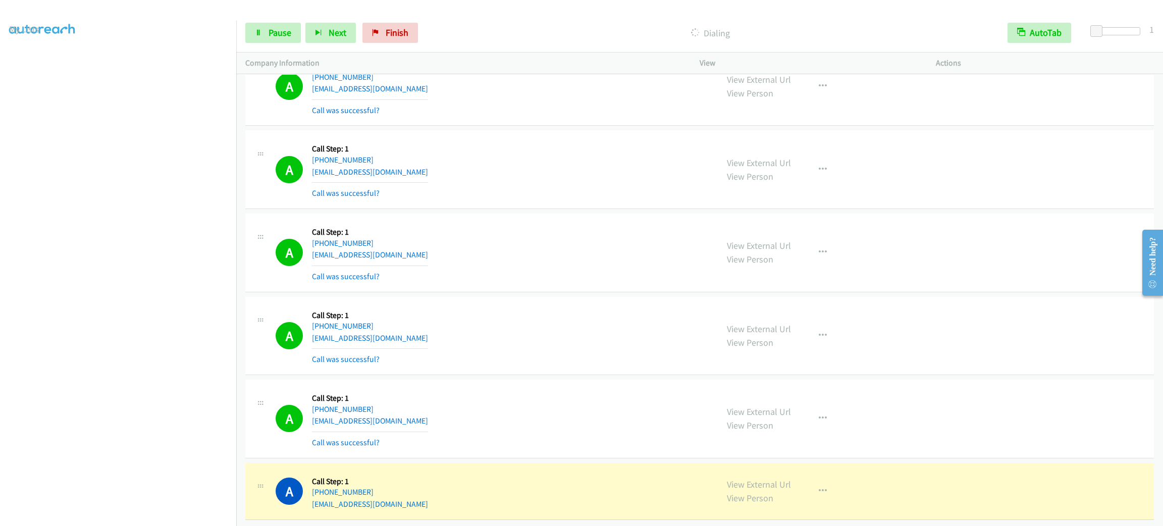
scroll to position [12633, 0]
click at [820, 483] on button "button" at bounding box center [822, 490] width 27 height 20
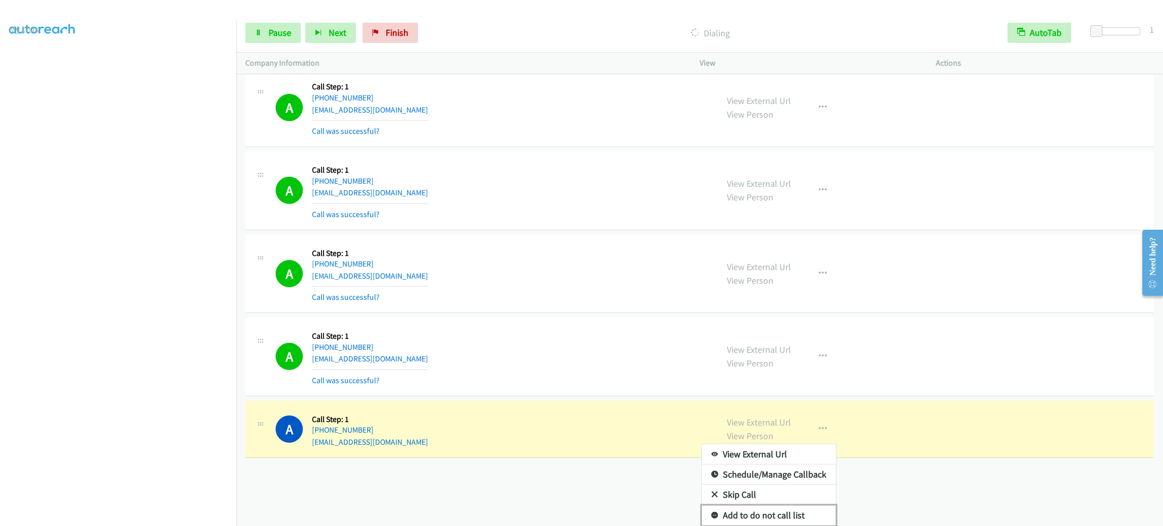
click at [796, 505] on link "Add to do not call list" at bounding box center [769, 515] width 134 height 20
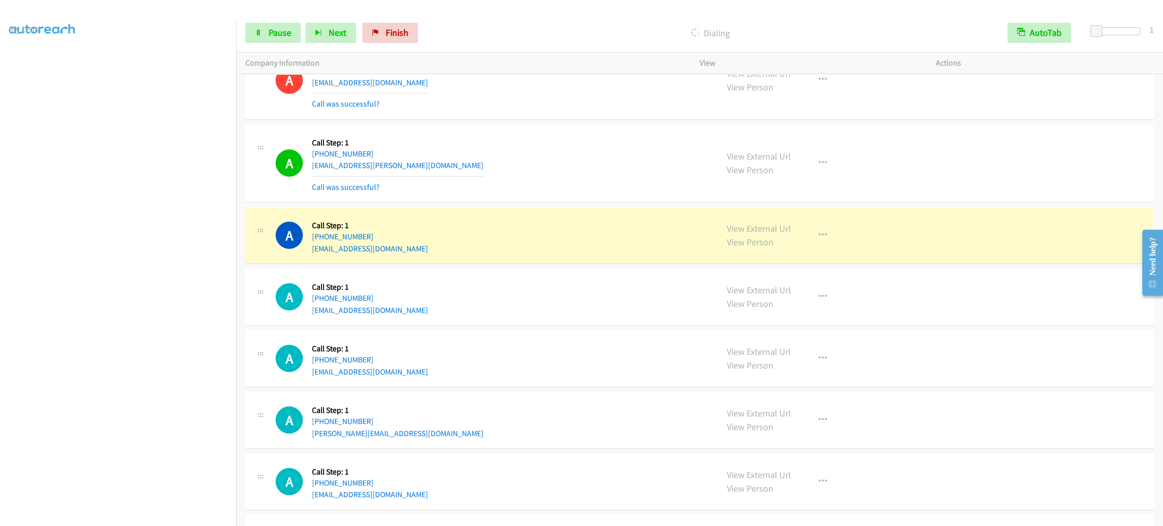
scroll to position [13191, 0]
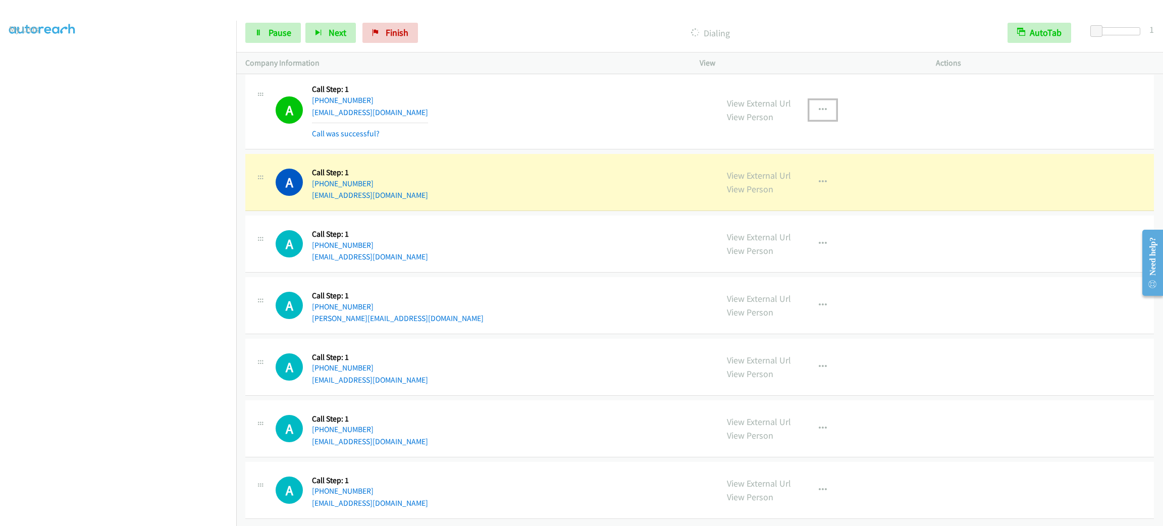
click at [819, 120] on button "button" at bounding box center [822, 110] width 27 height 20
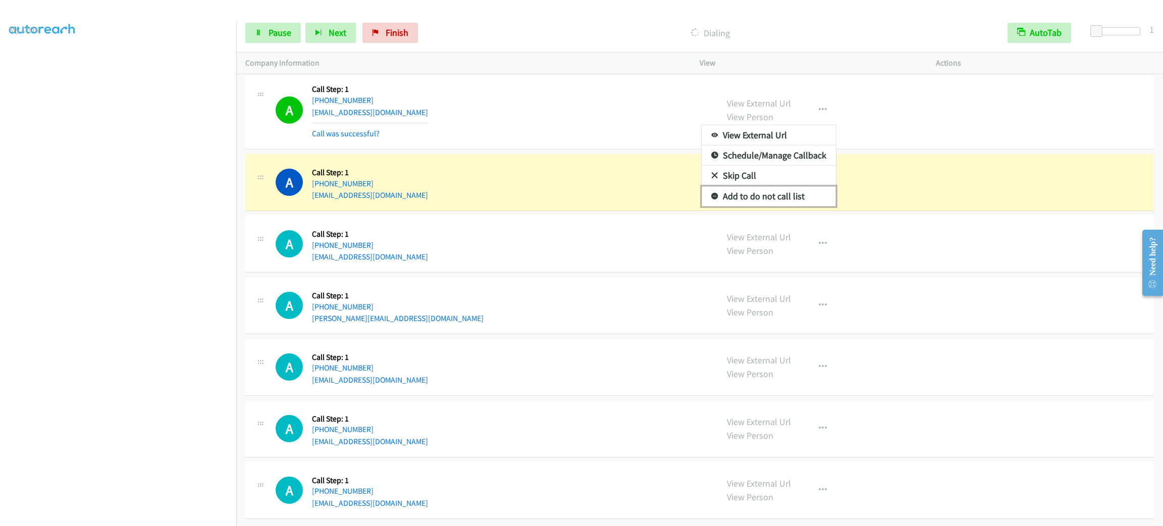
click at [805, 205] on link "Add to do not call list" at bounding box center [769, 196] width 134 height 20
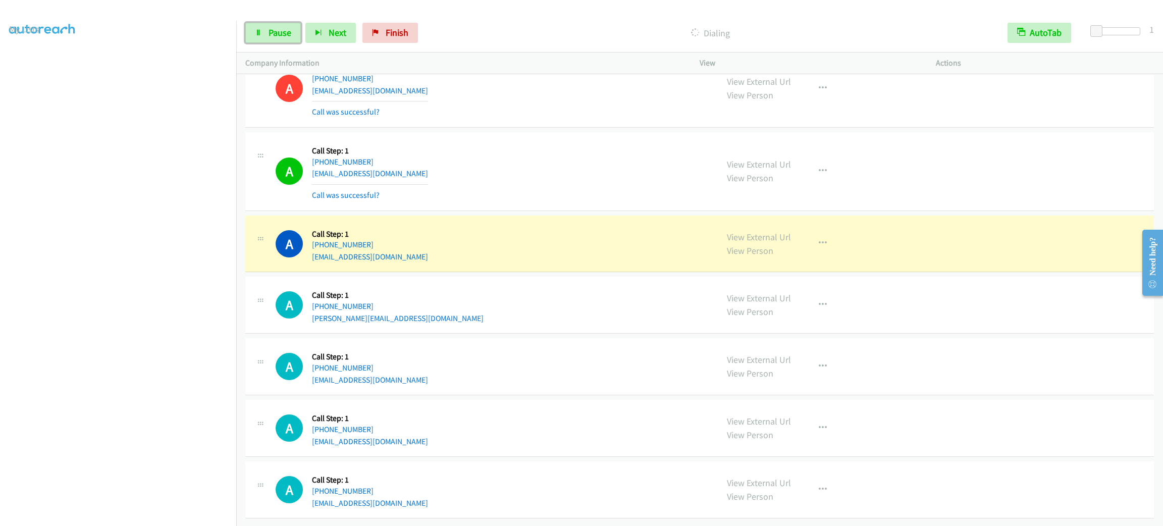
drag, startPoint x: 274, startPoint y: 38, endPoint x: 265, endPoint y: 50, distance: 15.1
click at [274, 38] on span "Pause" at bounding box center [280, 33] width 23 height 12
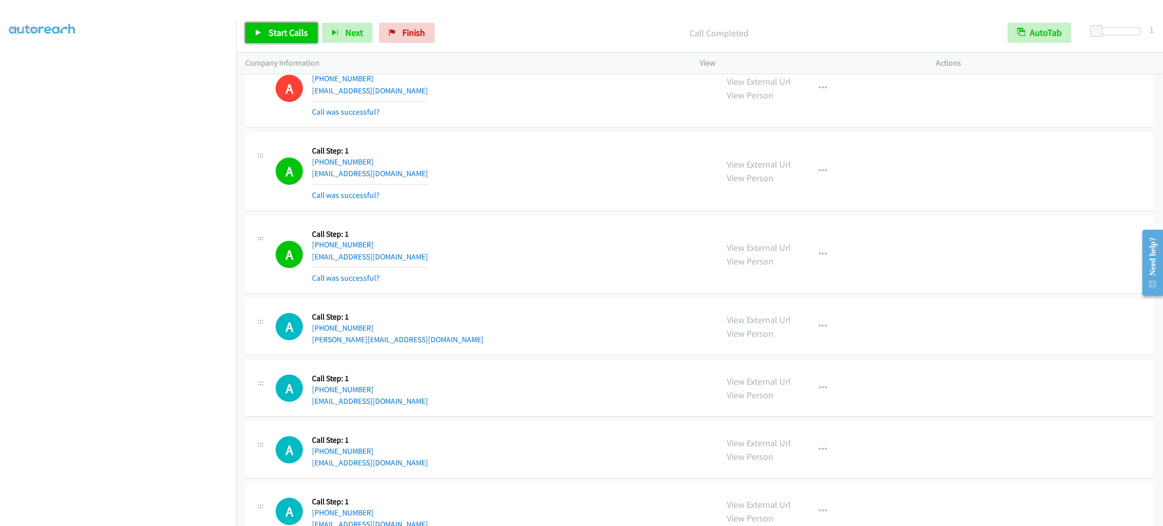
drag, startPoint x: 300, startPoint y: 29, endPoint x: 475, endPoint y: 6, distance: 176.3
click at [300, 29] on span "Start Calls" at bounding box center [288, 33] width 39 height 12
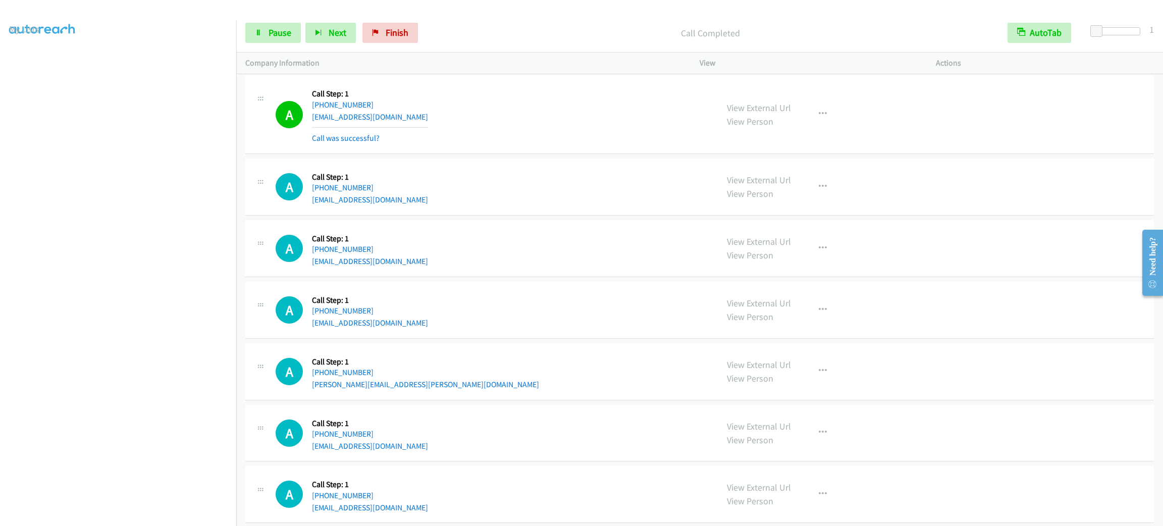
scroll to position [13629, 0]
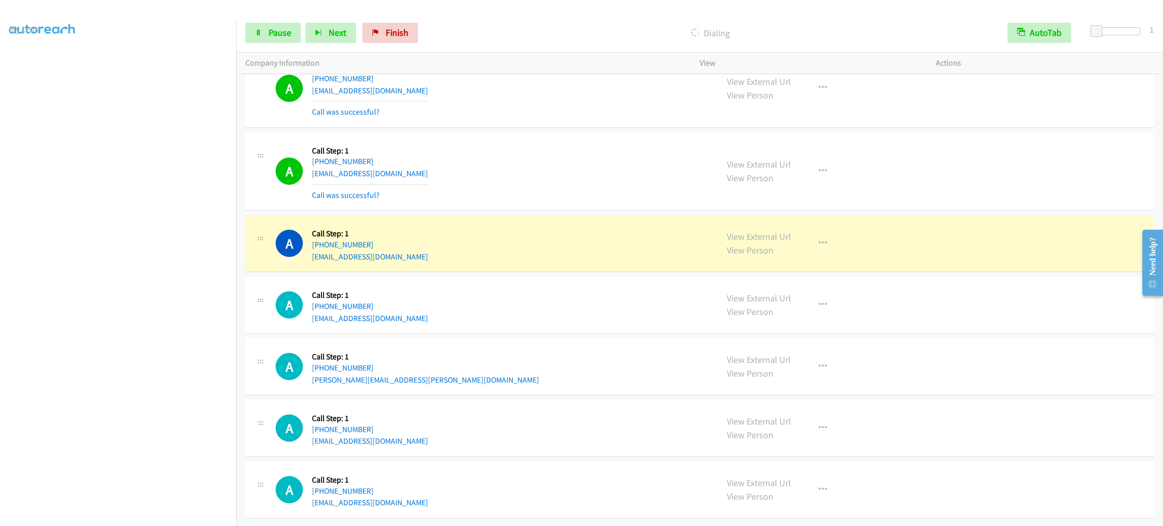
click at [671, 361] on div "A Callback Scheduled Call Step: 1 America/New_York +1 516-361-1070 jeffrey.zaba…" at bounding box center [492, 366] width 433 height 38
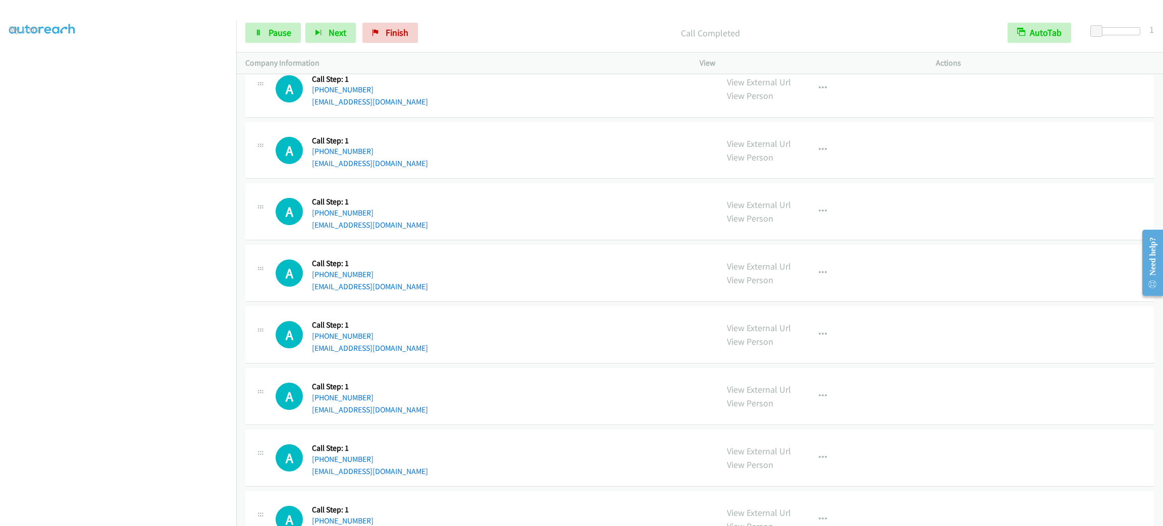
scroll to position [14018, 0]
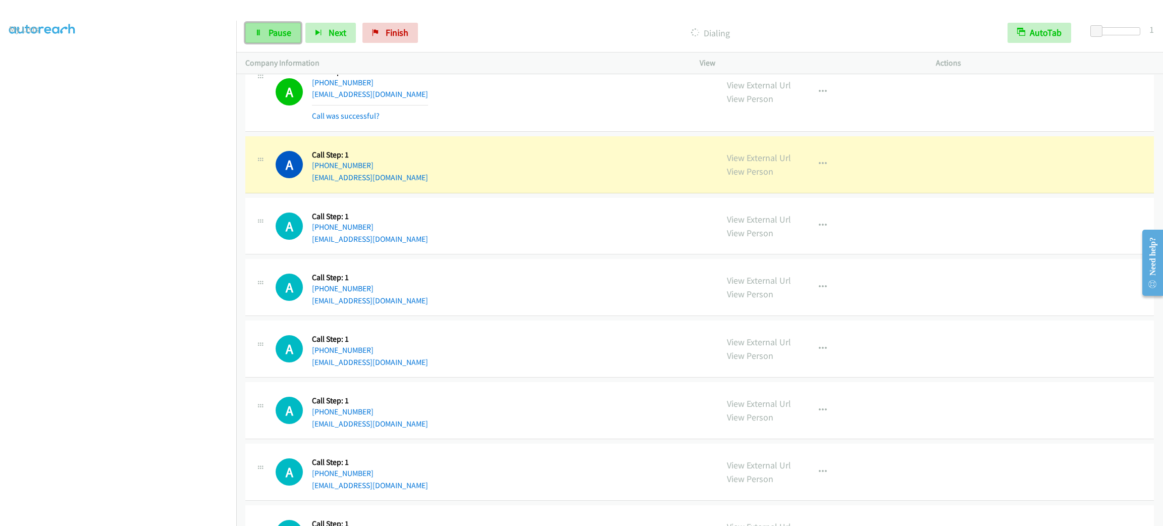
click at [275, 30] on span "Pause" at bounding box center [280, 33] width 23 height 12
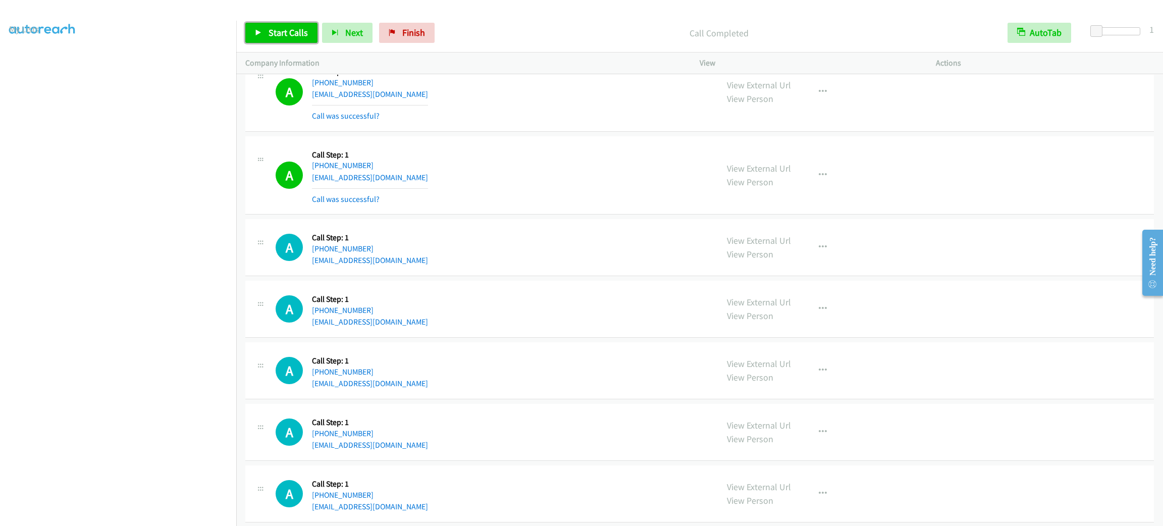
click at [289, 36] on span "Start Calls" at bounding box center [288, 33] width 39 height 12
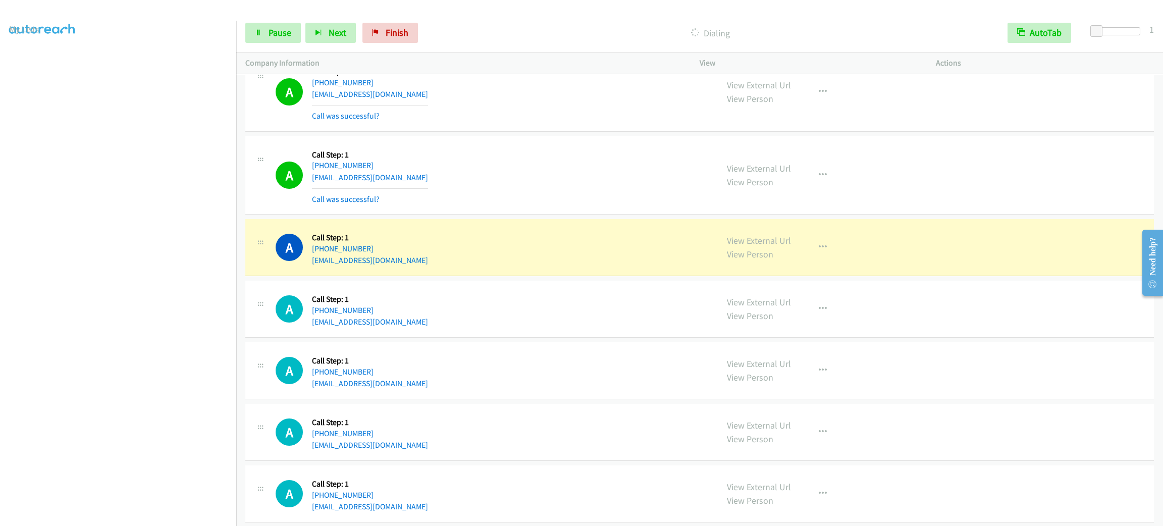
scroll to position [14169, 0]
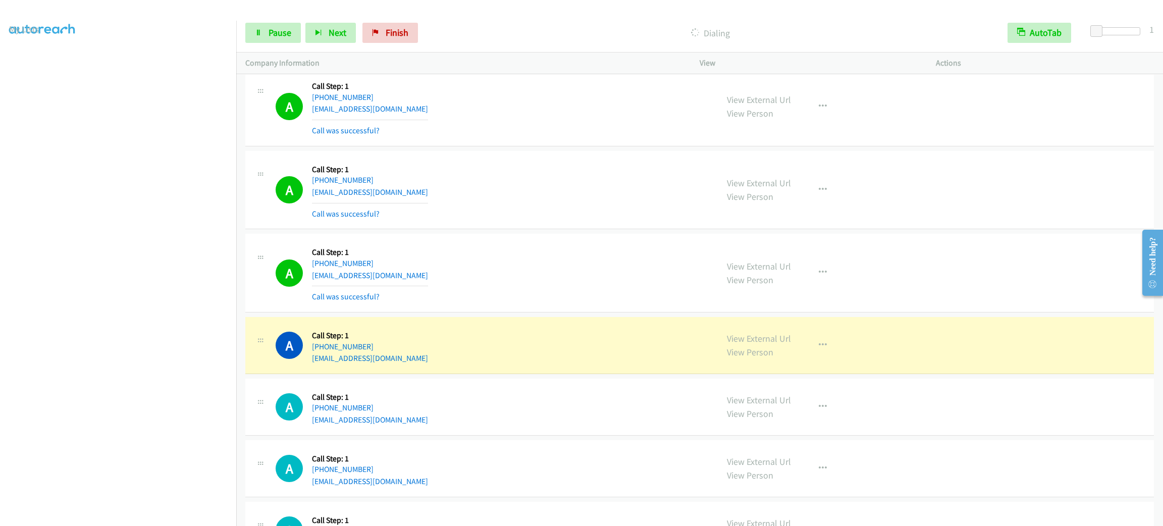
click at [301, 33] on div "Start Calls Pause Next Finish" at bounding box center [333, 33] width 177 height 20
click at [294, 32] on link "Pause" at bounding box center [273, 33] width 56 height 20
click at [305, 36] on span "Start Calls" at bounding box center [288, 33] width 39 height 12
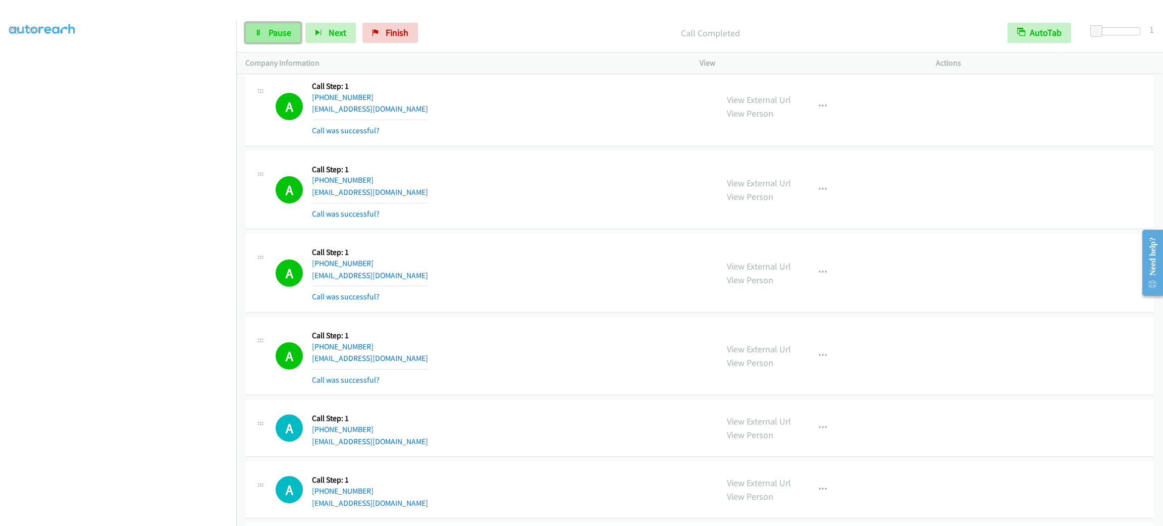
click at [276, 30] on span "Pause" at bounding box center [280, 33] width 23 height 12
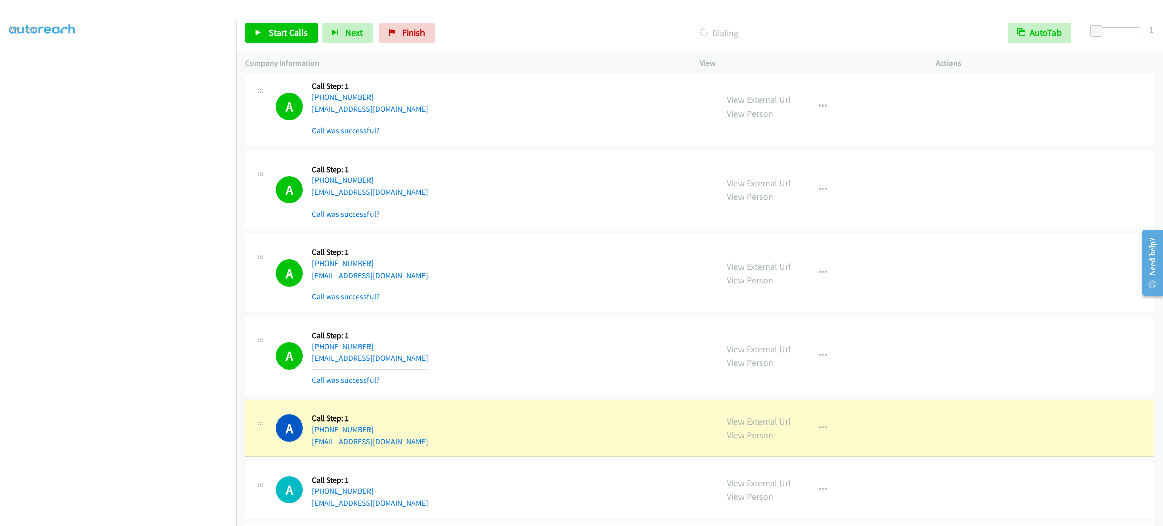
scroll to position [14338, 0]
